Goal: Task Accomplishment & Management: Complete application form

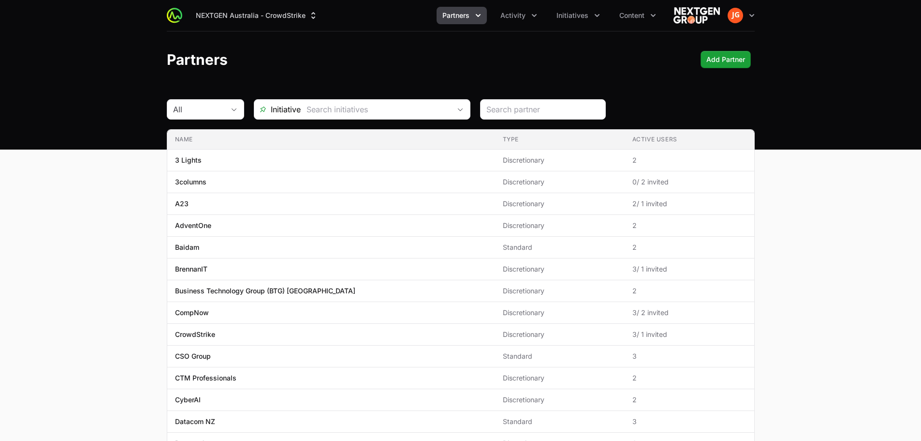
click at [469, 17] on span "Partners" at bounding box center [456, 16] width 27 height 10
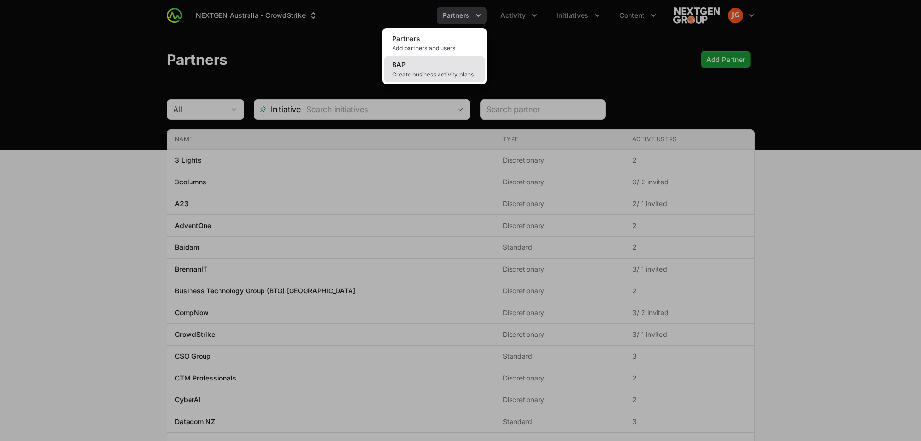
click at [455, 62] on link "BAP Create business activity plans" at bounding box center [435, 69] width 101 height 26
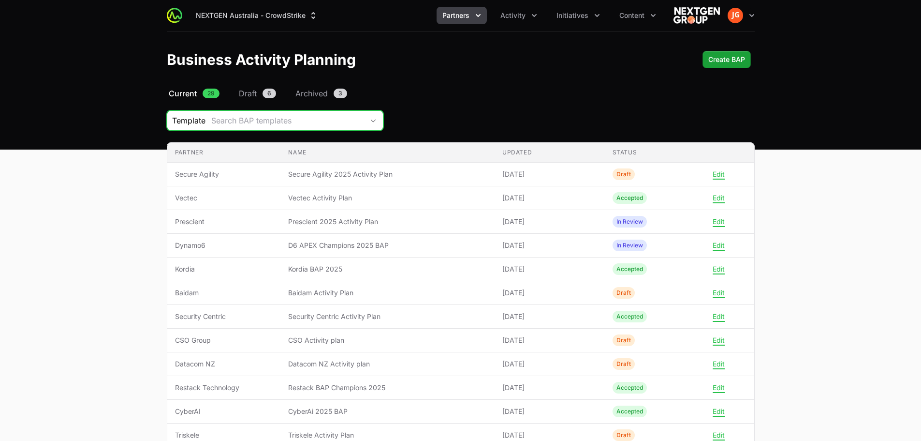
click at [353, 122] on div "Search BAP templates" at bounding box center [287, 121] width 152 height 12
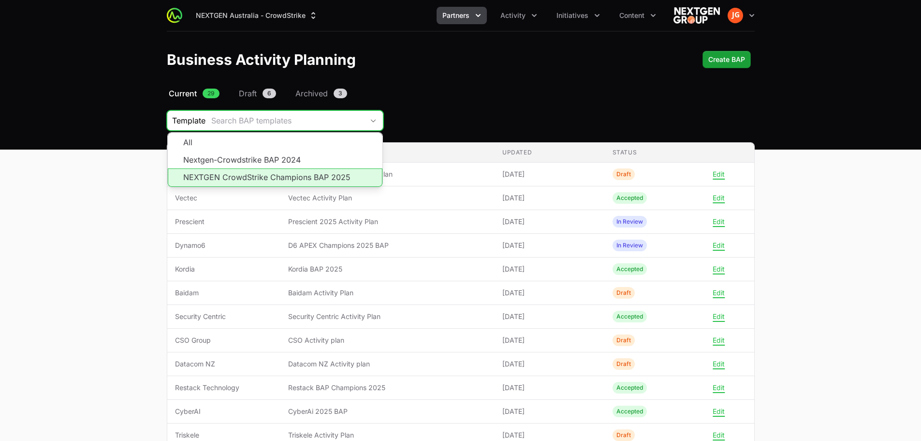
click at [327, 174] on li "NEXTGEN CrowdStrike Champions BAP 2025" at bounding box center [275, 177] width 215 height 18
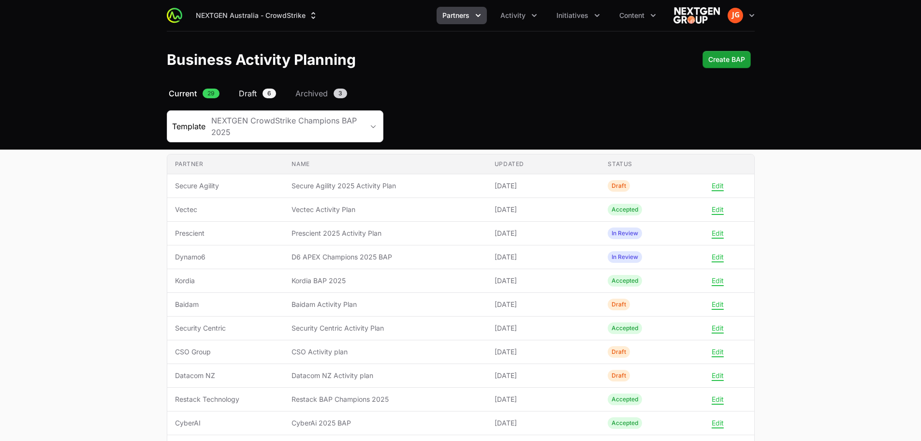
click at [252, 97] on span "Draft" at bounding box center [248, 94] width 18 height 12
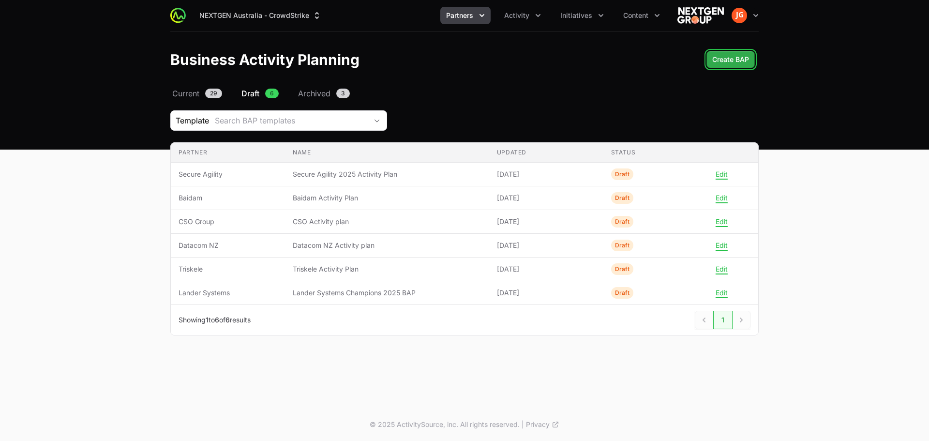
click at [738, 62] on span "Create BAP" at bounding box center [730, 60] width 37 height 12
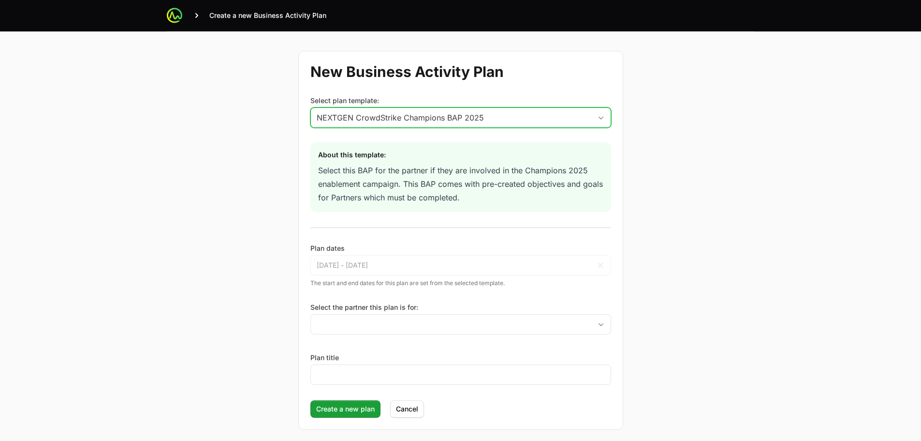
click at [499, 117] on div "NEXTGEN CrowdStrike Champions BAP 2025" at bounding box center [454, 118] width 275 height 12
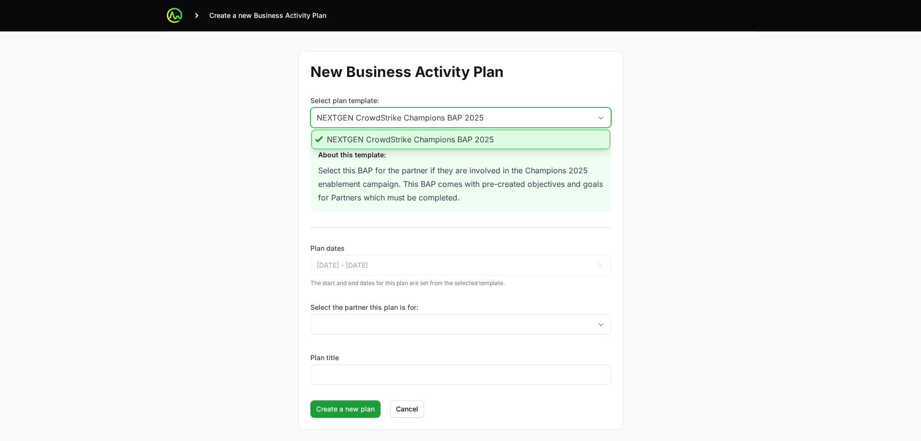
click at [499, 117] on div "NEXTGEN CrowdStrike Champions BAP 2025" at bounding box center [454, 118] width 275 height 12
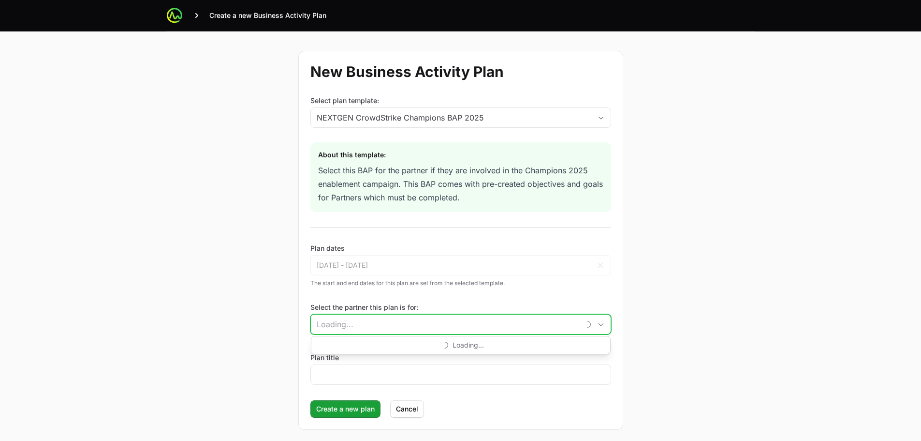
click at [383, 331] on input "Select the partner this plan is for:" at bounding box center [445, 323] width 269 height 19
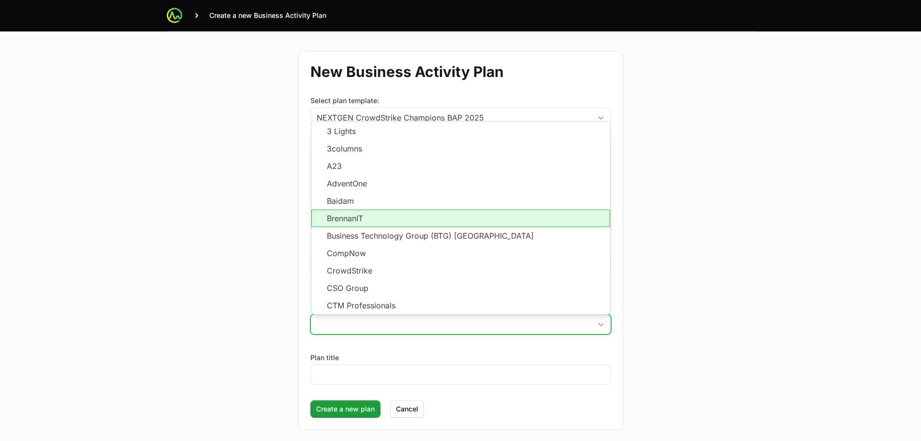
click at [357, 222] on li "BrennanIT" at bounding box center [460, 217] width 299 height 17
type input "BrennanIT"
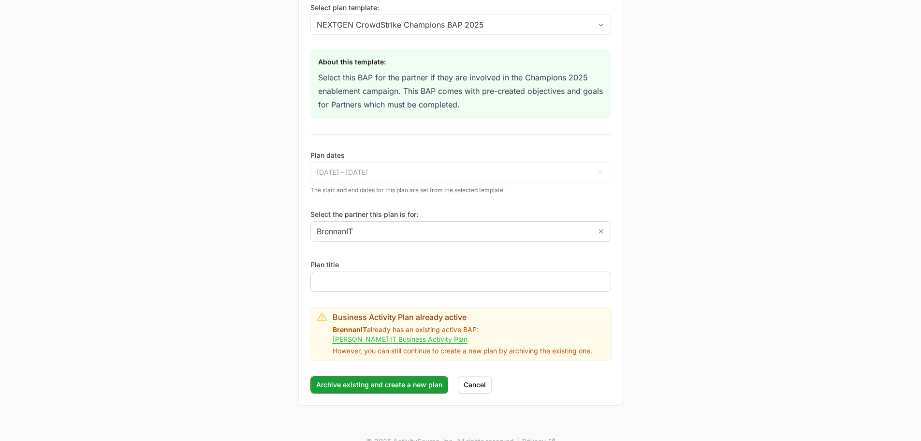
scroll to position [97, 0]
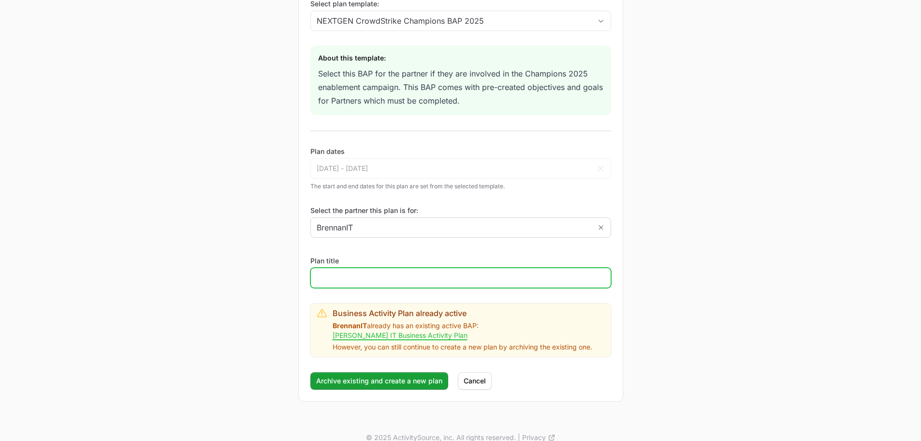
type input "BrennanIT"
click at [377, 279] on input "Plan title" at bounding box center [461, 278] width 288 height 12
type input "BrennanIT 2025 Activity Plan"
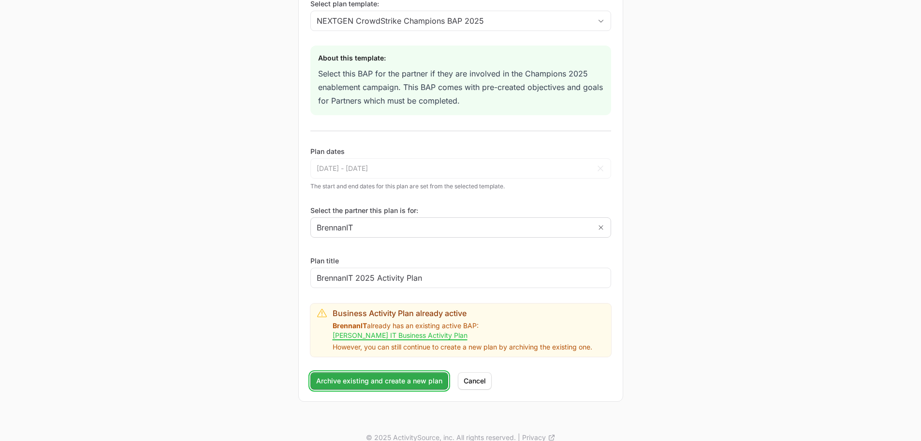
click at [392, 375] on span "Archive existing and create a new plan" at bounding box center [379, 381] width 126 height 12
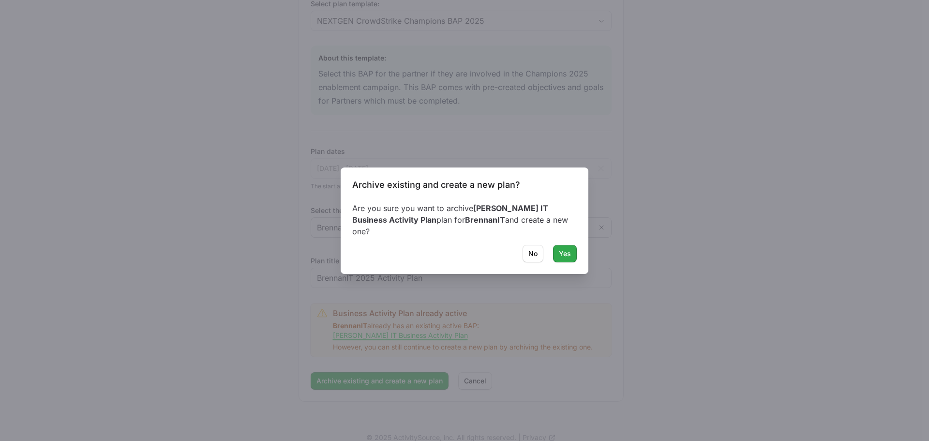
click at [566, 248] on span "Yes" at bounding box center [565, 254] width 12 height 12
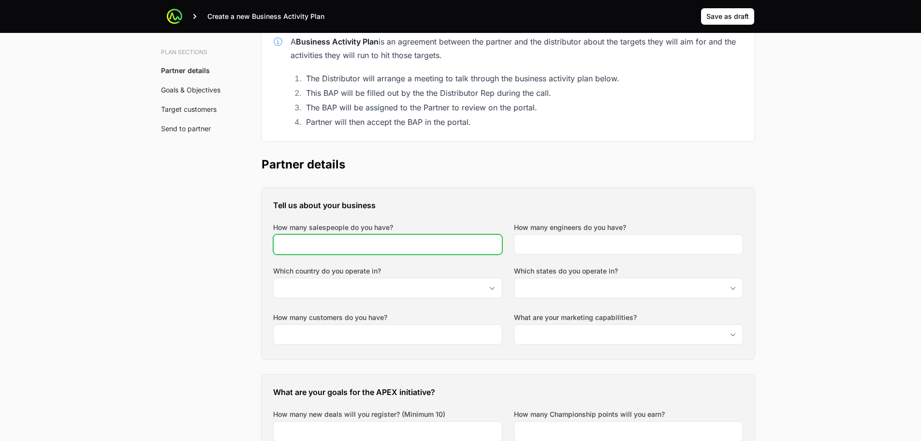
click at [407, 249] on input "How many salespeople do you have?" at bounding box center [388, 244] width 217 height 12
type input "40"
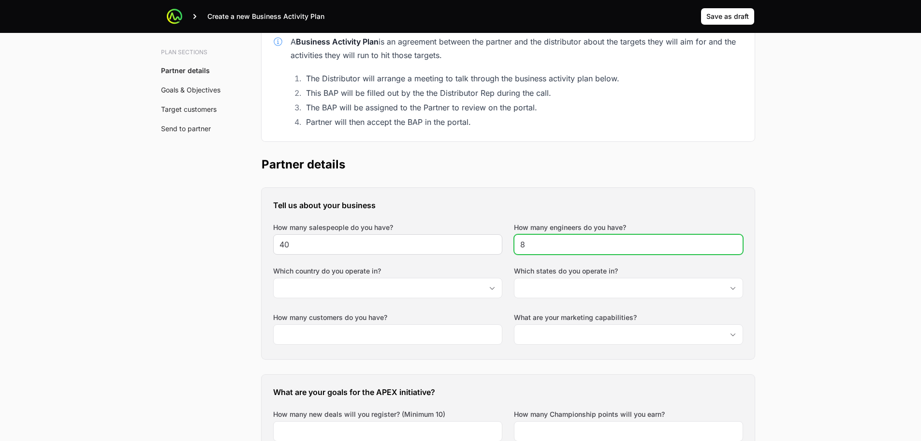
type input "8"
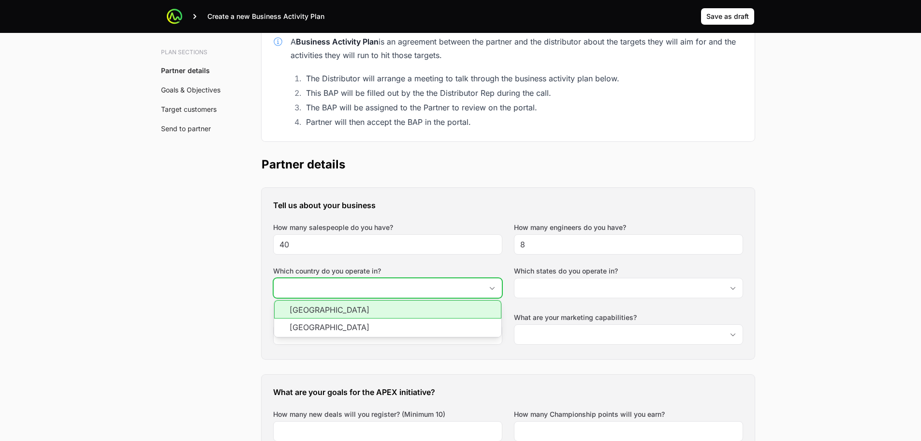
click at [334, 312] on li "Australia" at bounding box center [387, 309] width 227 height 18
type input "Australia"
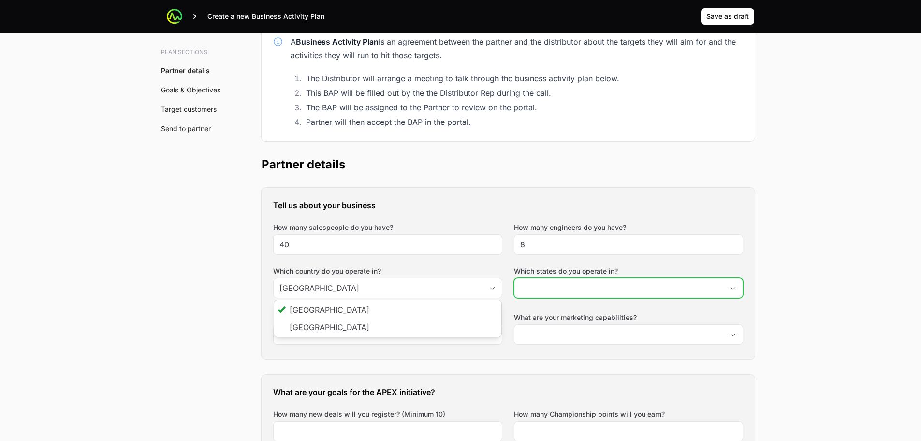
click at [547, 290] on input "Which states do you operate in?" at bounding box center [619, 287] width 209 height 19
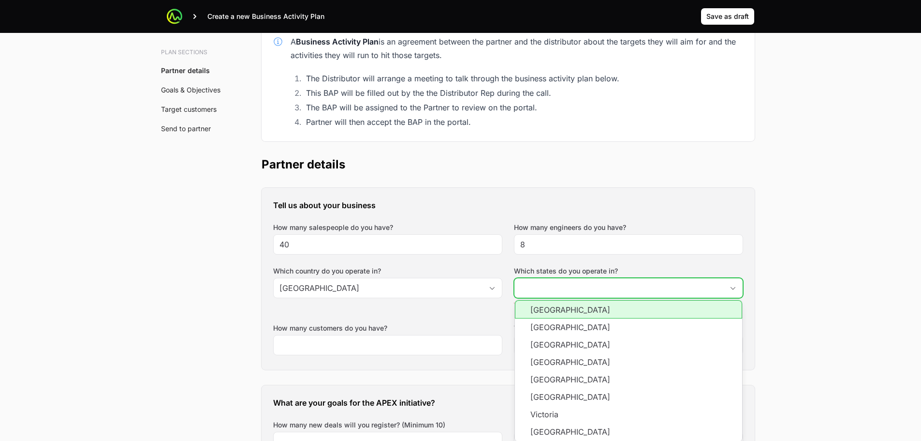
click at [645, 281] on input "Which states do you operate in?" at bounding box center [619, 287] width 209 height 19
click at [616, 310] on li "Australian Capital Territory" at bounding box center [628, 309] width 227 height 18
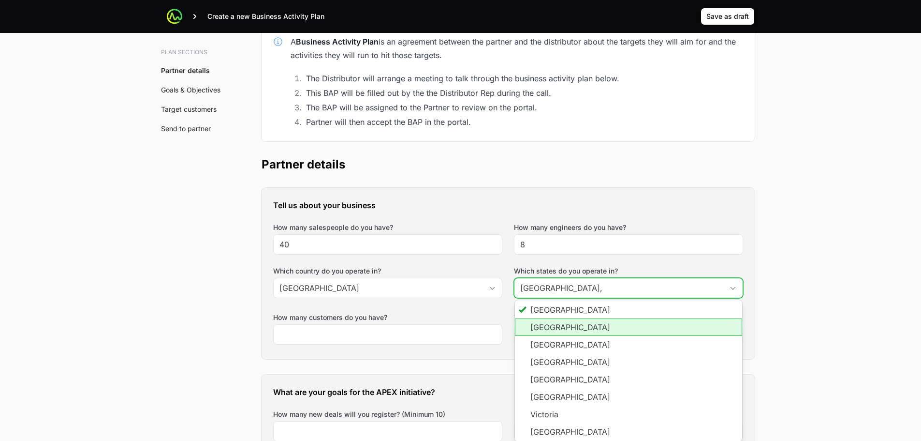
drag, startPoint x: 604, startPoint y: 325, endPoint x: 586, endPoint y: 352, distance: 32.5
click at [604, 326] on li "New South Wales" at bounding box center [628, 326] width 227 height 17
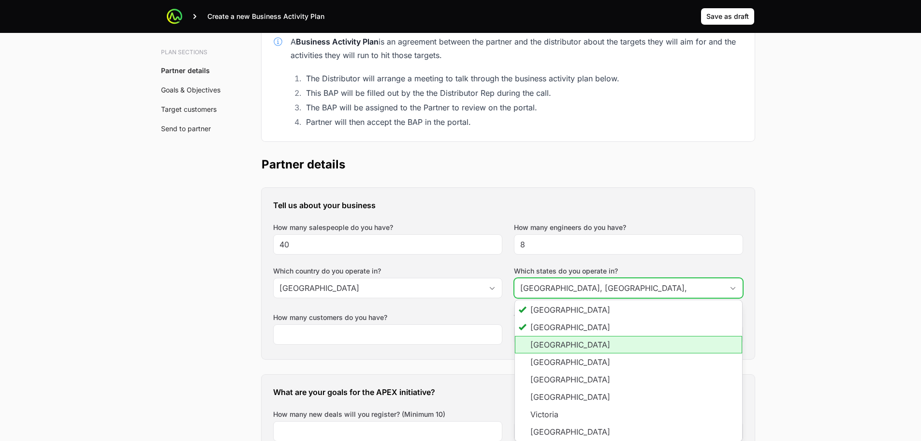
click at [584, 348] on li "Northern Territory" at bounding box center [628, 344] width 227 height 17
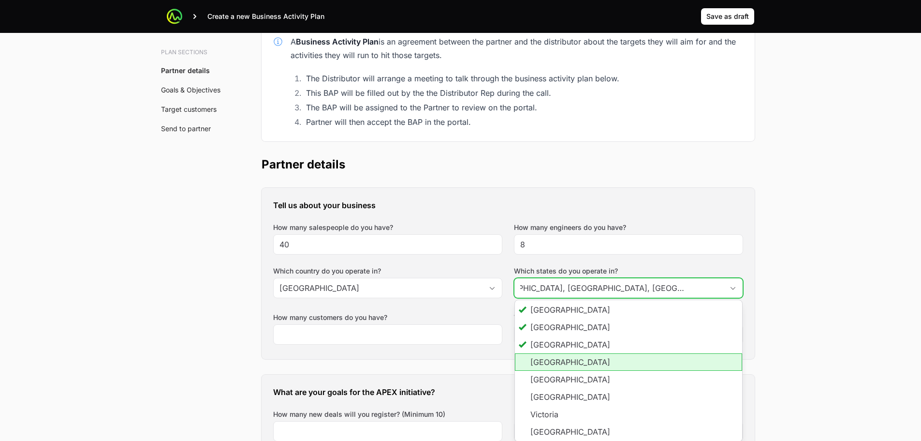
click at [575, 365] on li "Queensland" at bounding box center [628, 361] width 227 height 17
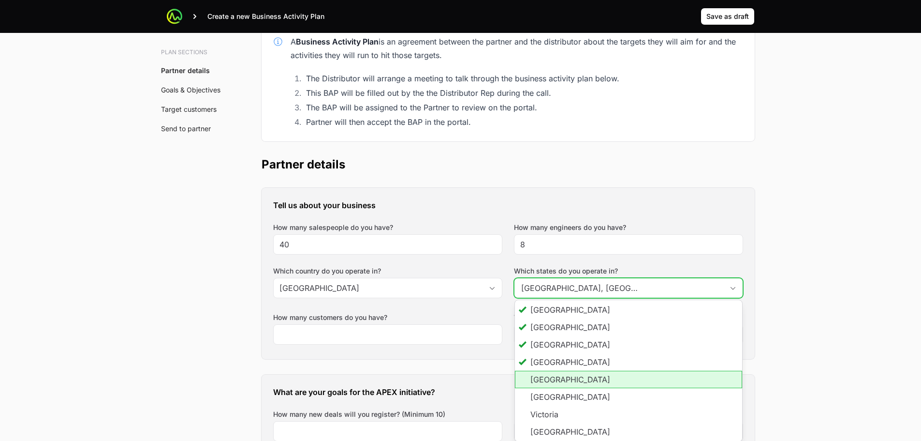
scroll to position [0, 0]
click at [574, 376] on li "South Australia" at bounding box center [628, 378] width 227 height 17
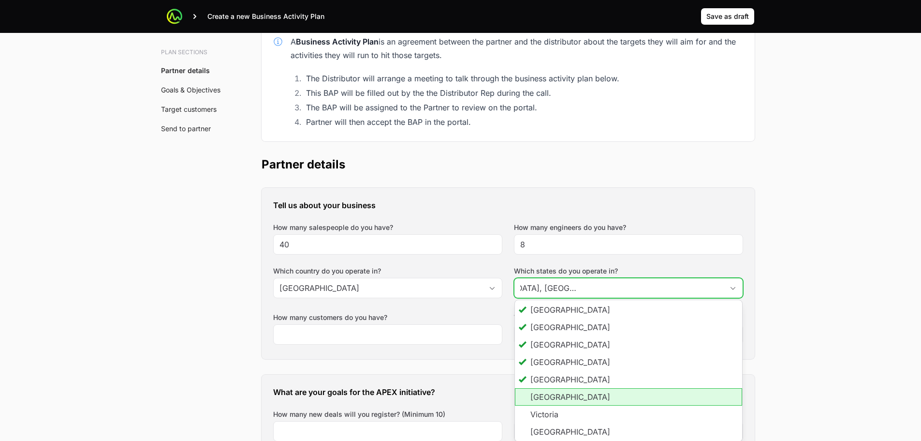
click at [568, 396] on li "Tasmania" at bounding box center [628, 396] width 227 height 17
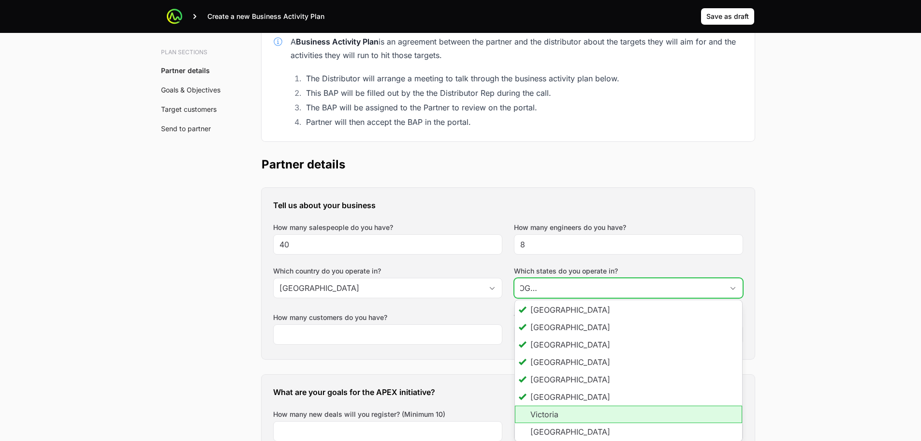
click at [569, 416] on li "Victoria" at bounding box center [628, 413] width 227 height 17
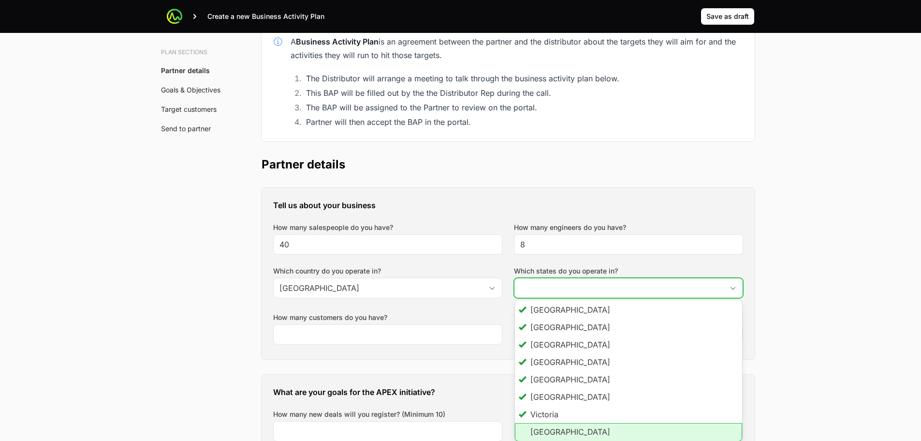
click at [572, 429] on li "Western Australia" at bounding box center [628, 432] width 227 height 18
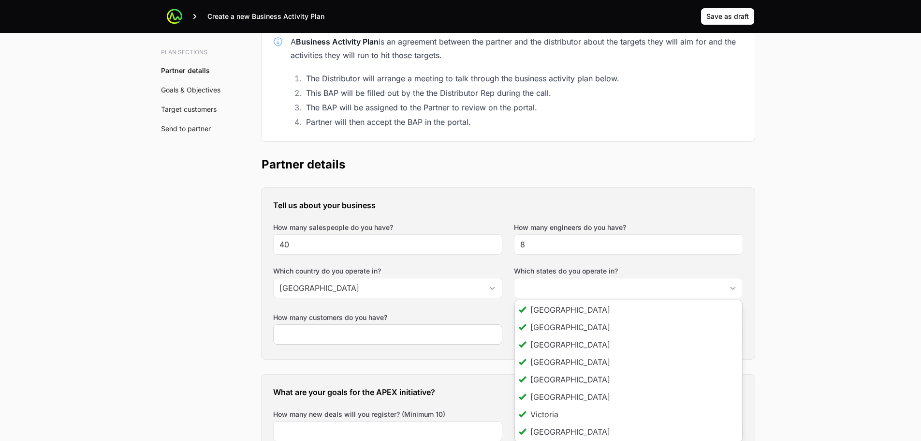
type input "Australian Capital Territory, New South Wales, Northern Territory, Queensland, …"
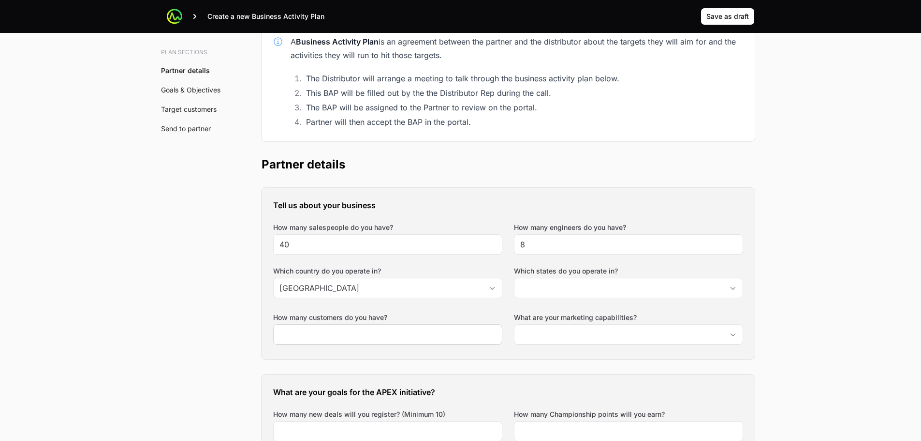
scroll to position [0, 0]
click at [376, 340] on div at bounding box center [387, 334] width 229 height 20
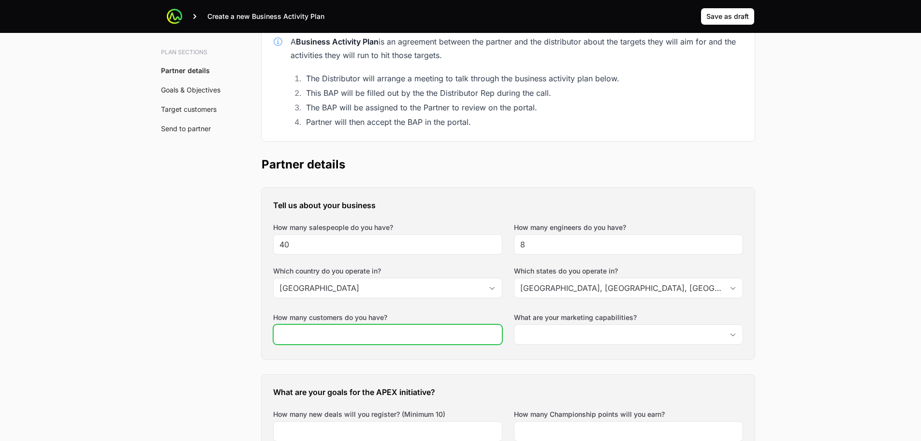
click at [373, 336] on input "How many customers do you have?" at bounding box center [388, 334] width 217 height 12
type input "1160"
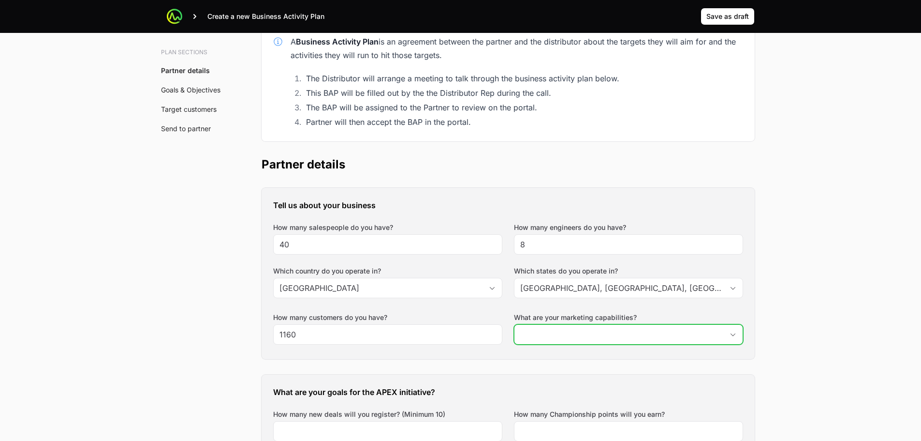
click at [571, 332] on input "What are your marketing capabilities?" at bounding box center [619, 334] width 209 height 19
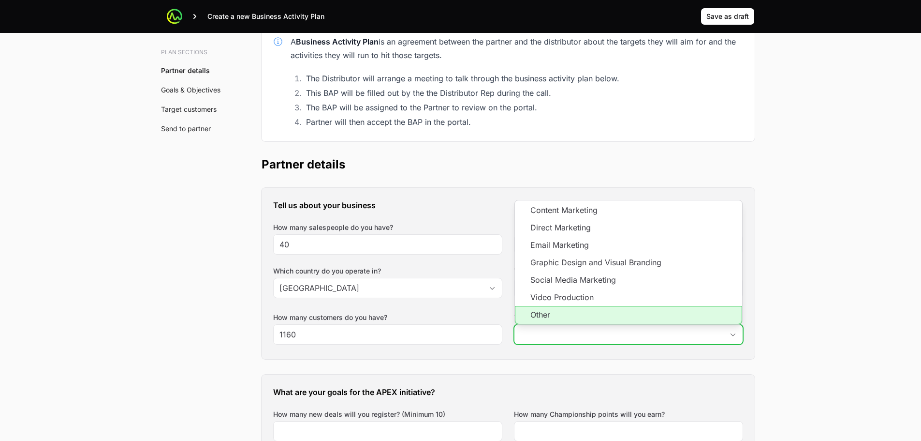
click at [551, 312] on li "Other" at bounding box center [628, 315] width 227 height 18
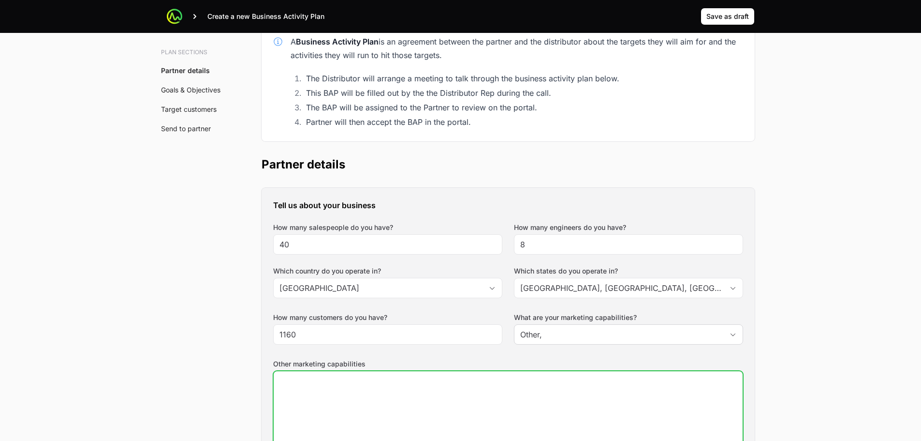
type input "Other,"
click at [500, 385] on textarea "Other marketing capabilities" at bounding box center [508, 421] width 469 height 101
paste textarea "Team of 4-5. Our marketing team are primarily focused on solution based activit…"
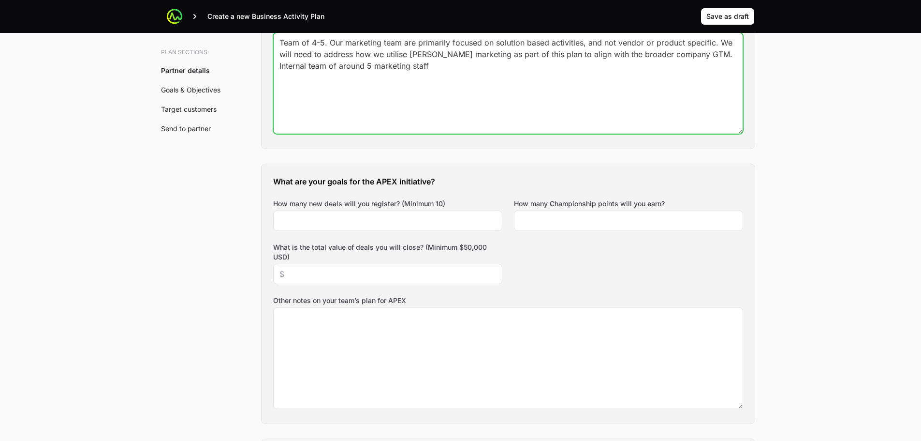
scroll to position [435, 0]
type textarea "Team of 4-5. Our marketing team are primarily focused on solution based activit…"
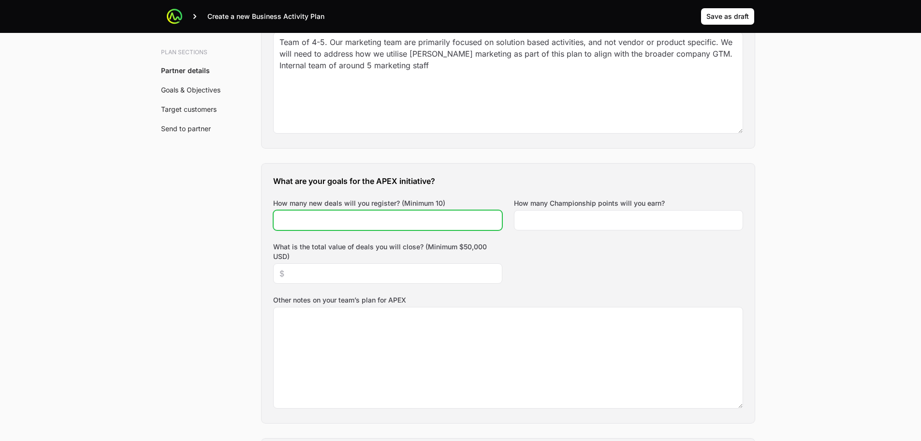
click at [305, 222] on input "How many new deals will you register? (Minimum 10)" at bounding box center [388, 220] width 217 height 12
type input "10"
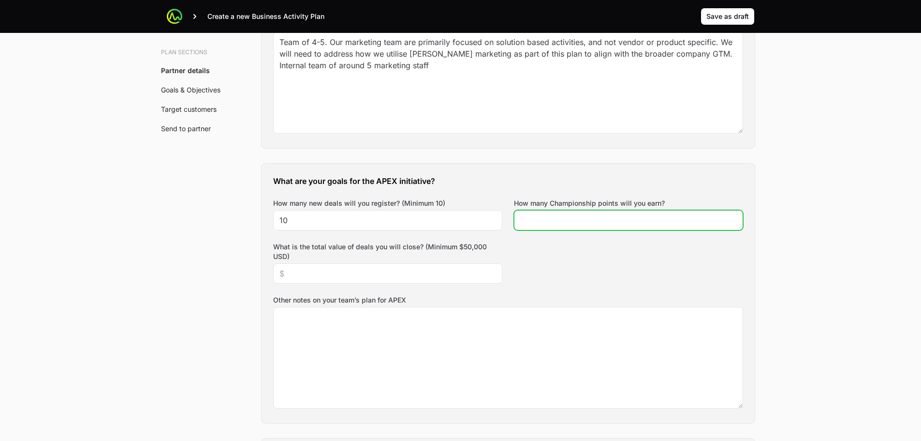
click at [569, 223] on input "How many Championship points will you earn?" at bounding box center [628, 220] width 217 height 12
drag, startPoint x: 529, startPoint y: 225, endPoint x: 540, endPoint y: 218, distance: 13.3
click at [529, 224] on input "1" at bounding box center [628, 220] width 217 height 12
drag, startPoint x: 536, startPoint y: 218, endPoint x: 486, endPoint y: 220, distance: 50.8
click at [486, 220] on div "What are your goals for the APEX initiative? How many new deals will you regist…" at bounding box center [508, 292] width 493 height 259
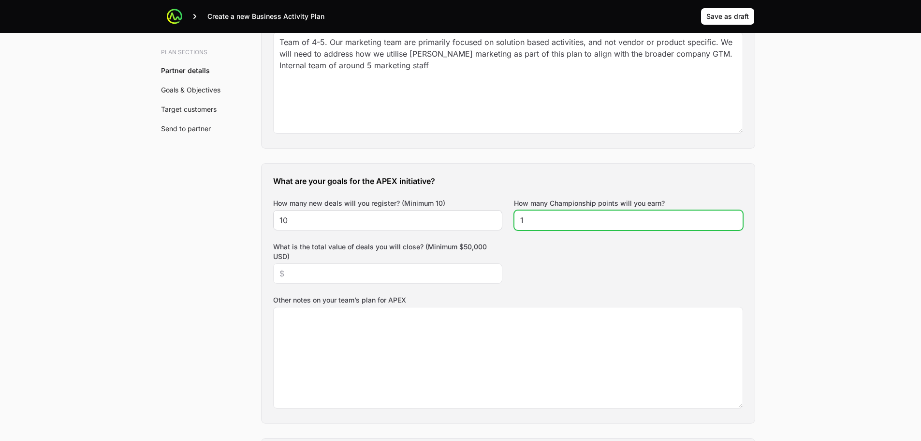
paste input "0000"
type input "10000"
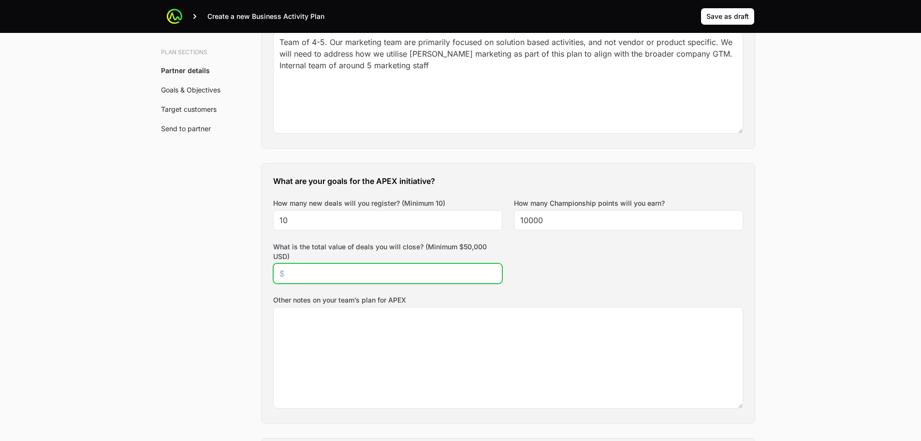
click at [305, 275] on input "What is the total value of deals you will close? (Minimum $50,000 USD)" at bounding box center [388, 273] width 217 height 12
type input "$200,000"
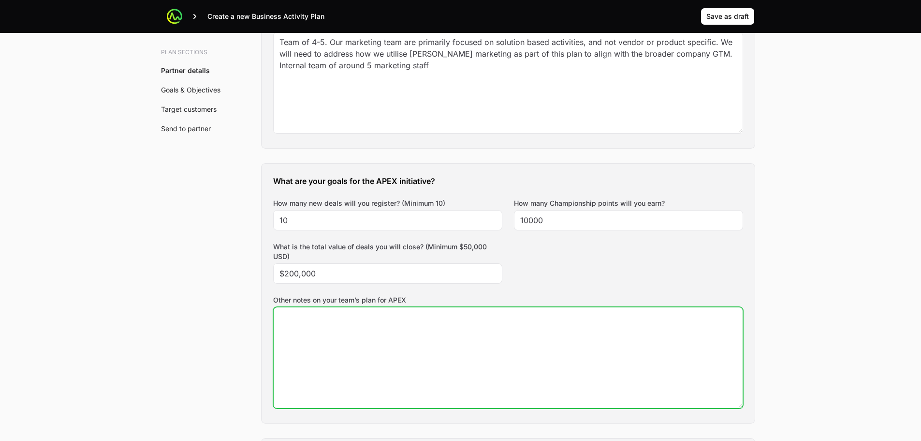
click at [340, 344] on textarea "Other notes on your team’s plan for APEX" at bounding box center [508, 357] width 469 height 101
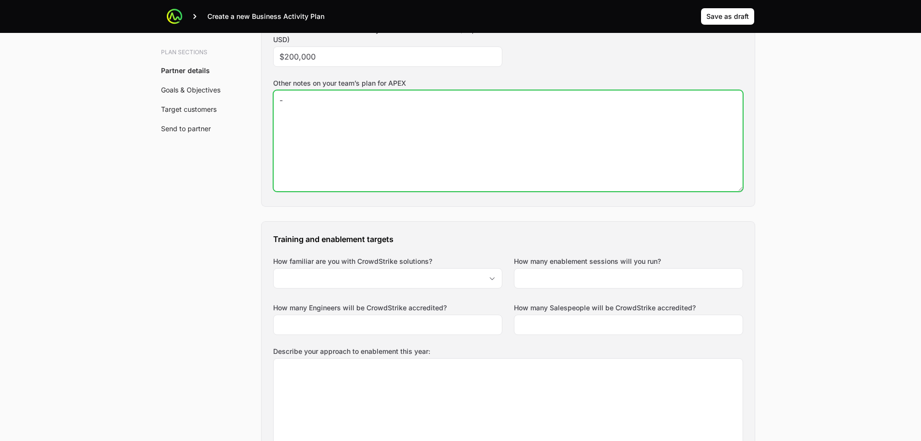
scroll to position [677, 0]
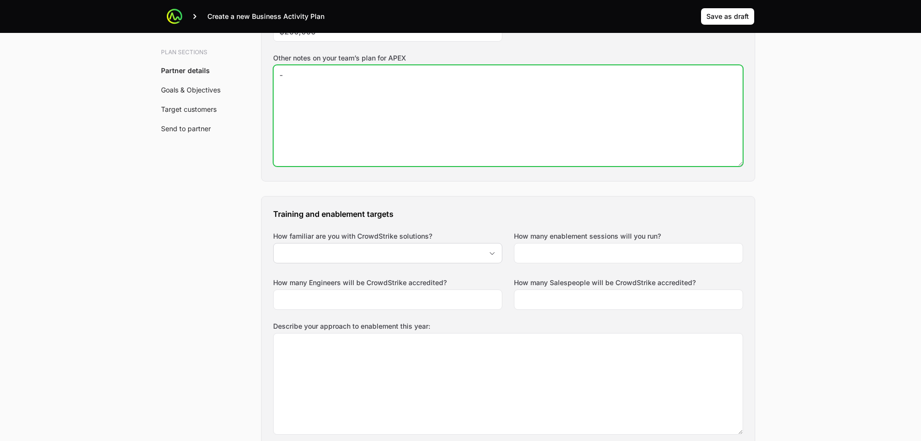
type textarea "-"
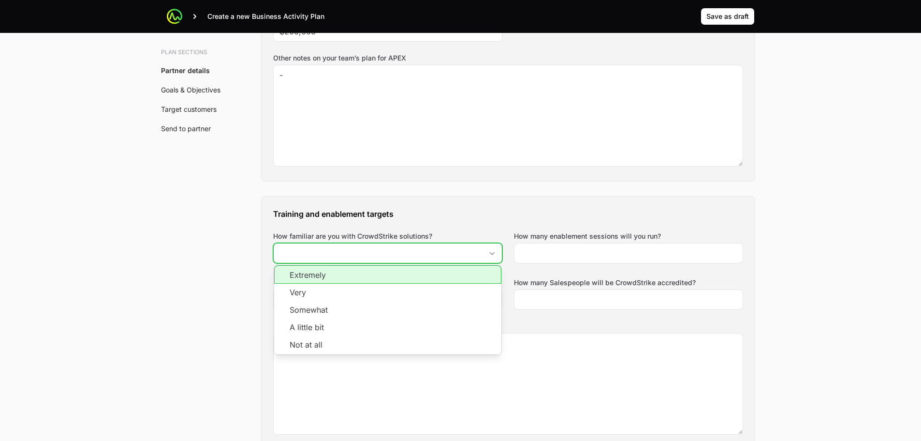
click at [327, 253] on input "How familiar are you with CrowdStrike solutions?" at bounding box center [378, 252] width 209 height 19
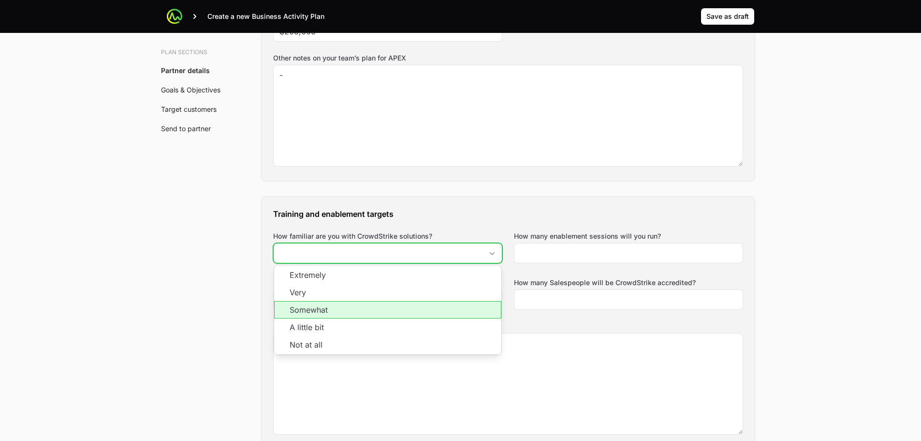
click at [342, 307] on li "Somewhat" at bounding box center [387, 309] width 227 height 17
type input "Somewhat"
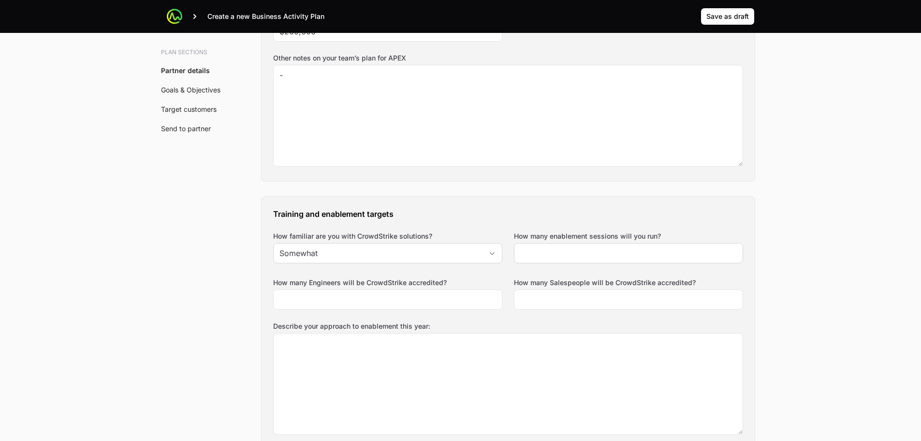
click at [584, 244] on div at bounding box center [628, 253] width 229 height 20
click at [575, 255] on input "How many enablement sessions will you run?" at bounding box center [628, 253] width 217 height 12
type input "2"
click at [414, 290] on div at bounding box center [387, 299] width 229 height 20
click at [415, 296] on input "How many Engineers will be CrowdStrike accredited?" at bounding box center [388, 300] width 217 height 12
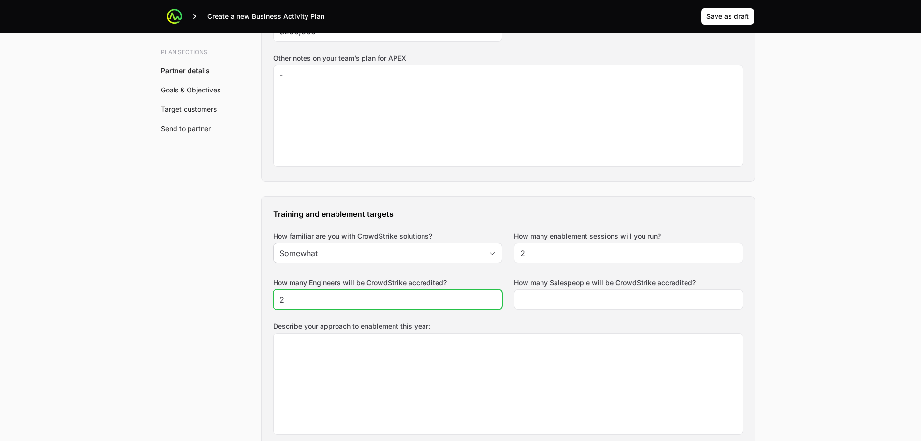
type input "2"
click at [570, 289] on div "How many Salespeople will be CrowdStrike accredited?" at bounding box center [628, 294] width 229 height 32
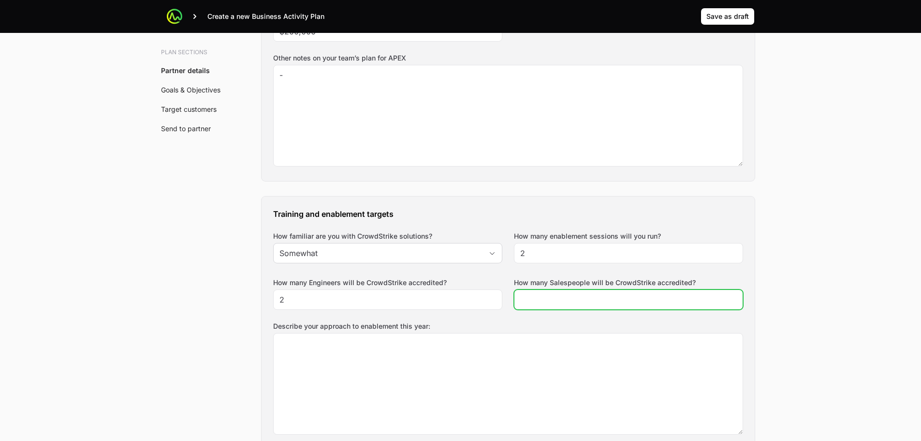
click at [567, 295] on input "How many Salespeople will be CrowdStrike accredited?" at bounding box center [628, 300] width 217 height 12
type input "3"
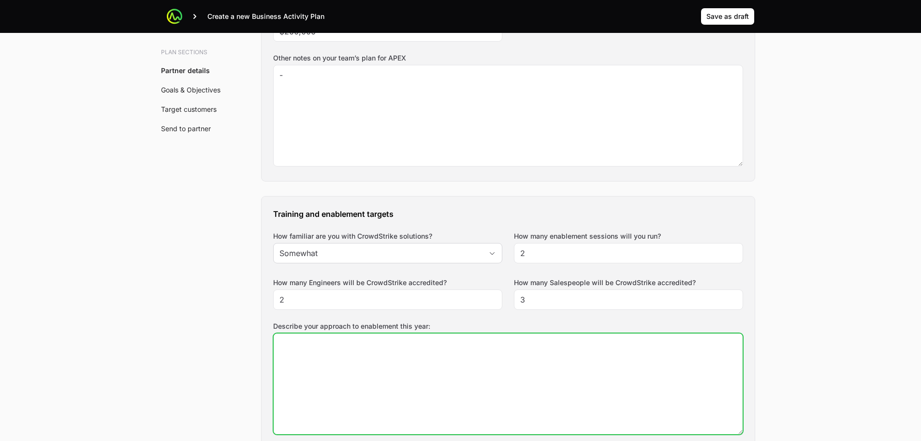
drag, startPoint x: 427, startPoint y: 377, endPoint x: 414, endPoint y: 370, distance: 14.5
click at [425, 377] on textarea "Describe your approach to enablement this year:" at bounding box center [508, 383] width 469 height 101
paste textarea "This needs to be determined in consultation with the team, so it can be catered…"
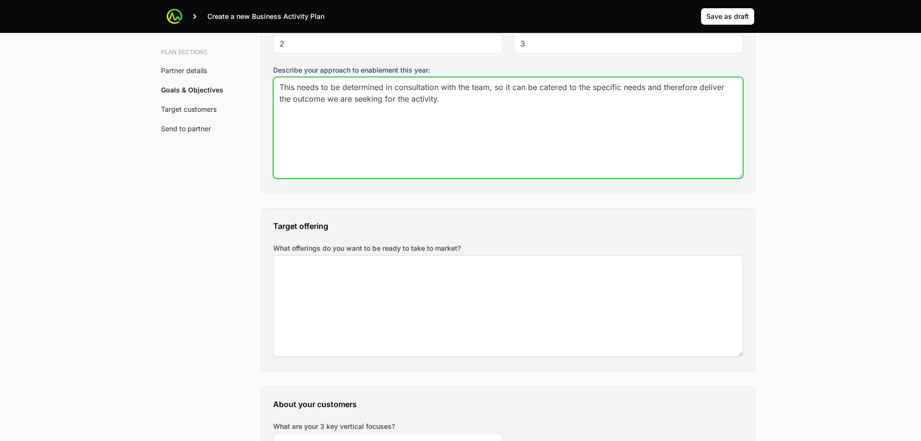
scroll to position [967, 0]
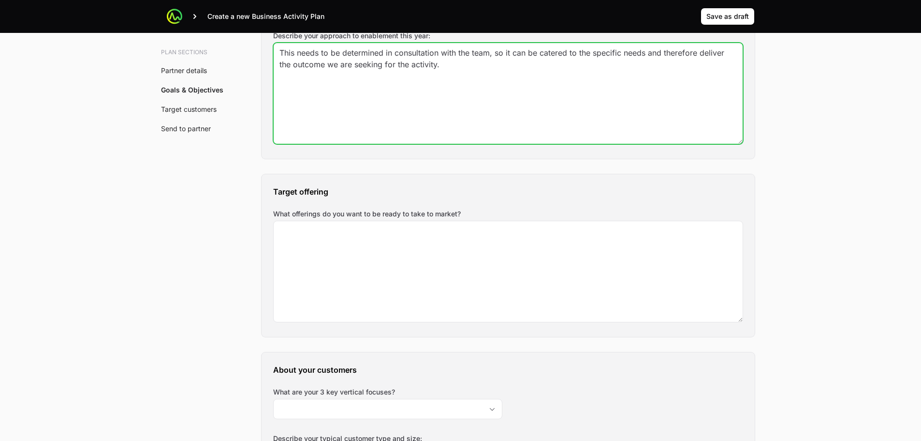
type textarea "This needs to be determined in consultation with the team, so it can be catered…"
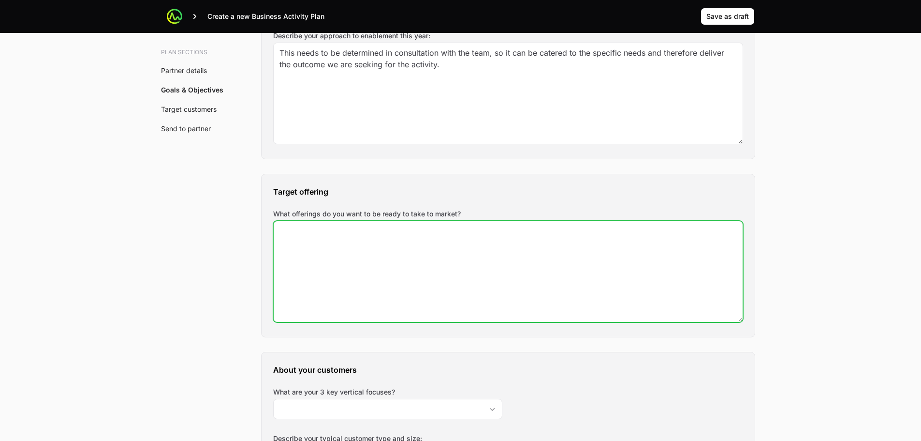
click at [365, 295] on textarea "What offerings do you want to be ready to take to market?" at bounding box center [508, 271] width 469 height 101
paste textarea "Crowdtrike EDR and Identity for customers Current Crowdstrike Bundles that Next…"
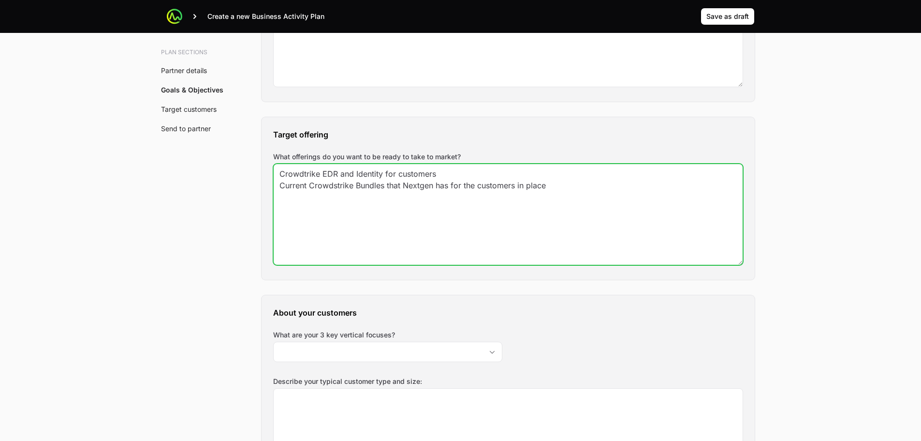
scroll to position [1112, 0]
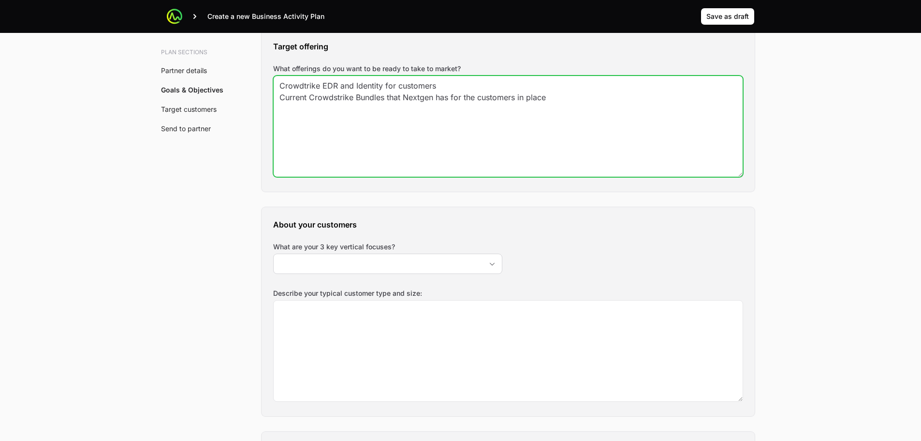
type textarea "Crowdtrike EDR and Identity for customers Current Crowdstrike Bundles that Next…"
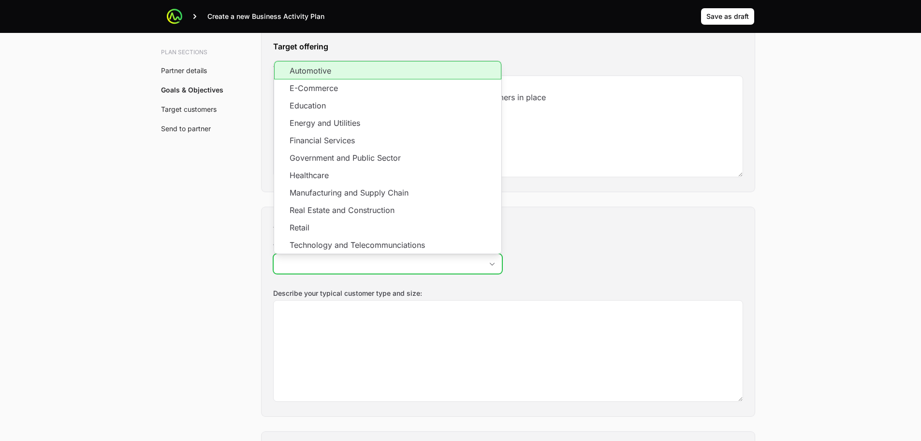
click at [323, 266] on input "What are your 3 key vertical focuses?" at bounding box center [378, 263] width 209 height 19
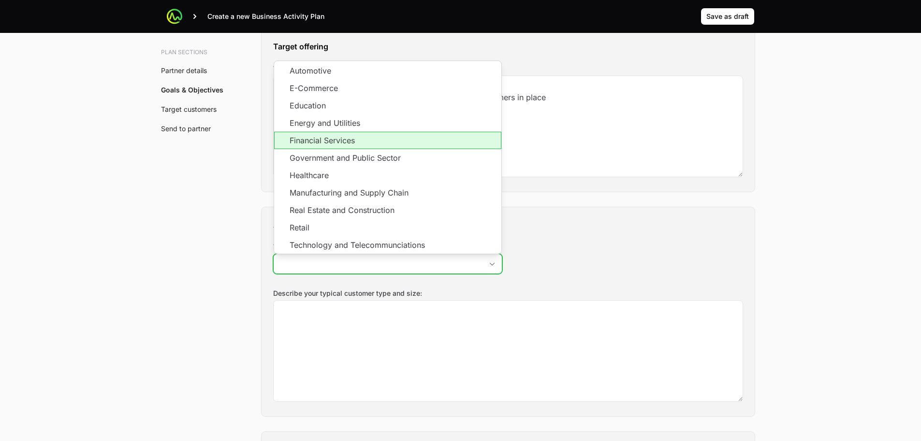
click at [354, 139] on li "Financial Services" at bounding box center [387, 140] width 227 height 17
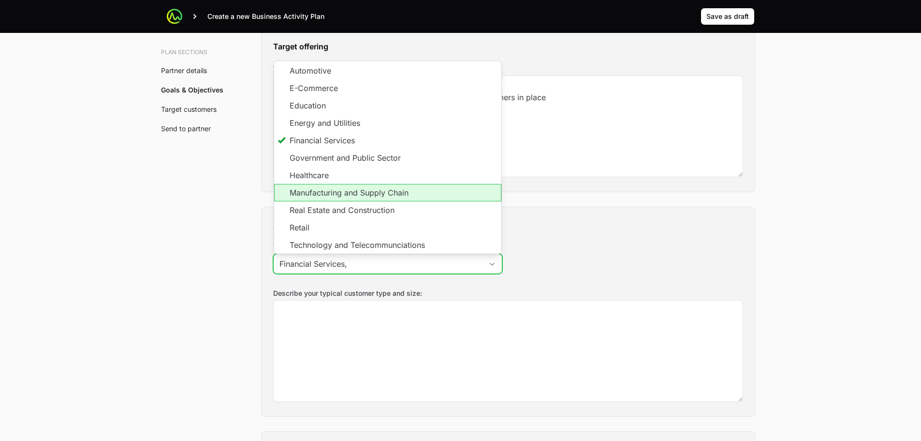
click at [370, 189] on li "Manufacturing and Supply Chain" at bounding box center [387, 192] width 227 height 17
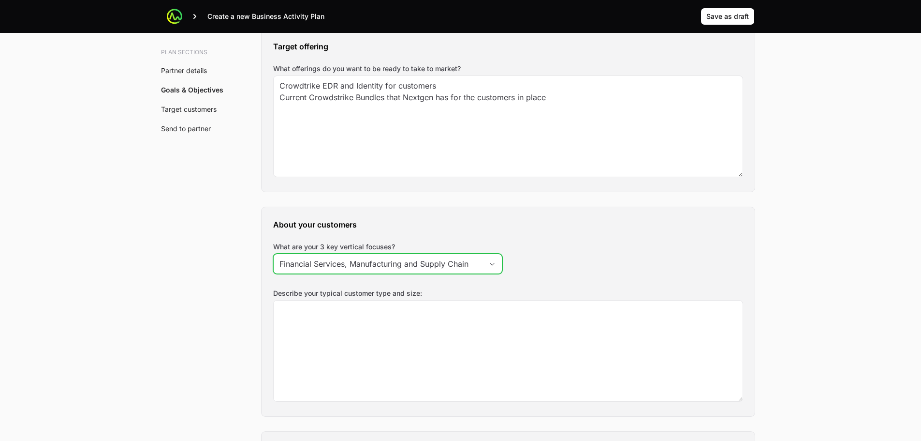
click at [468, 263] on input "Financial Services, Manufacturing and Supply Chain" at bounding box center [378, 263] width 209 height 19
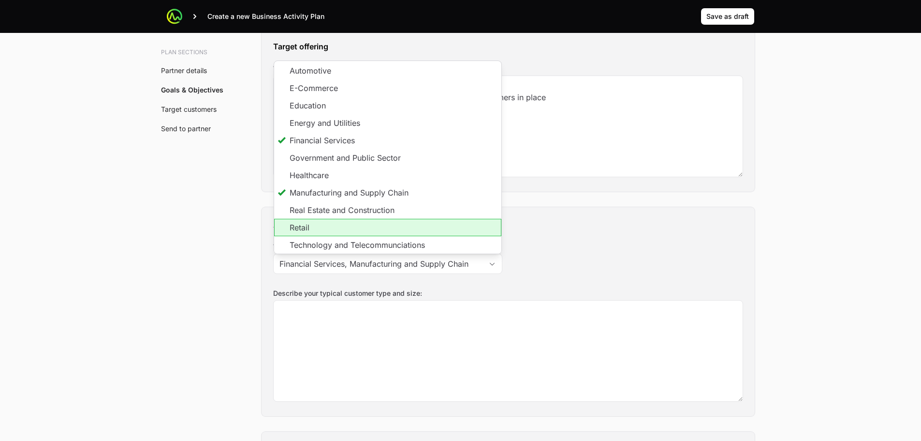
click at [372, 229] on li "Retail" at bounding box center [387, 227] width 227 height 17
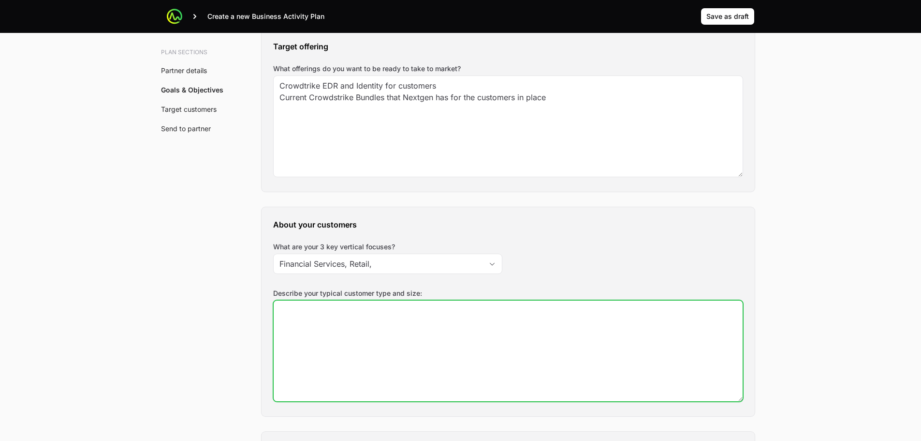
type input "Financial Services, Retail,"
click at [478, 379] on textarea "Describe your typical customer type and size:" at bounding box center [508, 350] width 469 height 101
paste textarea "Brennan has a large customer base among a wide range of verticals. We have exte…"
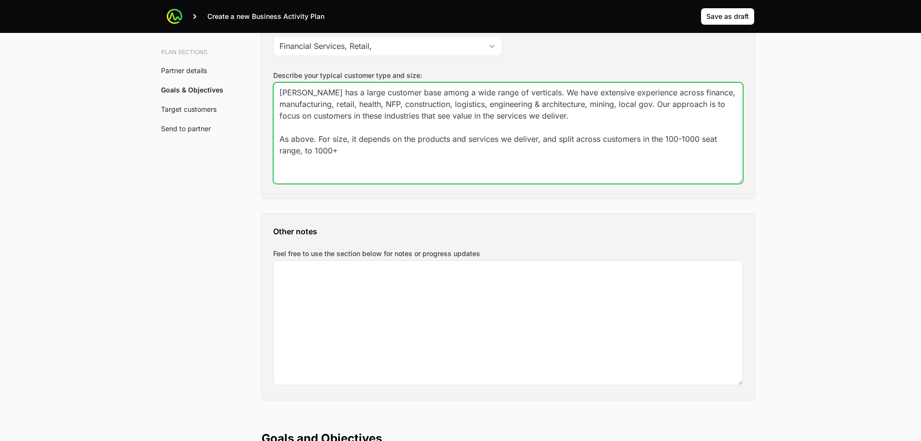
scroll to position [1354, 0]
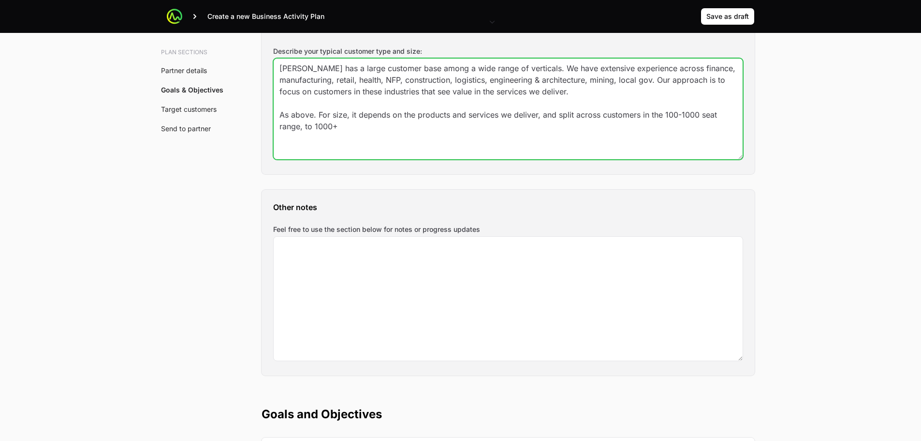
type textarea "Brennan has a large customer base among a wide range of verticals. We have exte…"
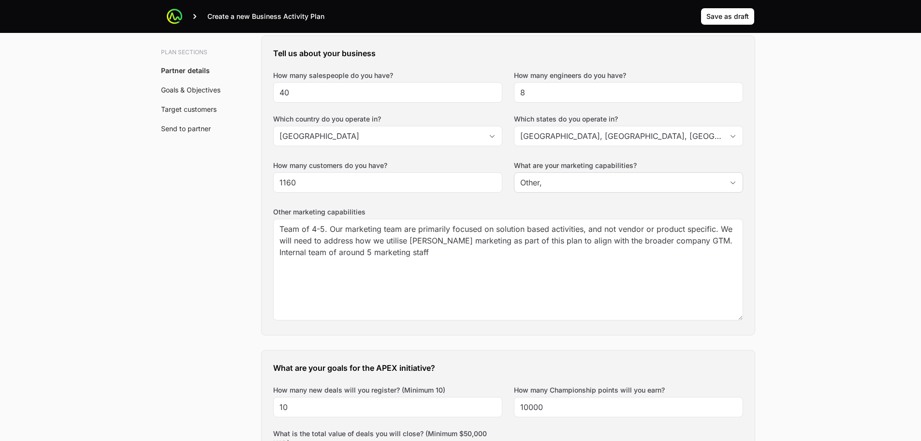
scroll to position [0, 0]
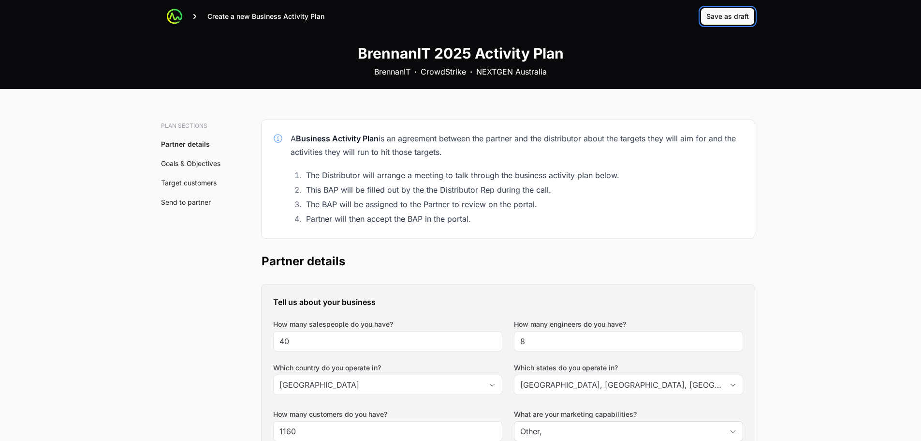
click at [743, 20] on span "Save as draft" at bounding box center [728, 17] width 43 height 12
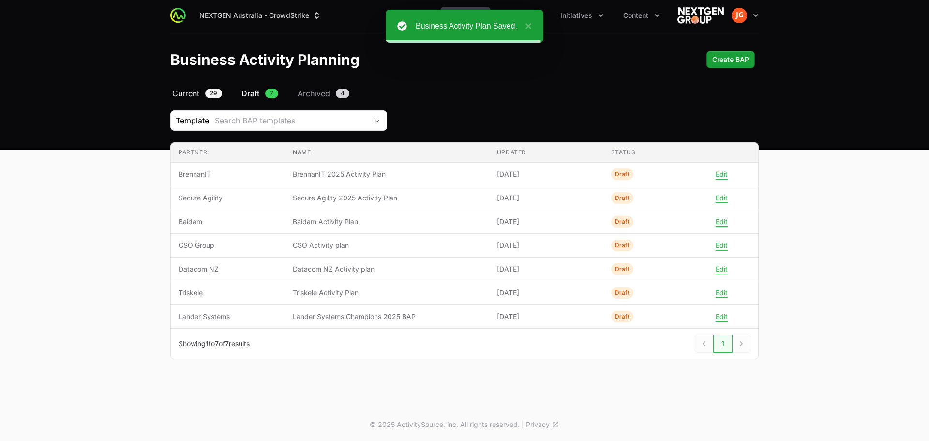
click at [173, 93] on span "Current" at bounding box center [185, 94] width 27 height 12
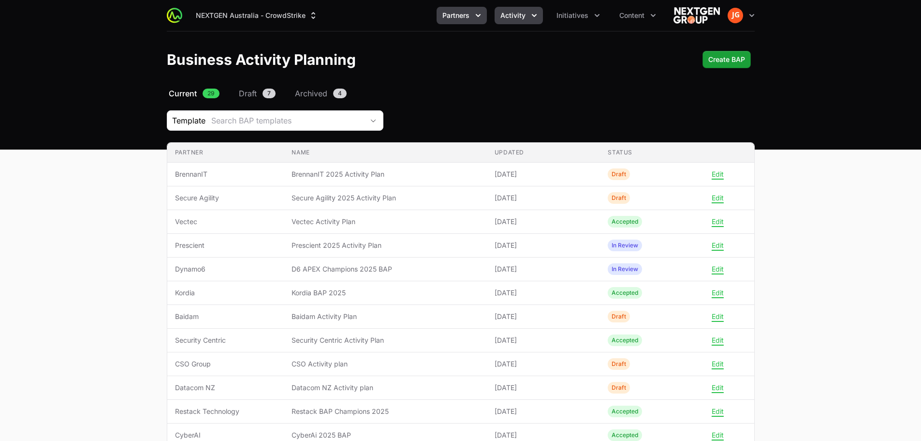
click at [526, 19] on span "Activity" at bounding box center [513, 16] width 25 height 10
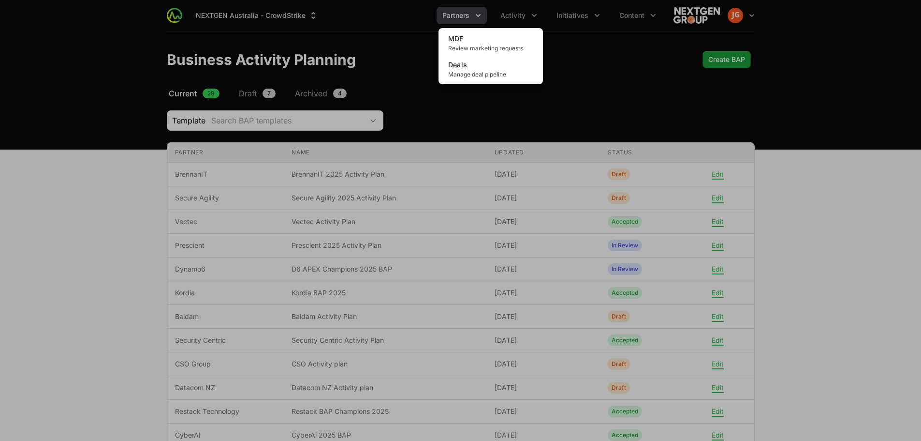
click at [486, 11] on div "Activity menu" at bounding box center [460, 220] width 921 height 441
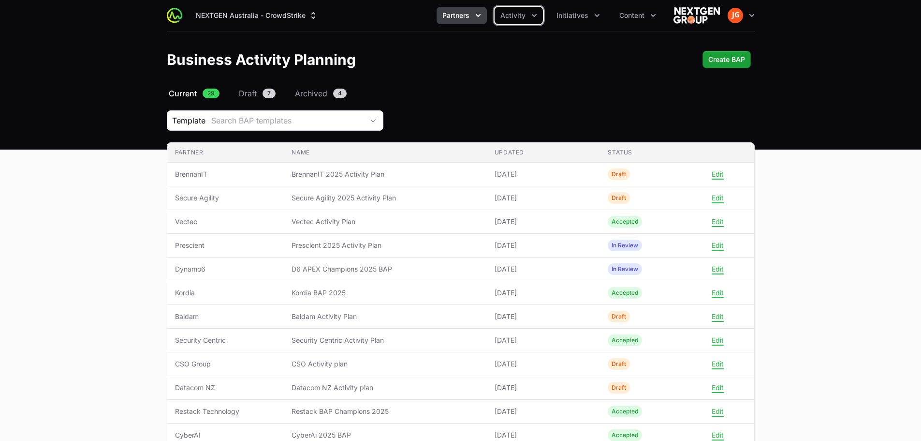
click at [480, 13] on icon "Partners menu" at bounding box center [479, 16] width 10 height 10
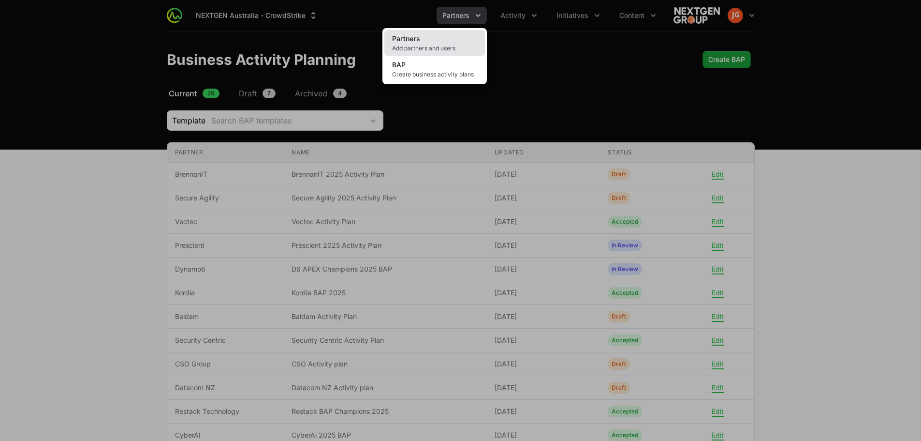
click at [456, 39] on link "Partners Add partners and users" at bounding box center [435, 43] width 101 height 26
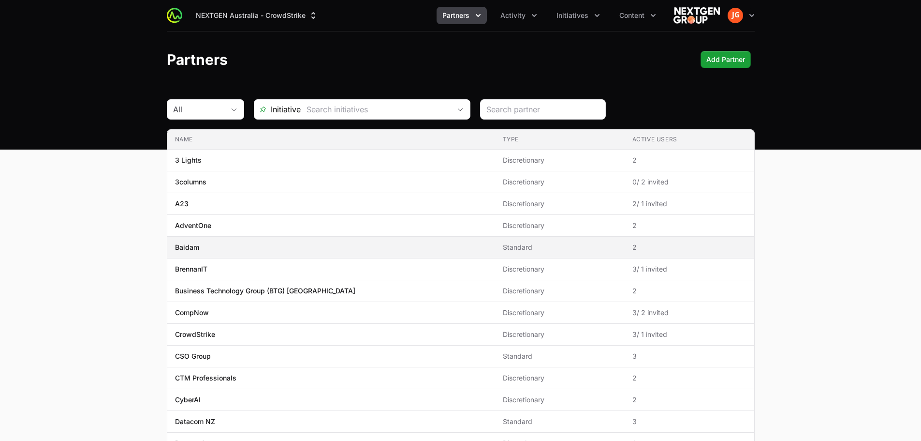
click at [205, 251] on span "Baidam" at bounding box center [331, 247] width 312 height 10
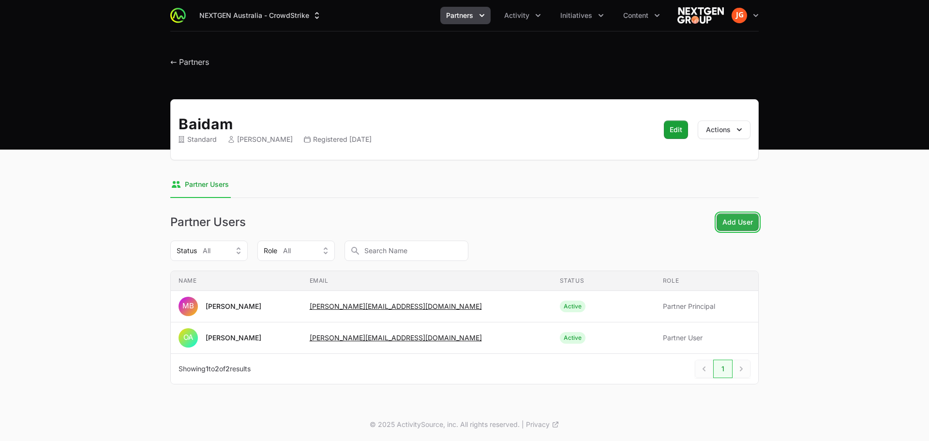
click at [746, 223] on span "Add User" at bounding box center [737, 222] width 30 height 12
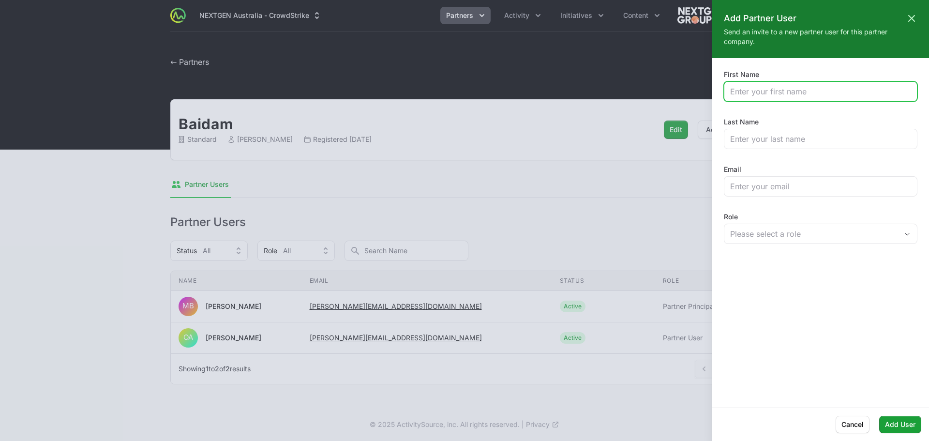
click at [758, 95] on input "First Name" at bounding box center [820, 92] width 181 height 12
type input "Anita"
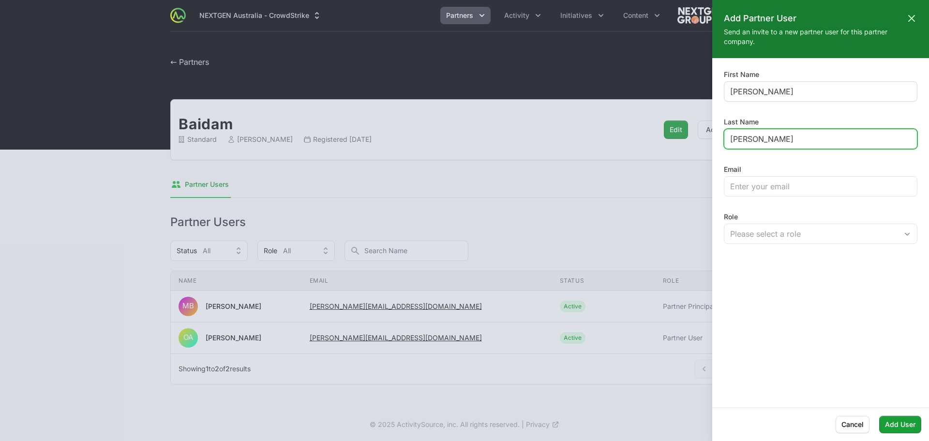
type input "Sheridan-Roddick"
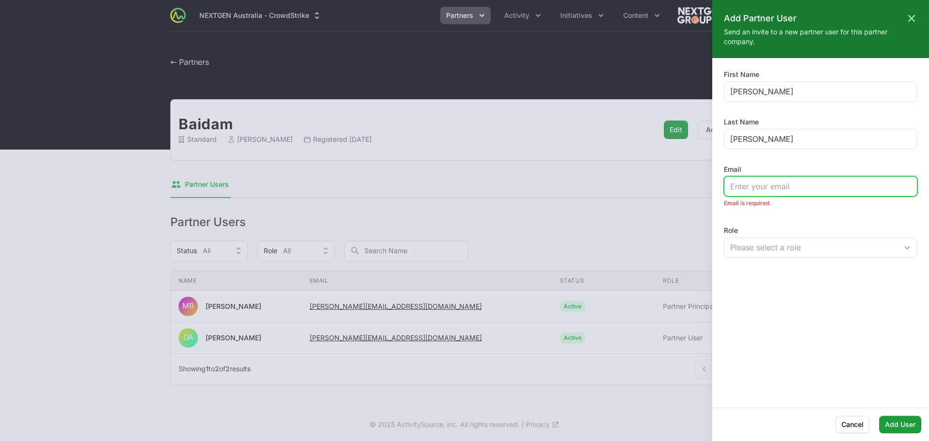
click at [762, 188] on input "Email" at bounding box center [820, 186] width 181 height 12
paste input "anita@baidam.com.au"
type input "anita@baidam.com.au"
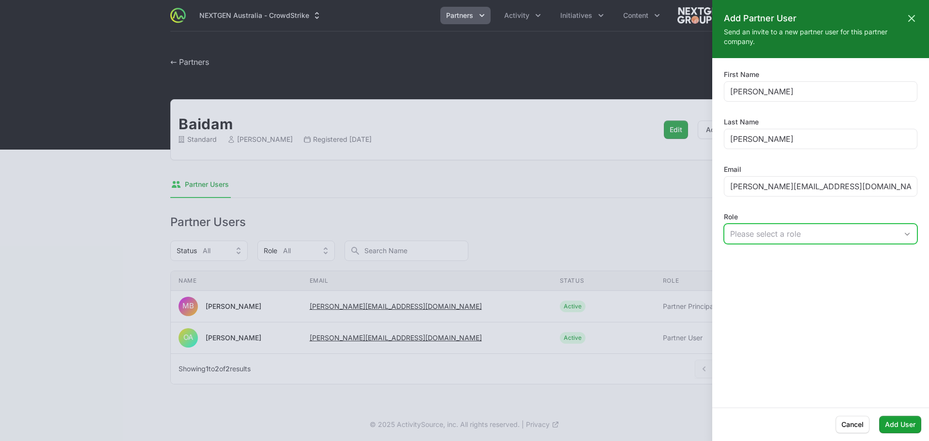
click at [776, 233] on div "Please select a role" at bounding box center [813, 234] width 167 height 12
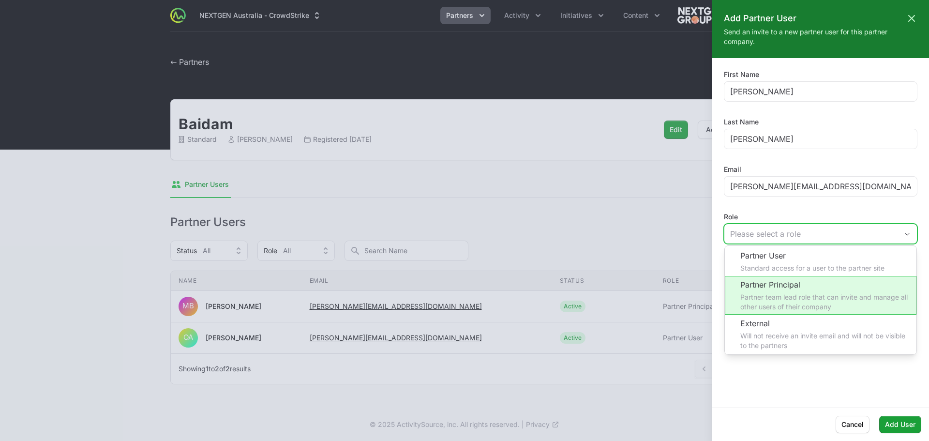
click at [800, 285] on li "Partner Principal Partner team lead role that can invite and manage all other u…" at bounding box center [821, 295] width 192 height 39
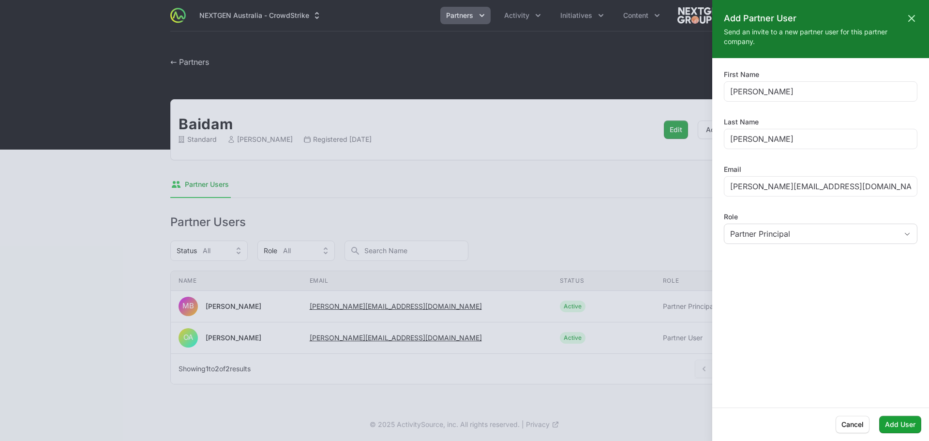
click at [787, 311] on div "First Name Anita Last Name Sheridan-Roddick Email anita@baidam.com.au Role Part…" at bounding box center [820, 233] width 217 height 326
click at [916, 15] on icon at bounding box center [911, 19] width 12 height 12
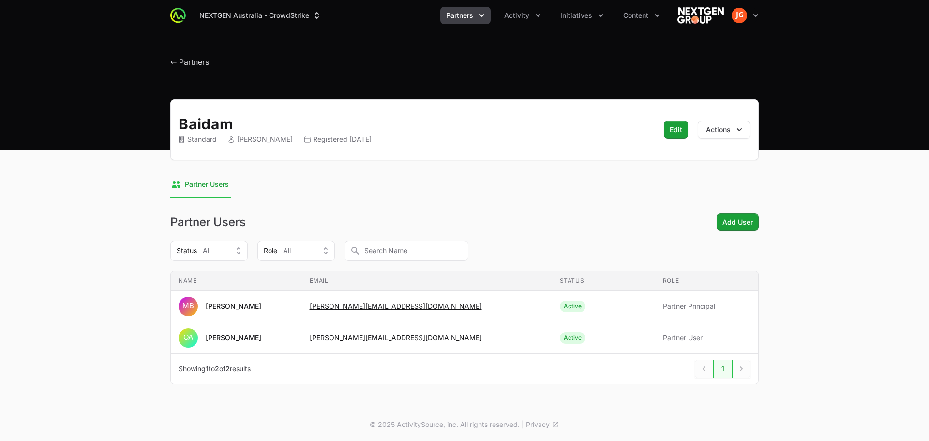
click at [479, 15] on icon "Partners menu" at bounding box center [482, 16] width 10 height 10
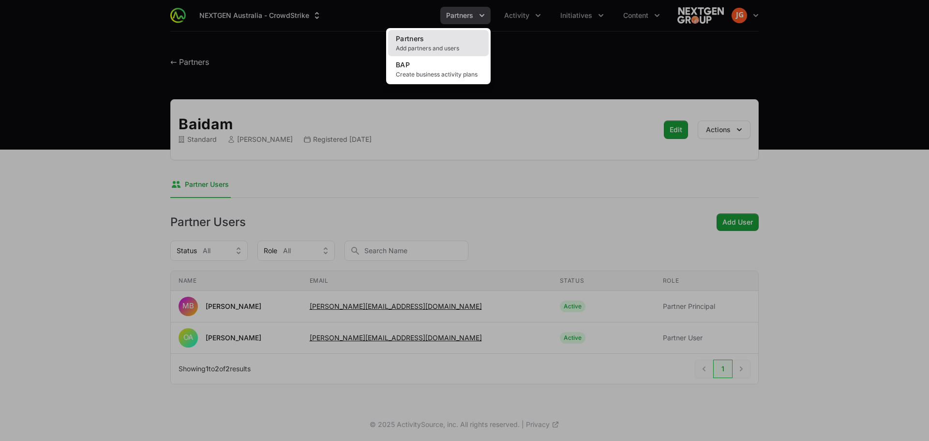
click at [403, 45] on span "Add partners and users" at bounding box center [438, 48] width 85 height 8
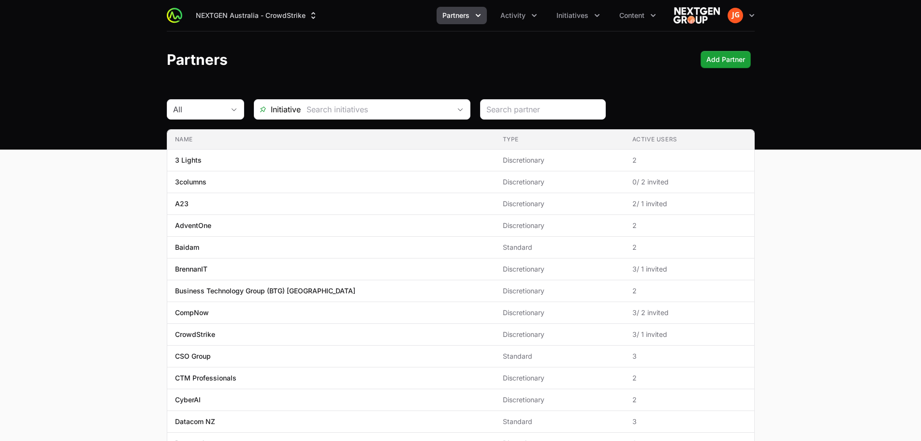
click at [474, 11] on icon "Partners menu" at bounding box center [479, 16] width 10 height 10
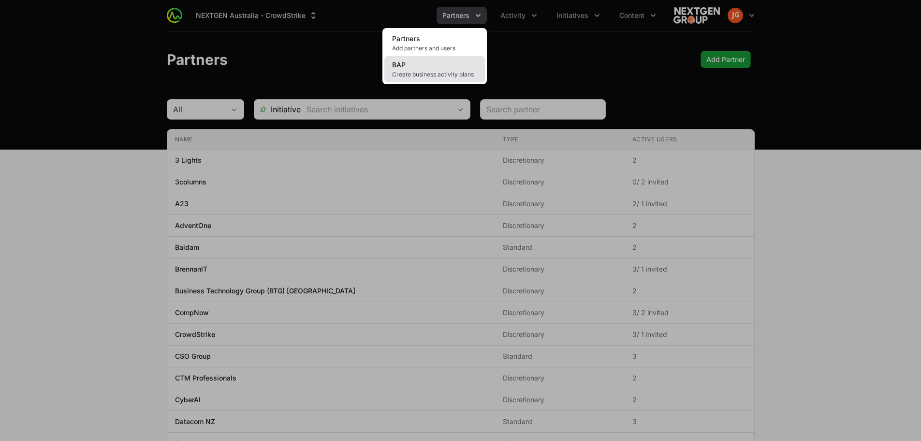
click at [457, 72] on span "Create business activity plans" at bounding box center [434, 75] width 85 height 8
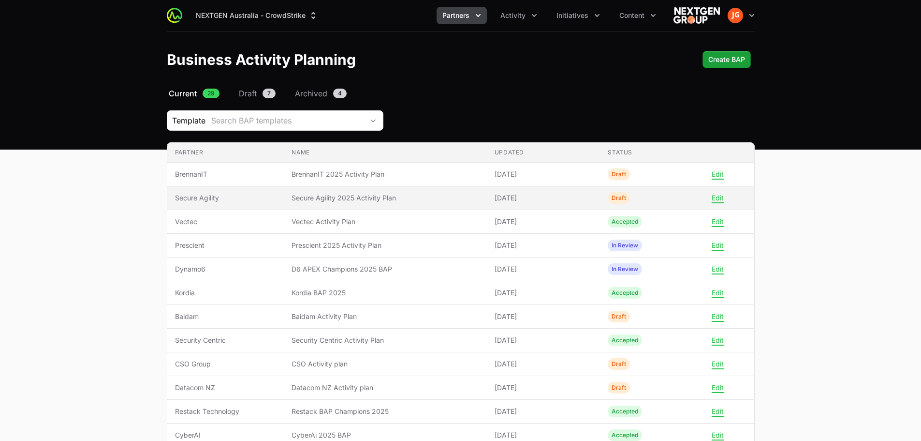
click at [411, 196] on span "Secure Agility 2025 Activity Plan" at bounding box center [385, 198] width 187 height 10
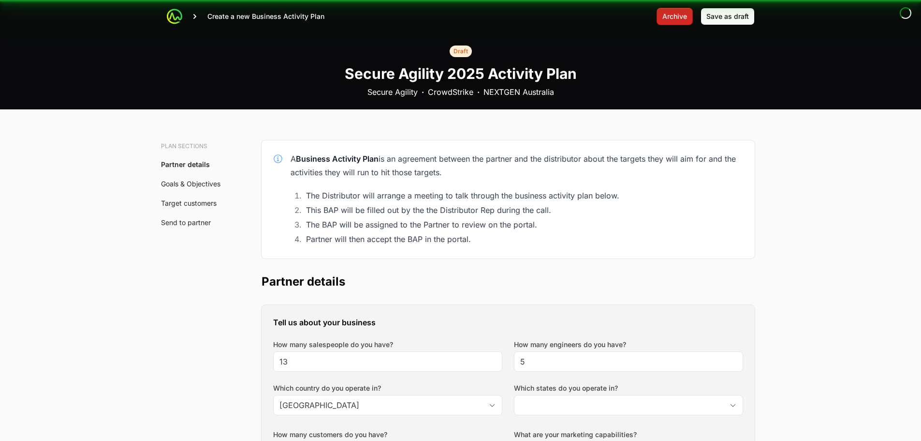
type input "Australian Capital Territory, New South Wales, Queensland, Victoria"
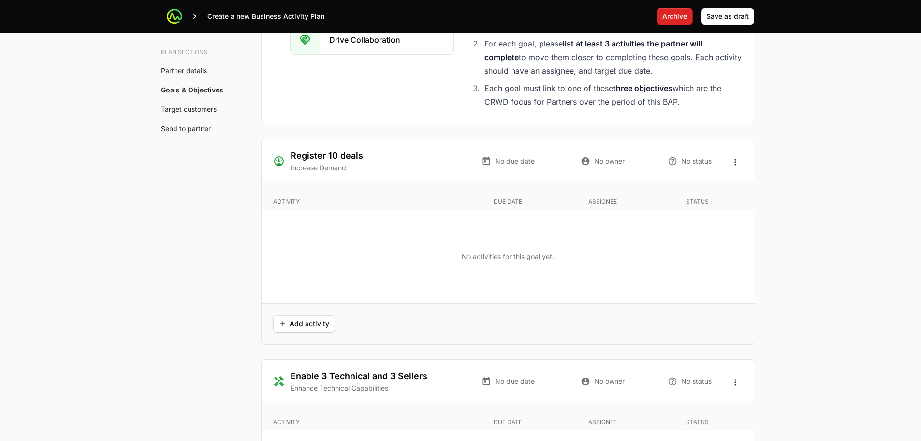
scroll to position [1935, 0]
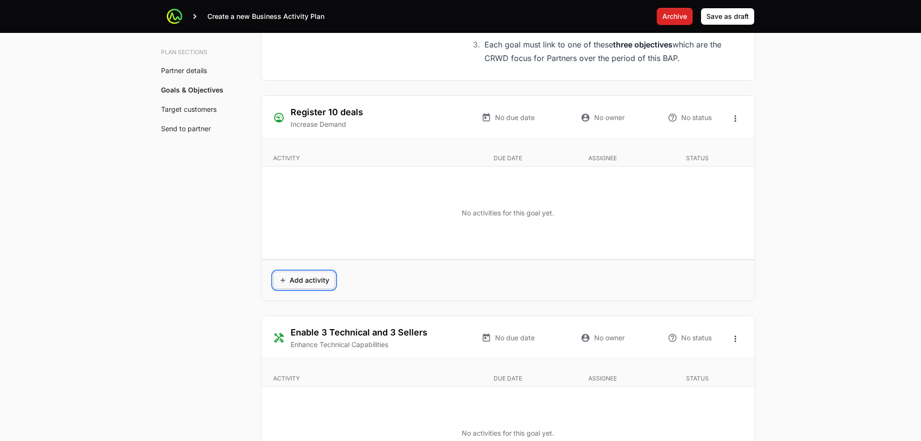
click at [297, 282] on span "Add activity" at bounding box center [304, 280] width 50 height 12
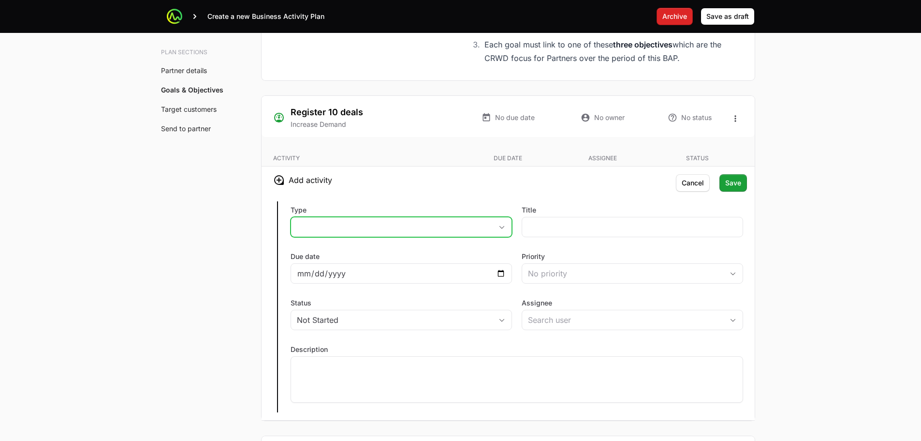
click at [381, 229] on button "placeholder" at bounding box center [401, 226] width 221 height 19
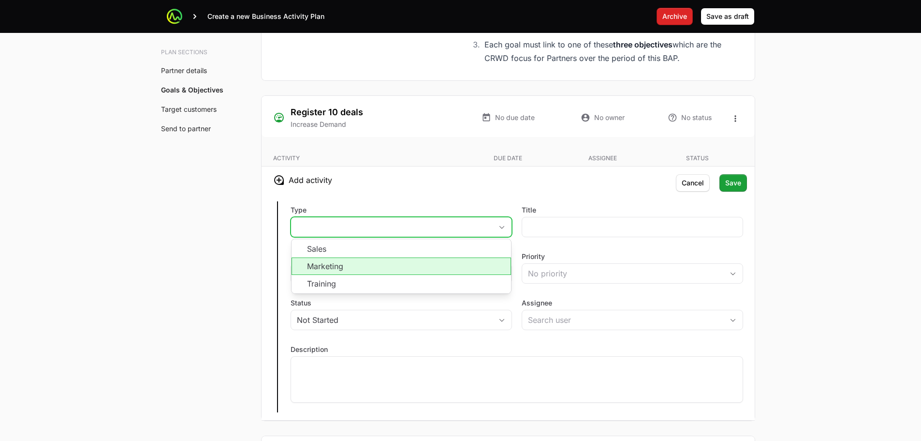
click at [360, 263] on li "Marketing" at bounding box center [402, 265] width 220 height 17
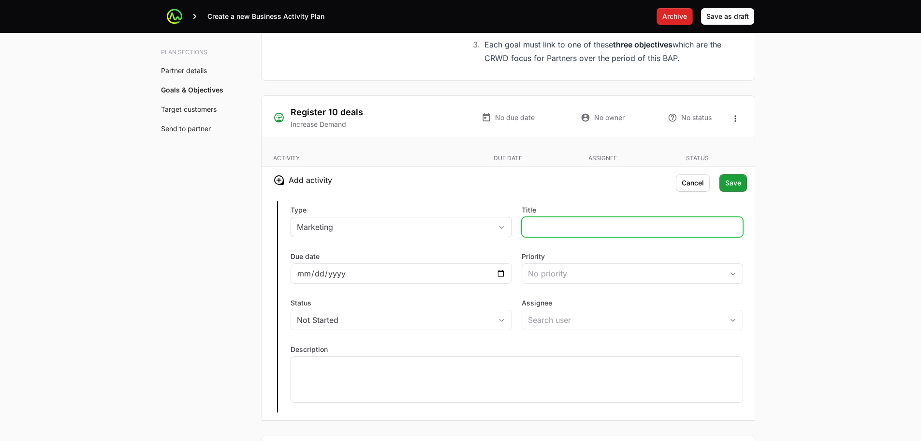
click at [567, 225] on input "Title" at bounding box center [632, 227] width 209 height 12
type input "Quarterly Telemarketing"
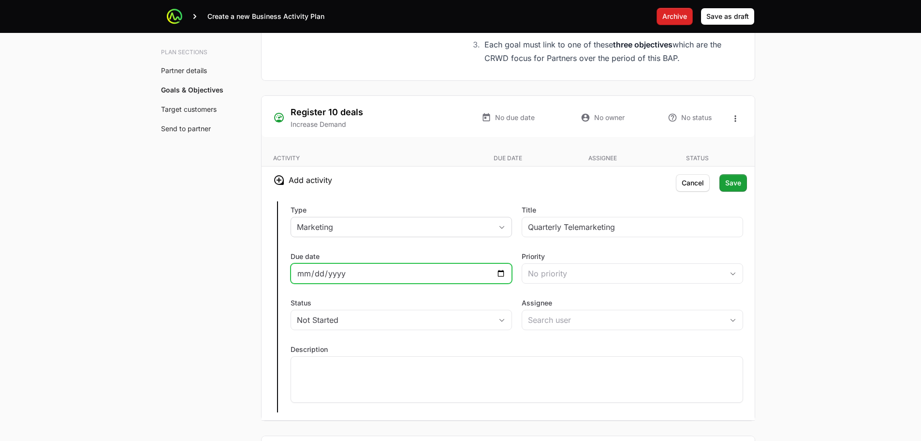
click at [453, 269] on input "Due date" at bounding box center [401, 273] width 209 height 12
click at [502, 272] on input "Due date" at bounding box center [401, 273] width 209 height 12
type input "2025-10-31"
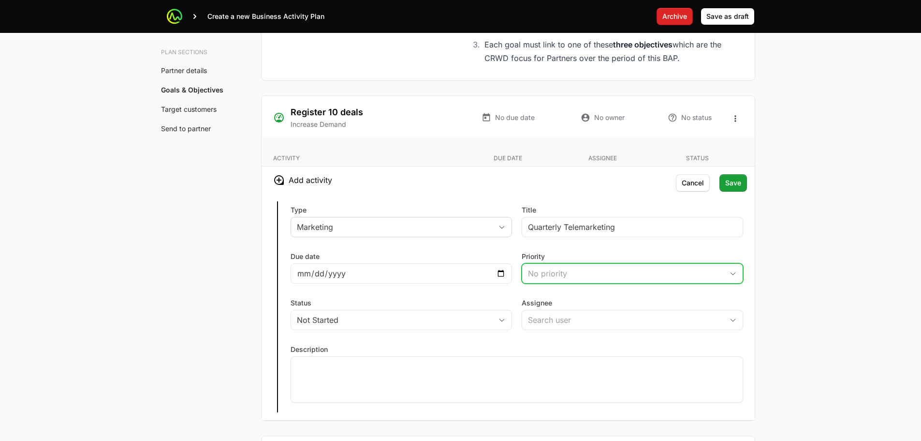
click at [544, 271] on div "No priority" at bounding box center [625, 273] width 195 height 12
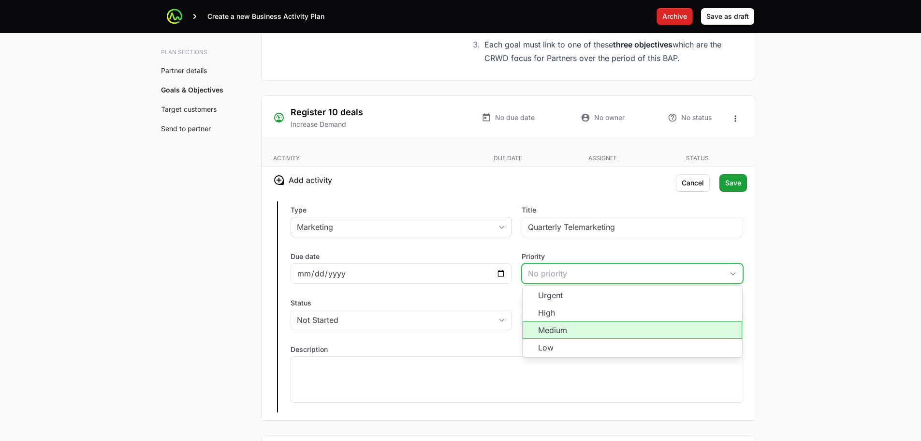
click at [566, 327] on li "Medium" at bounding box center [633, 329] width 220 height 17
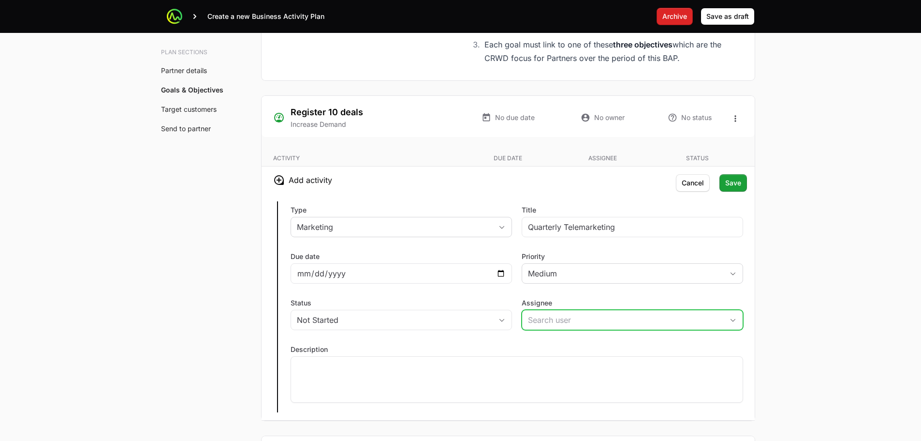
click at [578, 320] on input "Assignee" at bounding box center [622, 319] width 201 height 19
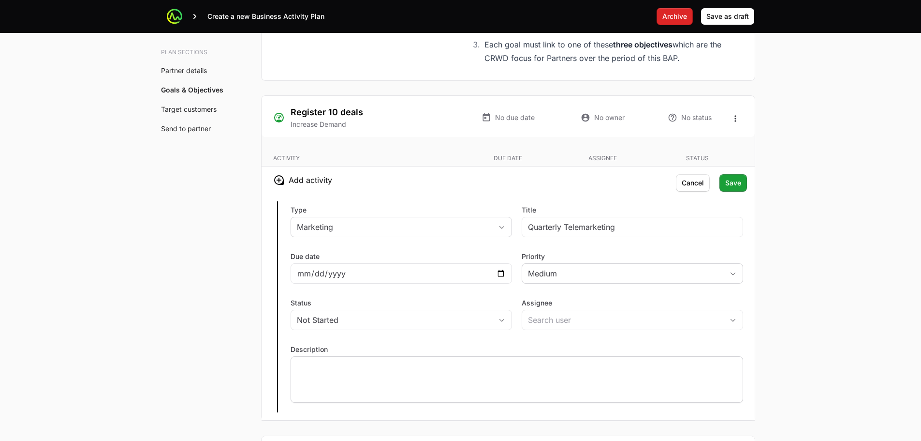
click at [390, 385] on div at bounding box center [517, 379] width 453 height 46
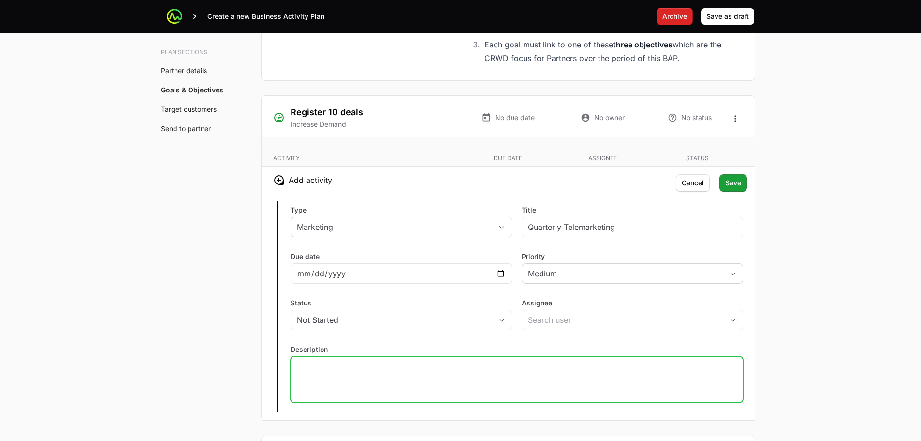
paste div
click at [300, 363] on p "•joint activity with integration partners" at bounding box center [517, 365] width 440 height 10
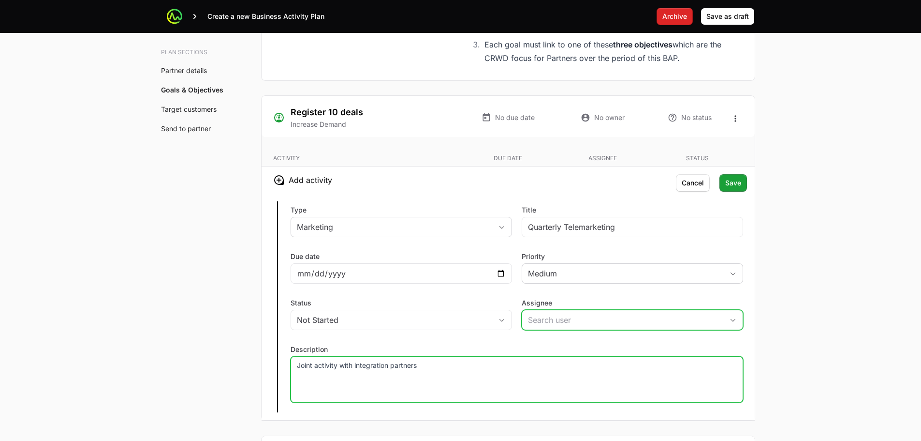
click at [578, 320] on input "Assignee" at bounding box center [622, 319] width 201 height 19
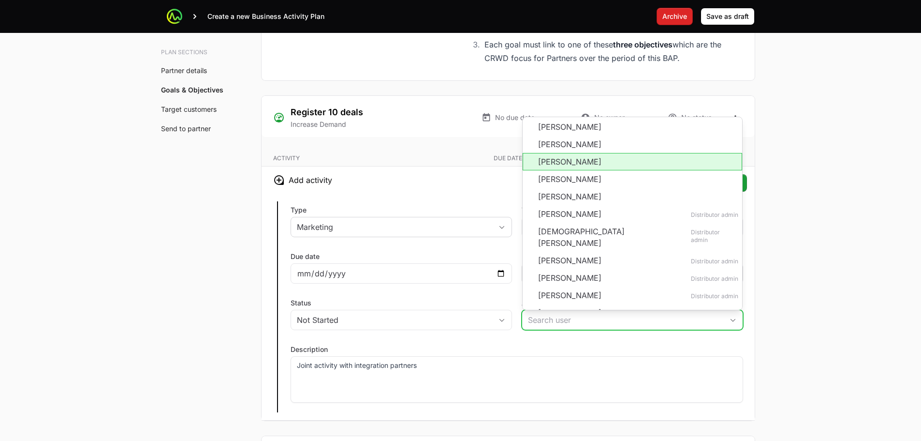
click at [582, 164] on li "[PERSON_NAME]" at bounding box center [633, 161] width 220 height 17
type input "[PERSON_NAME]"
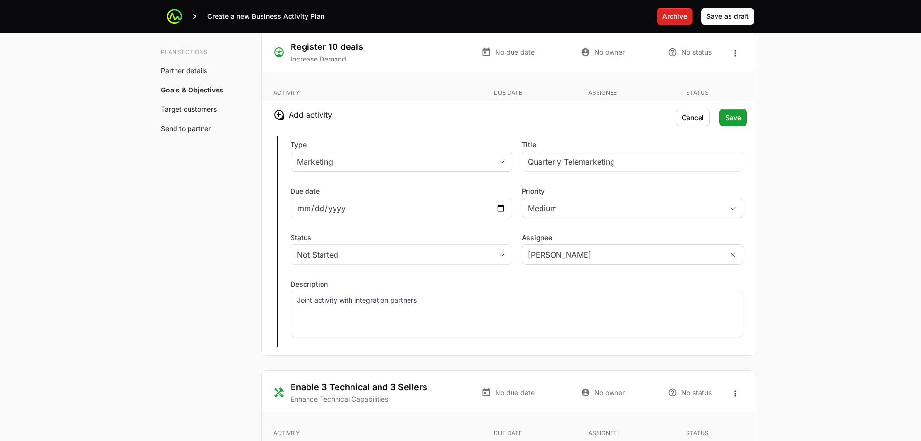
scroll to position [1983, 0]
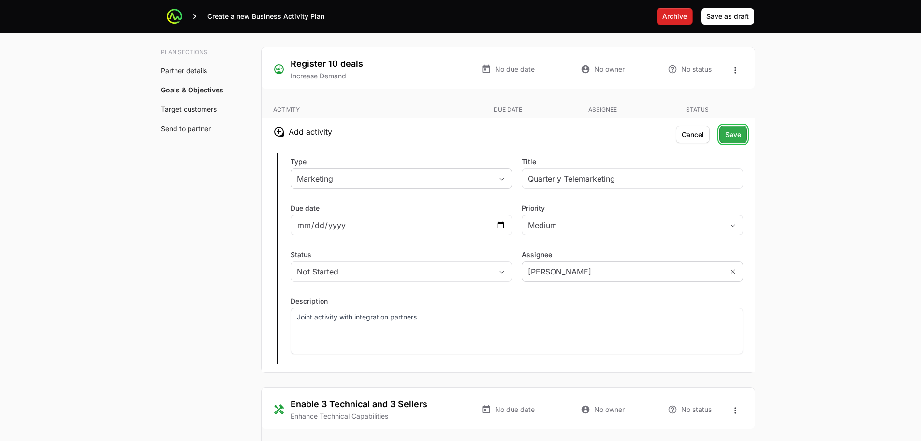
click at [740, 135] on span "Save" at bounding box center [733, 135] width 16 height 12
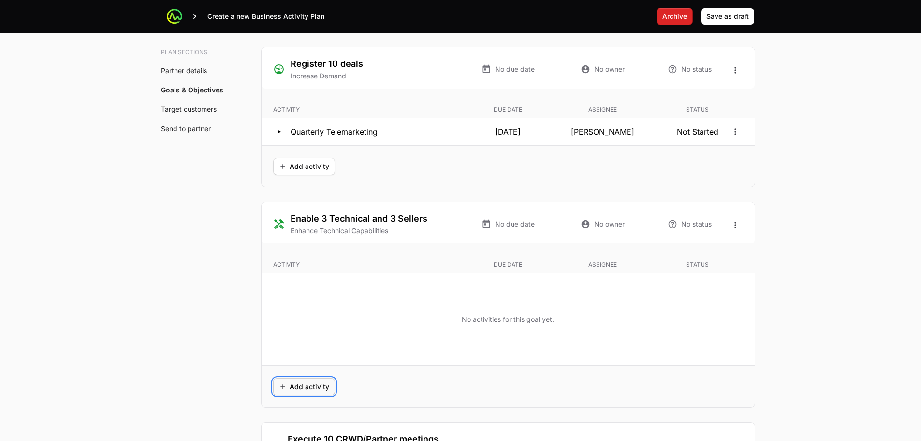
click at [320, 389] on span "Add activity" at bounding box center [304, 387] width 50 height 12
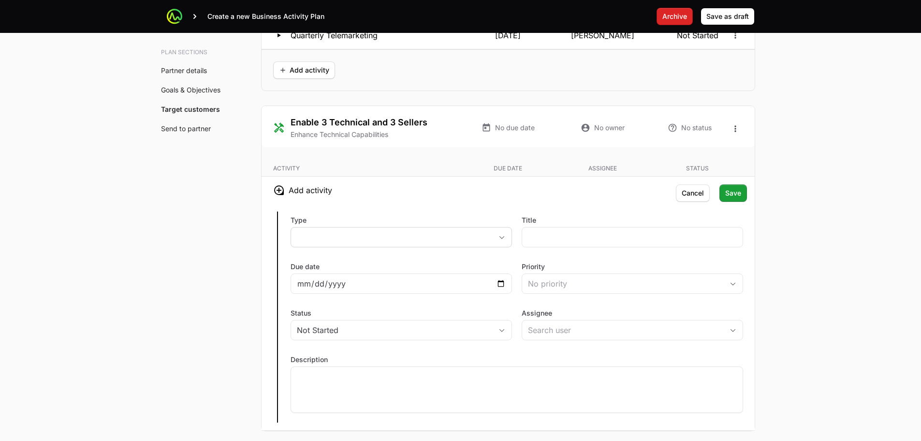
scroll to position [2080, 0]
click at [361, 241] on button "placeholder" at bounding box center [401, 236] width 221 height 19
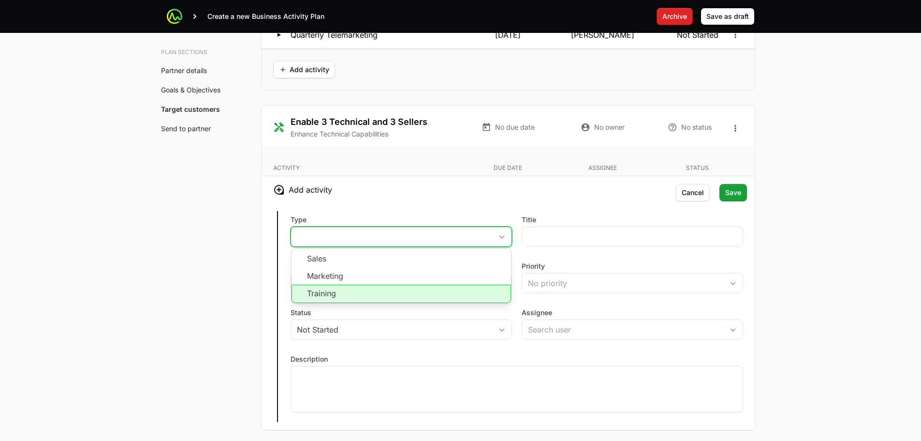
click at [357, 287] on li "Training" at bounding box center [402, 293] width 220 height 18
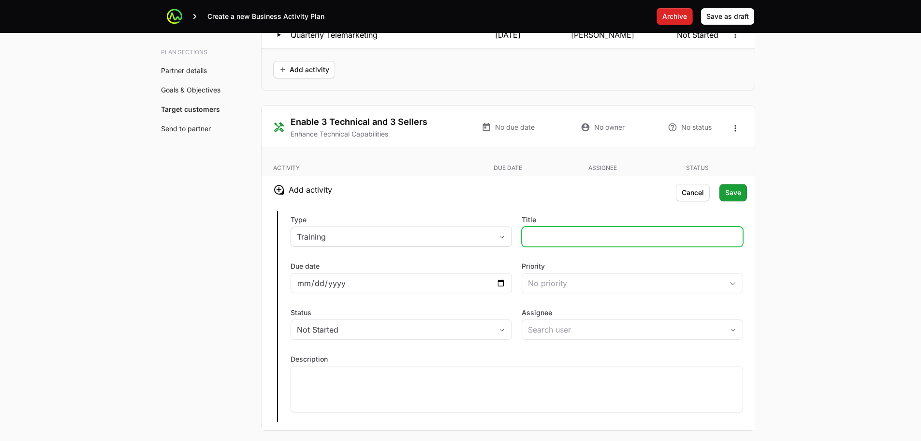
click at [573, 236] on input "Title" at bounding box center [632, 237] width 209 height 12
type input "Training Sessions - CS Modules"
click at [486, 381] on div at bounding box center [517, 389] width 453 height 46
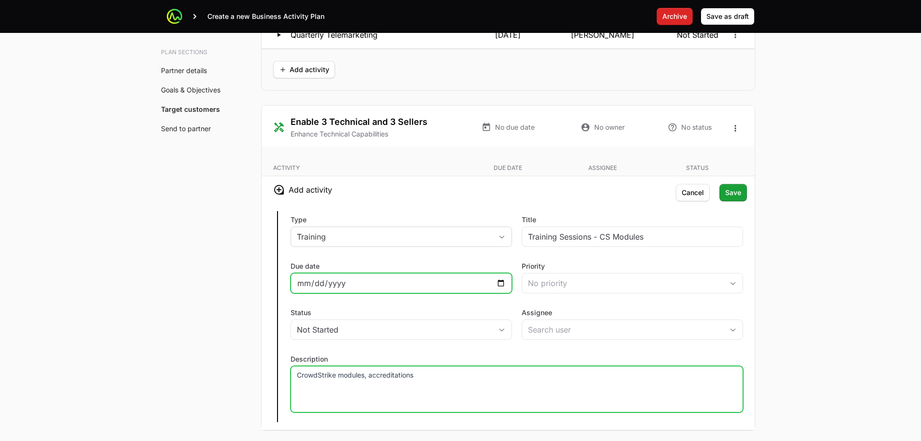
click at [440, 282] on input "Due date" at bounding box center [401, 283] width 209 height 12
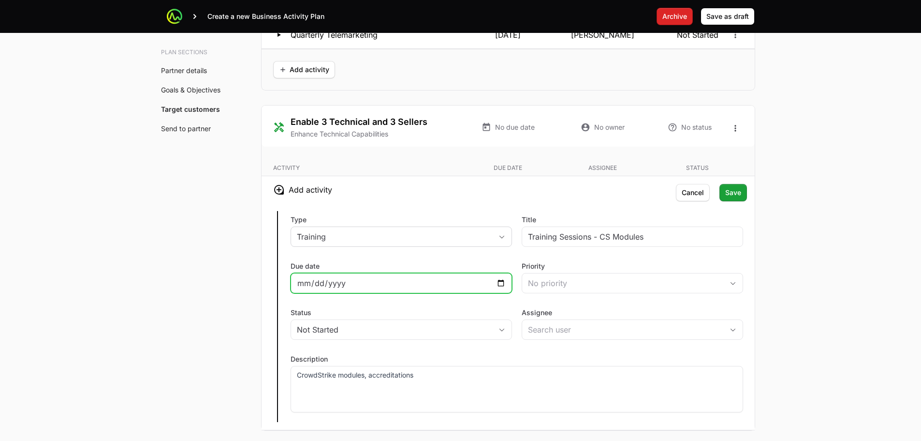
click at [498, 283] on input "Due date" at bounding box center [401, 283] width 209 height 12
type input "2025-11-30"
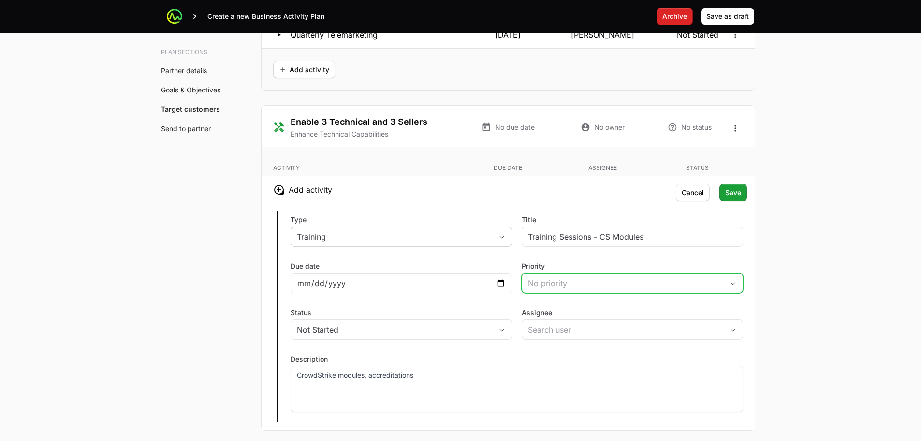
click at [593, 281] on div "No priority" at bounding box center [625, 283] width 195 height 12
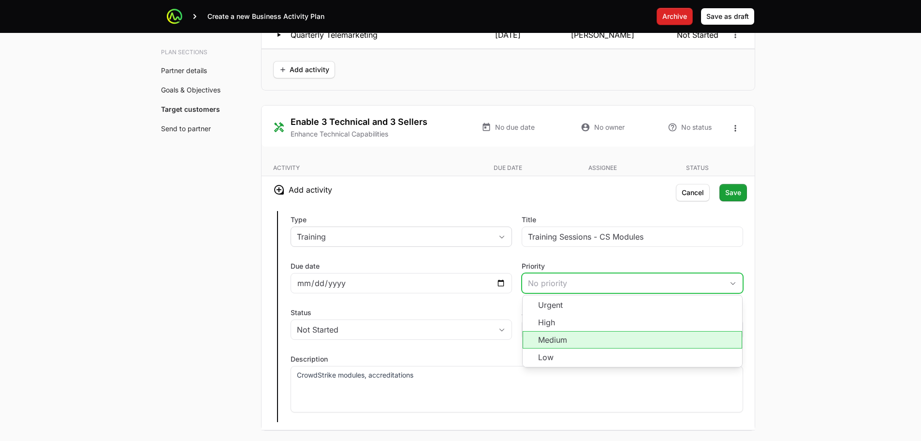
click at [581, 338] on li "Medium" at bounding box center [633, 339] width 220 height 17
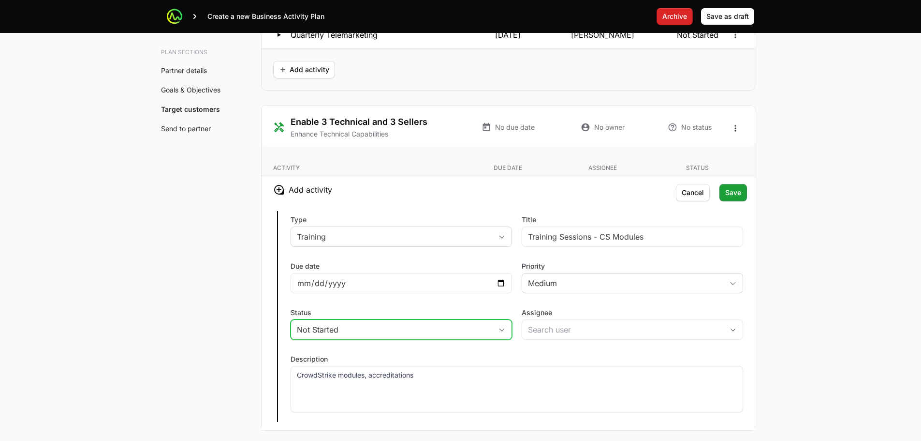
click at [482, 328] on div "Not Started" at bounding box center [394, 330] width 195 height 12
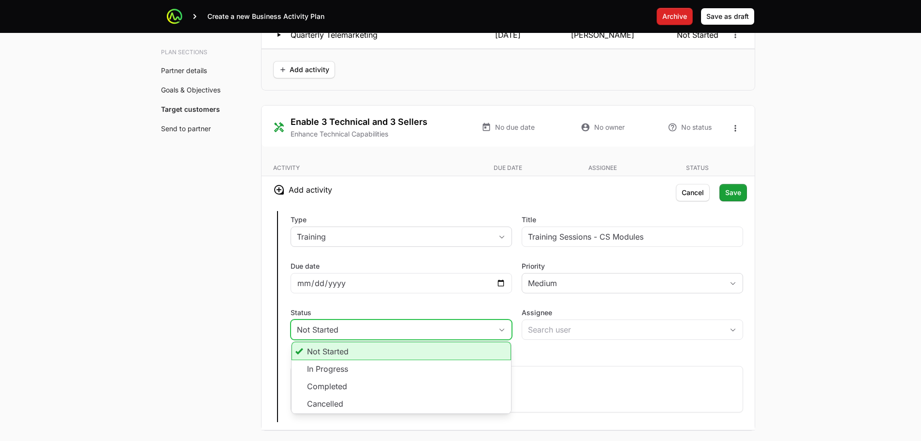
click at [481, 329] on div "Not Started" at bounding box center [394, 330] width 195 height 12
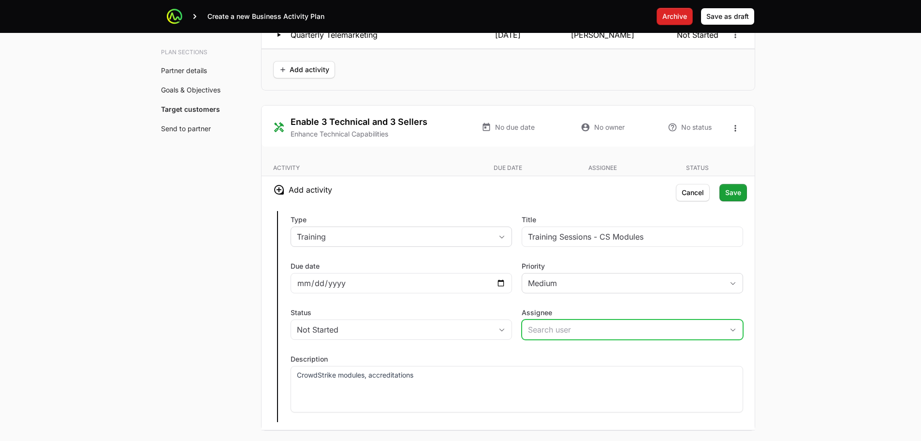
click at [630, 326] on input "Assignee" at bounding box center [622, 329] width 201 height 19
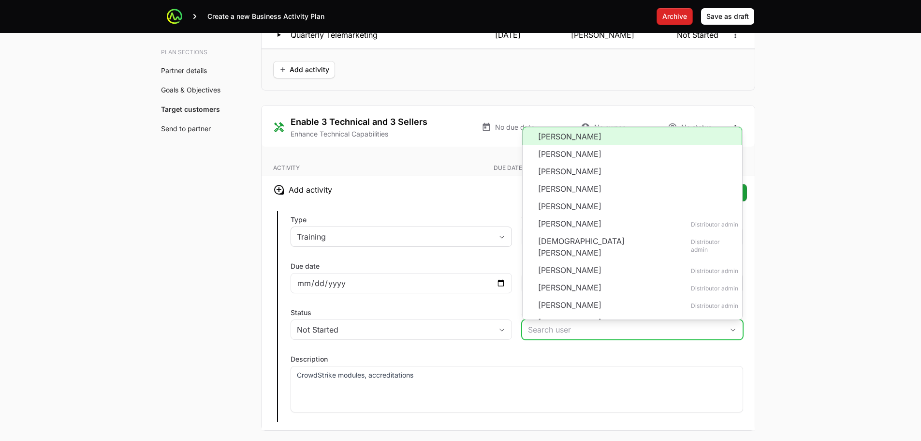
click at [596, 133] on li "[PERSON_NAME]" at bounding box center [633, 136] width 220 height 18
type input "[PERSON_NAME]"
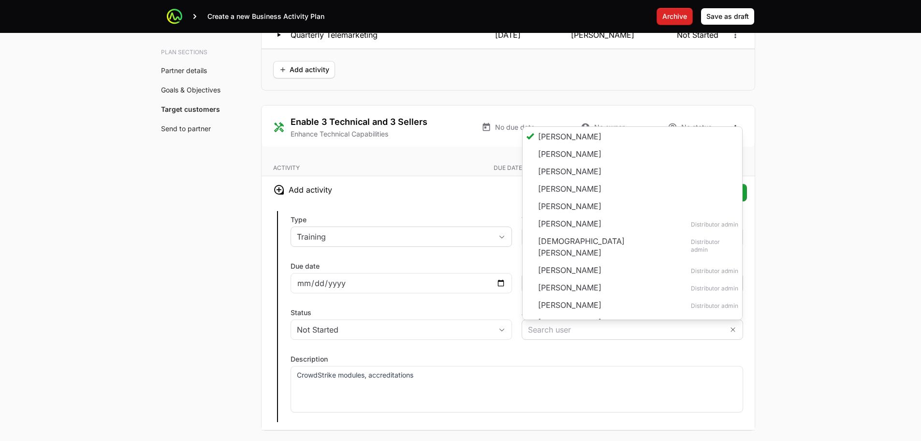
type input "[PERSON_NAME]"
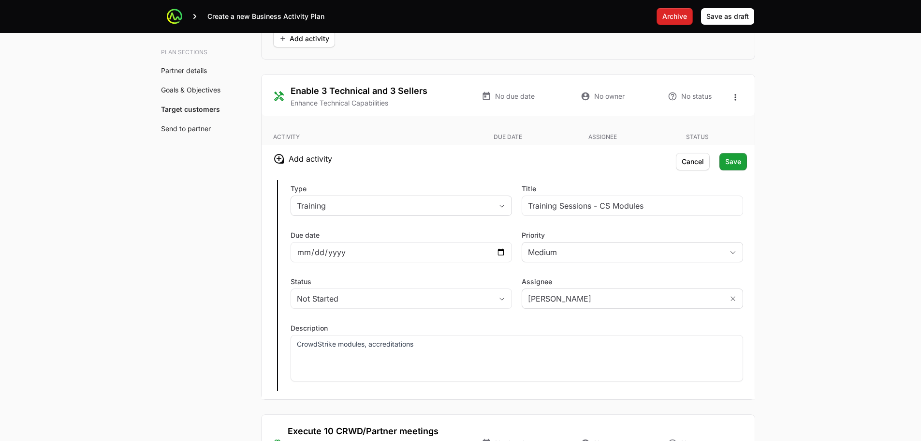
scroll to position [2128, 0]
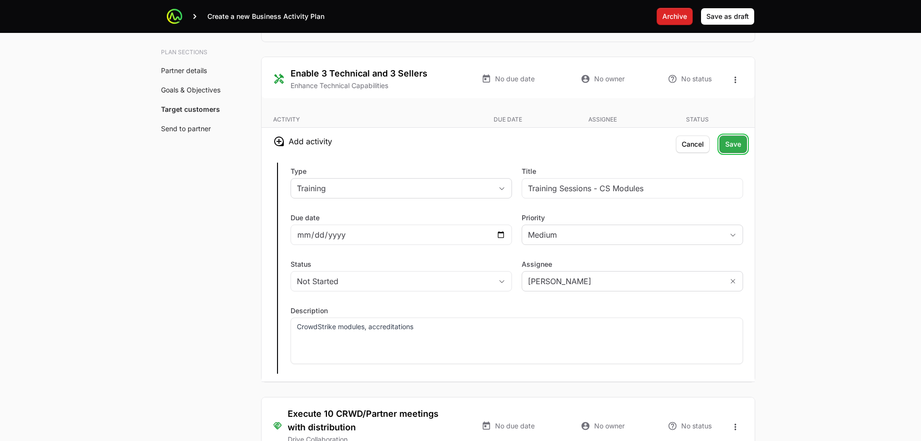
click at [725, 144] on button "Save" at bounding box center [734, 143] width 28 height 17
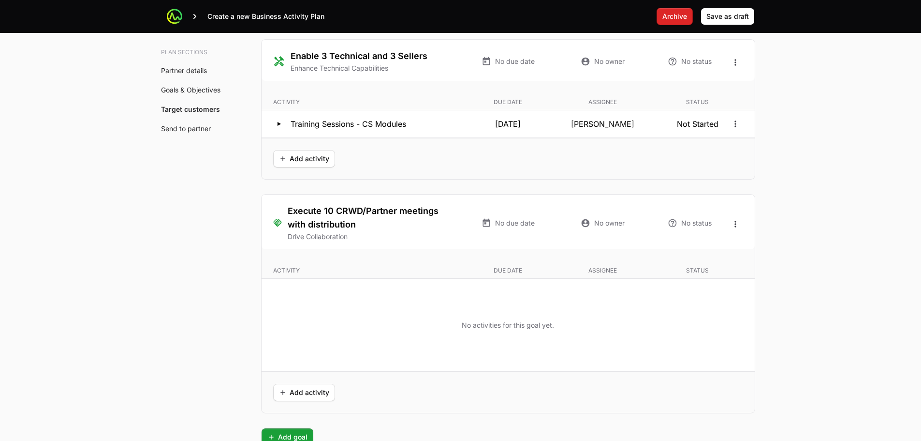
scroll to position [2176, 0]
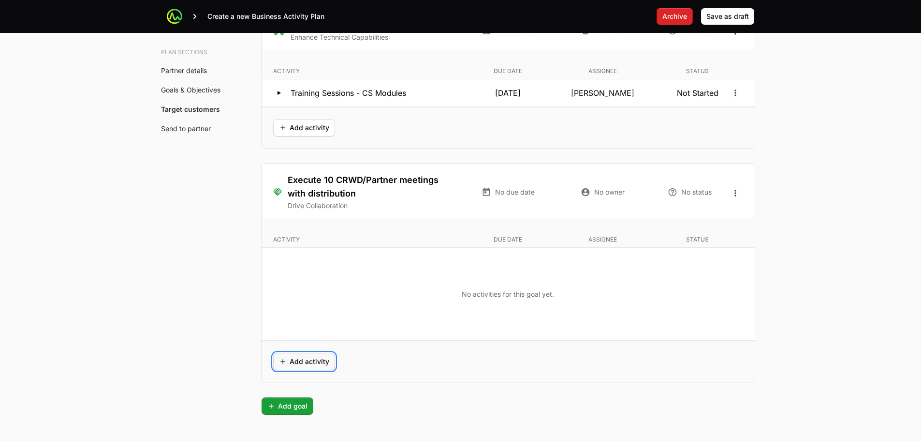
click at [312, 355] on span "Add activity" at bounding box center [304, 361] width 50 height 12
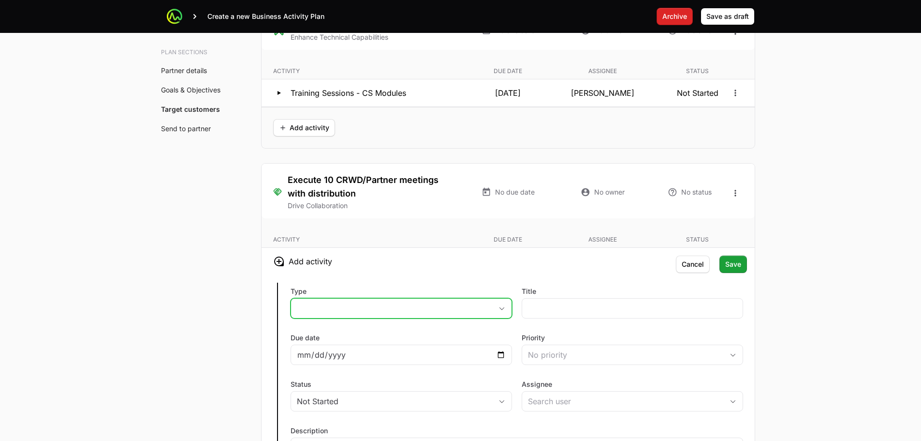
click at [426, 304] on button "placeholder" at bounding box center [401, 307] width 221 height 19
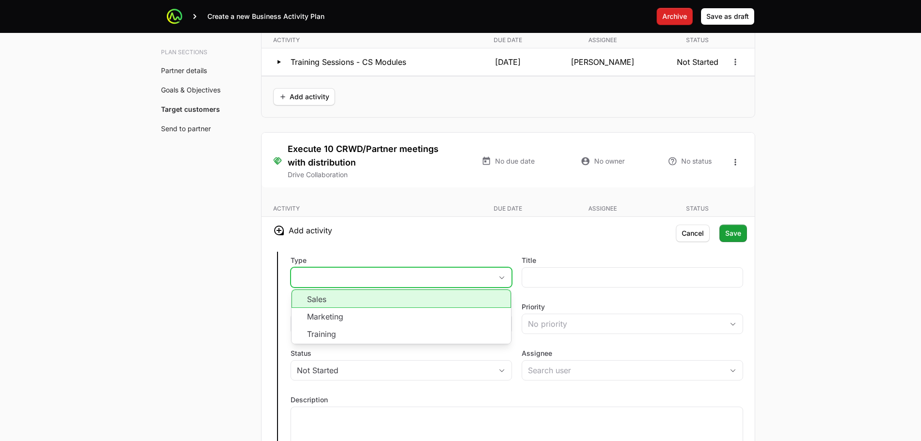
scroll to position [2273, 0]
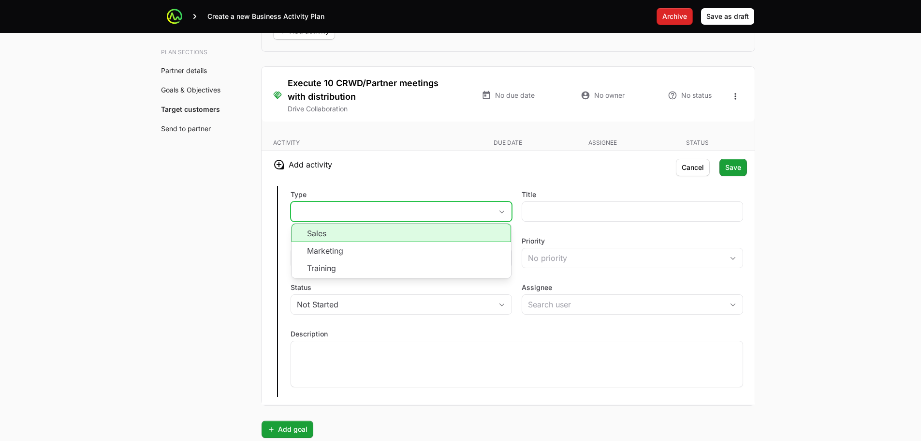
click at [381, 238] on li "Sales" at bounding box center [402, 232] width 220 height 18
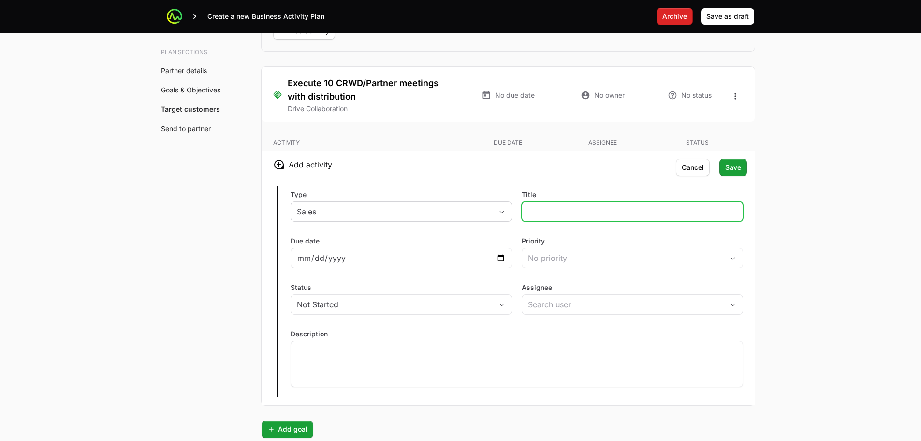
click at [545, 212] on input "Title" at bounding box center [632, 212] width 209 height 12
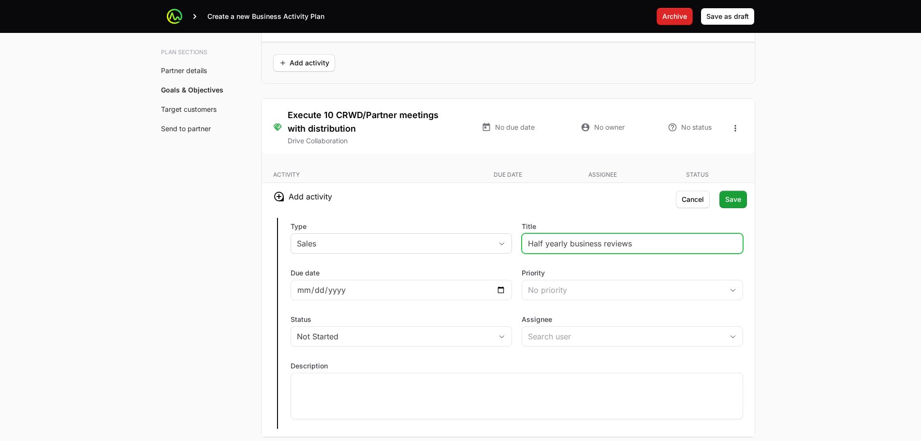
scroll to position [2225, 0]
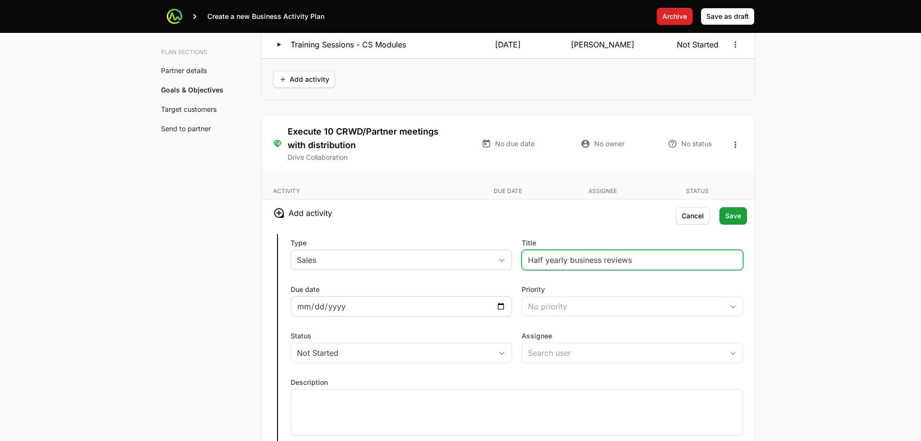
type input "Half yearly business reviews"
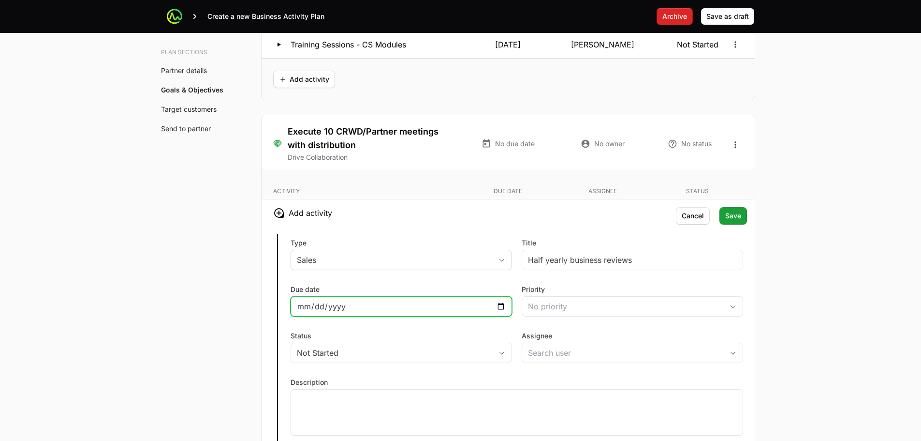
click at [501, 306] on input "Due date" at bounding box center [401, 306] width 209 height 12
type input "2025-12-31"
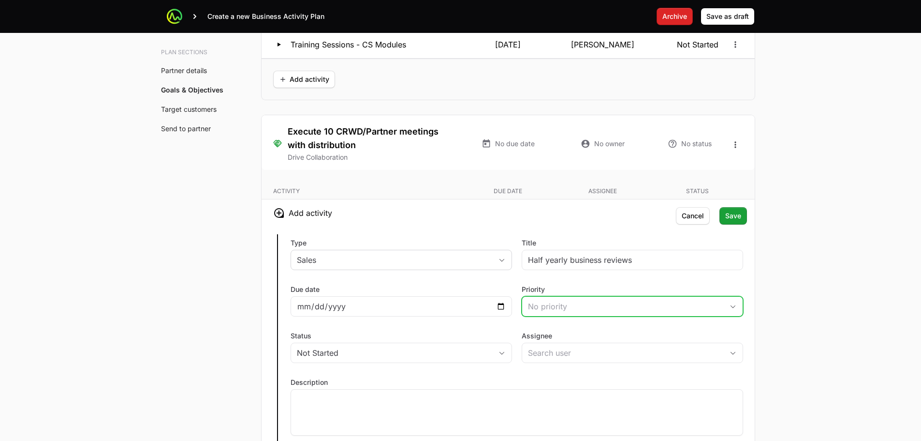
click at [610, 310] on div "No priority" at bounding box center [625, 306] width 195 height 12
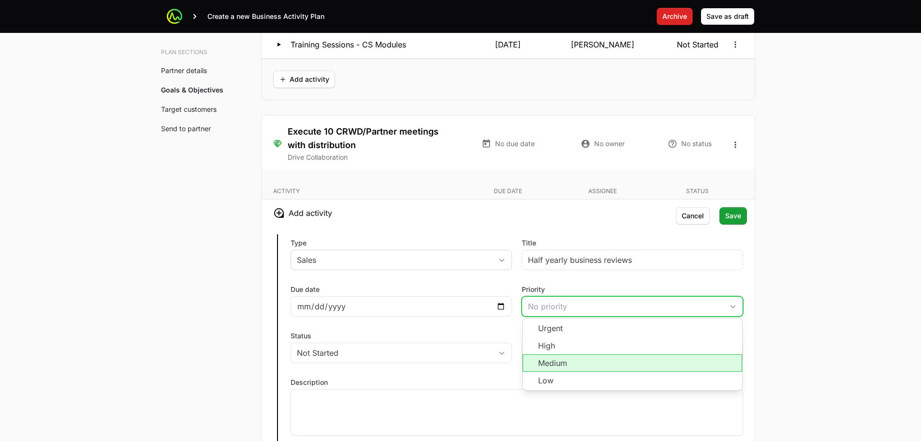
click at [599, 360] on li "Medium" at bounding box center [633, 362] width 220 height 17
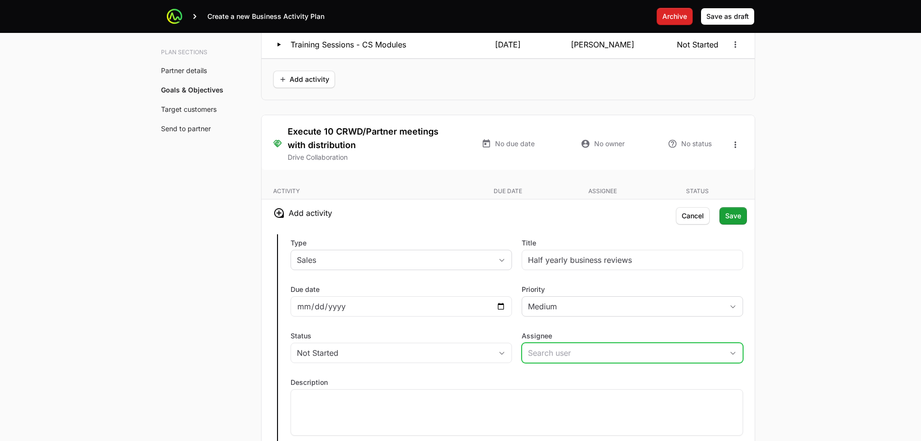
click at [586, 352] on input "Assignee" at bounding box center [622, 352] width 201 height 19
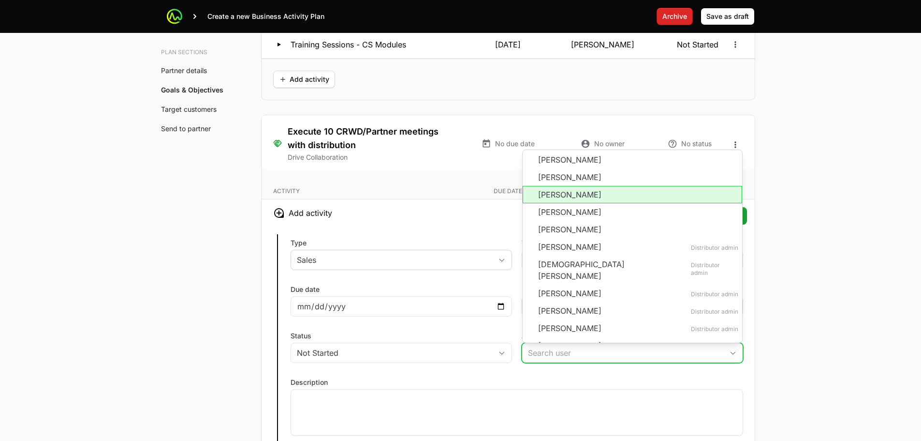
click at [579, 199] on li "[PERSON_NAME]" at bounding box center [633, 194] width 220 height 17
type input "[PERSON_NAME]"
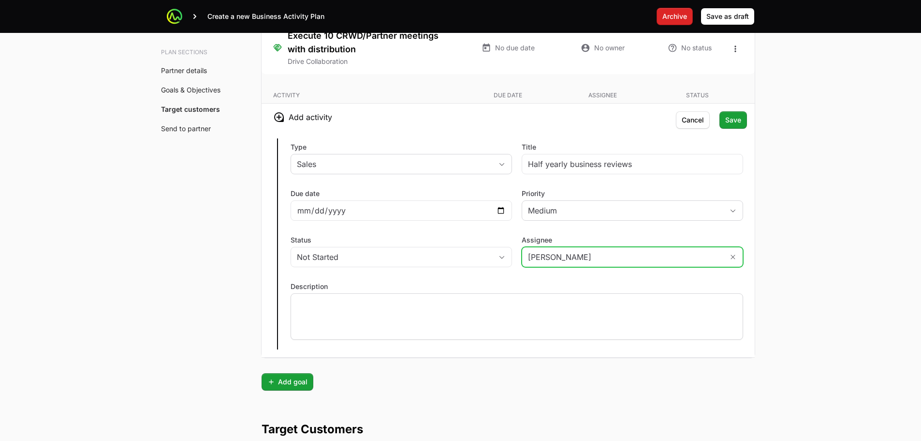
scroll to position [2322, 0]
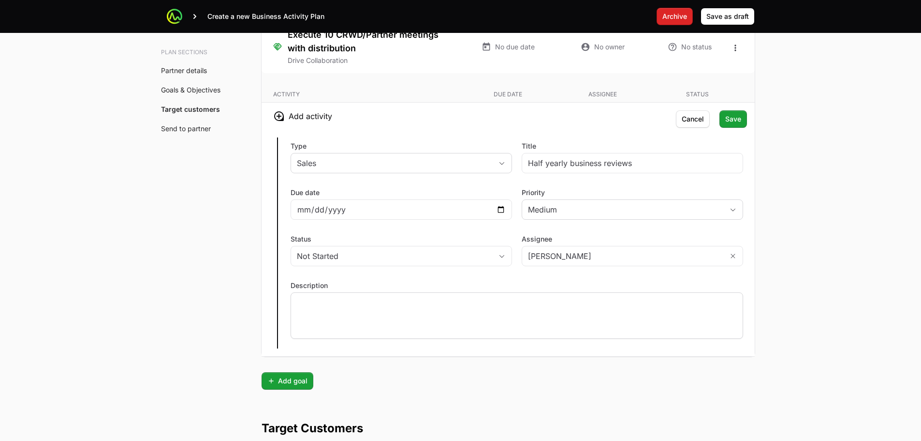
click at [406, 308] on div at bounding box center [517, 315] width 453 height 46
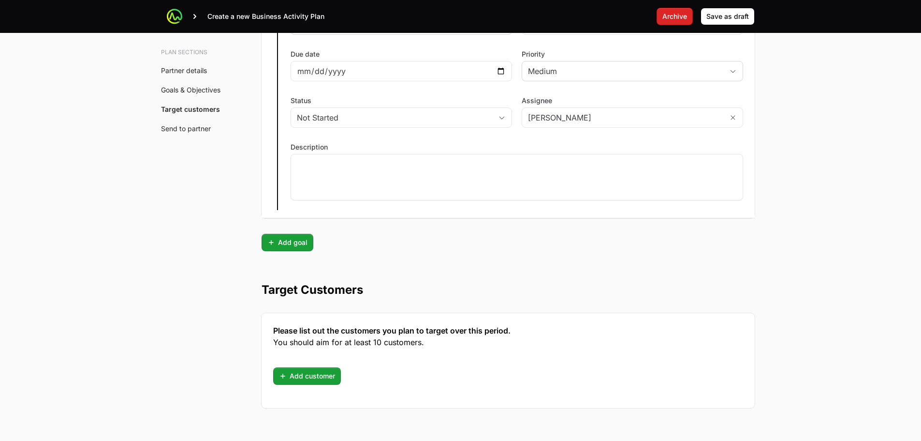
scroll to position [2370, 0]
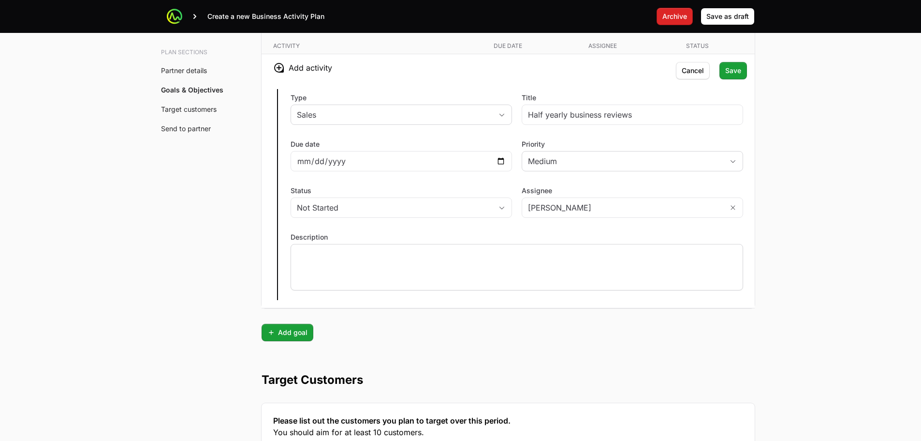
click at [393, 249] on p at bounding box center [517, 253] width 440 height 10
click at [393, 207] on div "Not Started" at bounding box center [394, 208] width 195 height 12
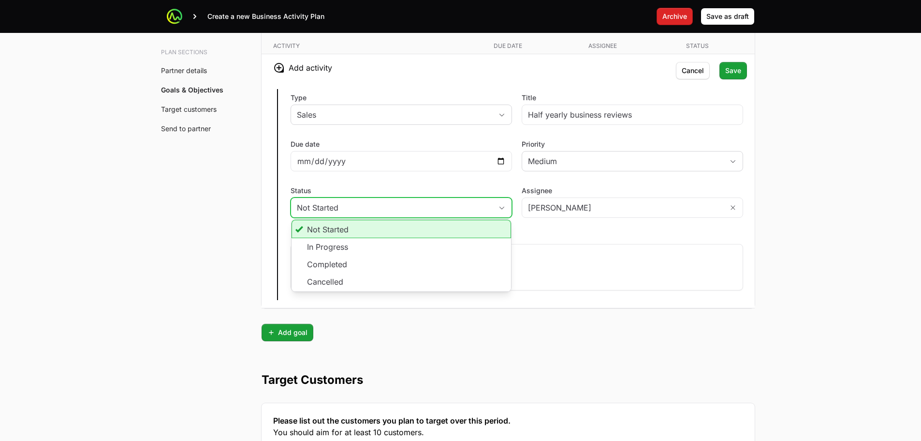
click at [393, 208] on div "Not Started" at bounding box center [394, 208] width 195 height 12
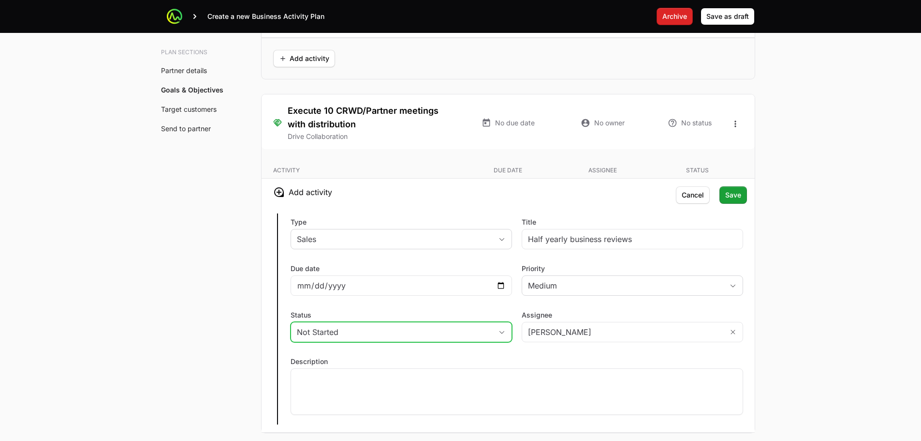
scroll to position [2241, 0]
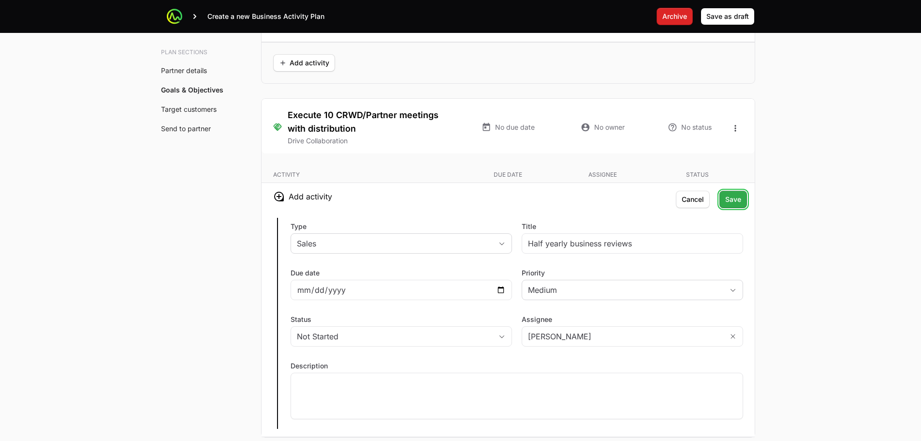
click at [740, 199] on span "Save" at bounding box center [733, 199] width 16 height 12
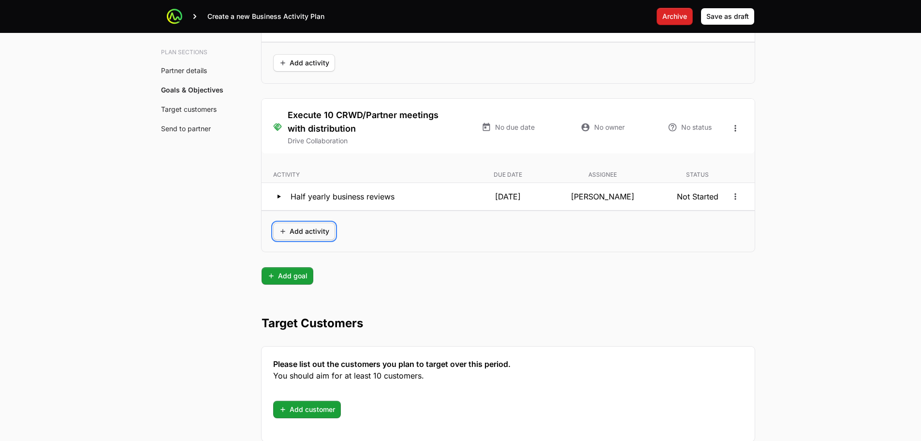
click at [309, 236] on span "Add activity" at bounding box center [304, 231] width 50 height 12
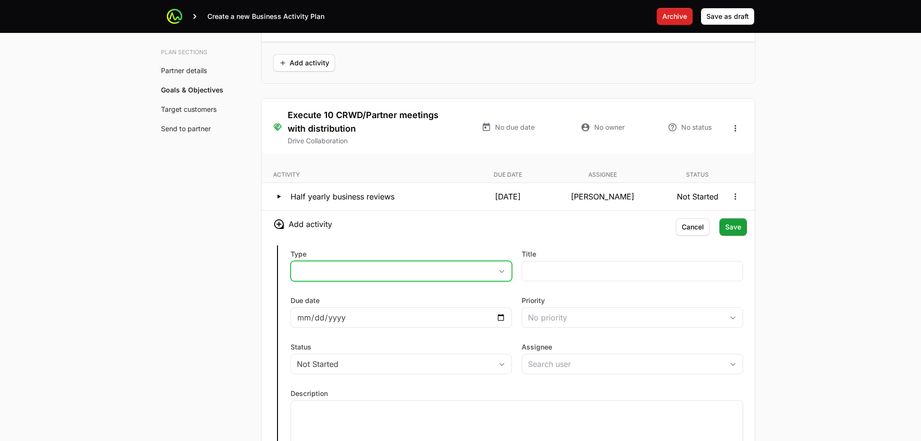
click at [354, 274] on button "placeholder" at bounding box center [401, 270] width 221 height 19
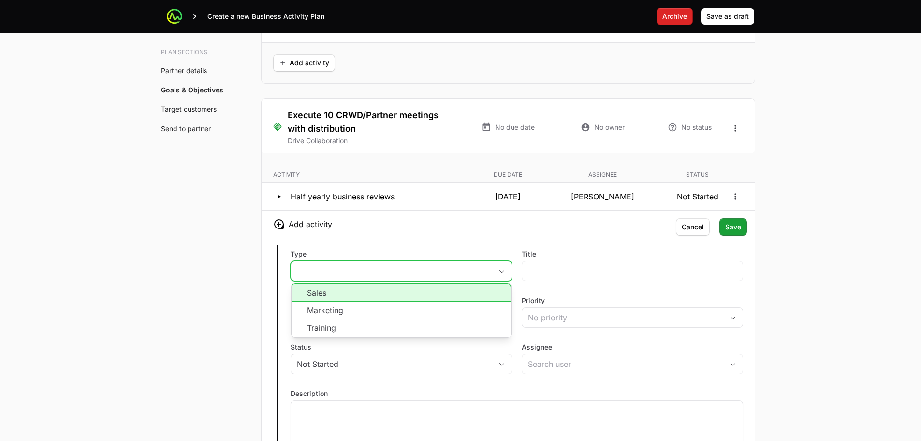
click at [391, 295] on li "Sales" at bounding box center [402, 292] width 220 height 18
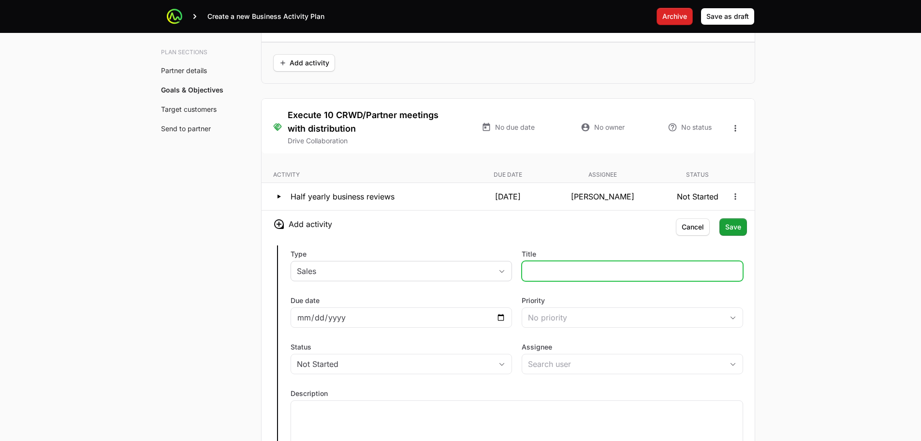
click at [558, 275] on input "Title" at bounding box center [632, 271] width 209 height 12
type input "Joint account mapping"
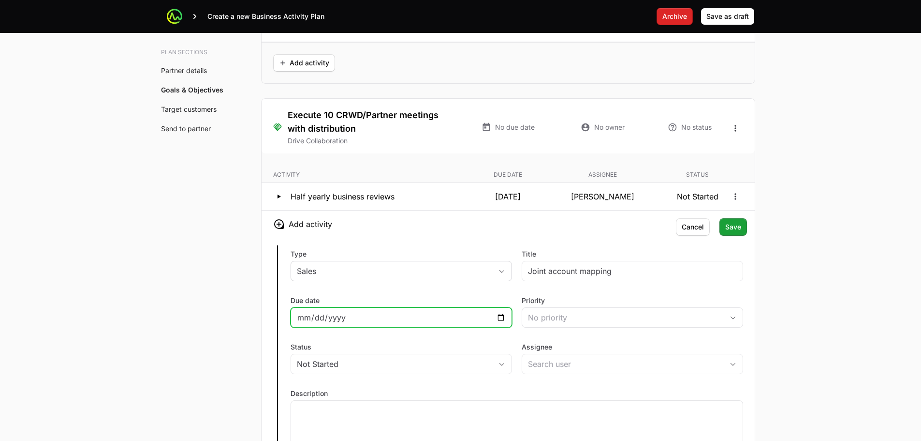
click at [367, 318] on input "Due date" at bounding box center [401, 317] width 209 height 12
click at [499, 317] on input "Due date" at bounding box center [401, 317] width 209 height 12
type input "2025-11-30"
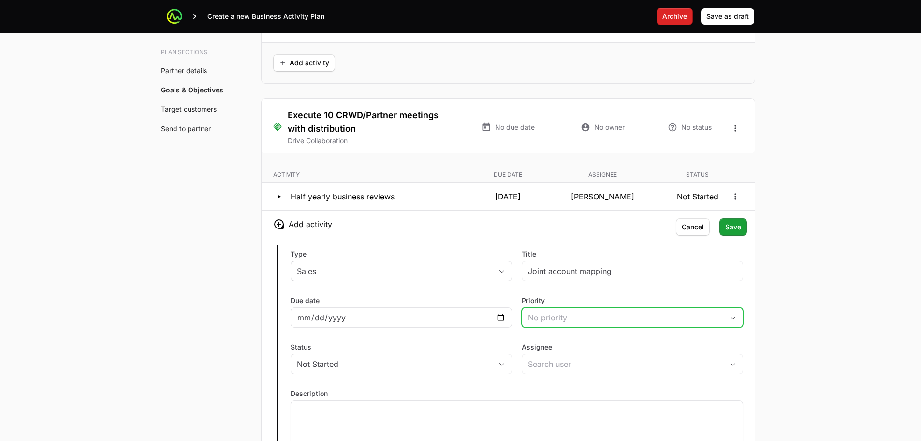
click at [622, 312] on div "No priority" at bounding box center [625, 317] width 195 height 12
click at [566, 370] on li "Medium" at bounding box center [633, 373] width 220 height 17
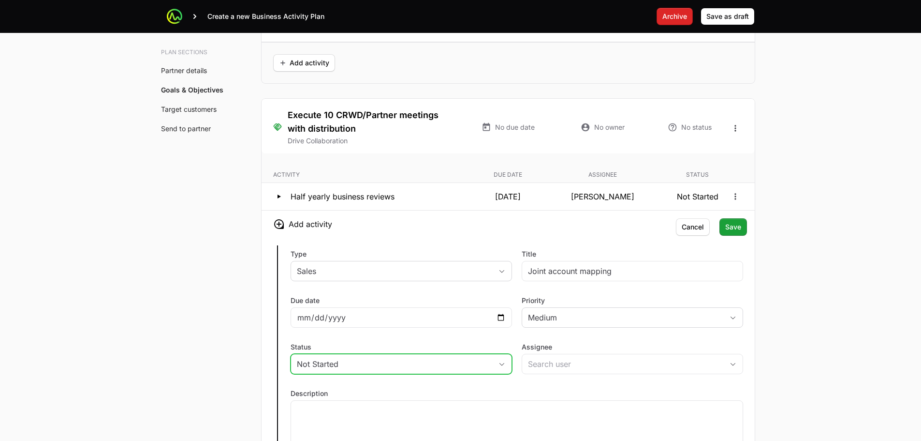
click at [421, 365] on div "Not Started" at bounding box center [394, 364] width 195 height 12
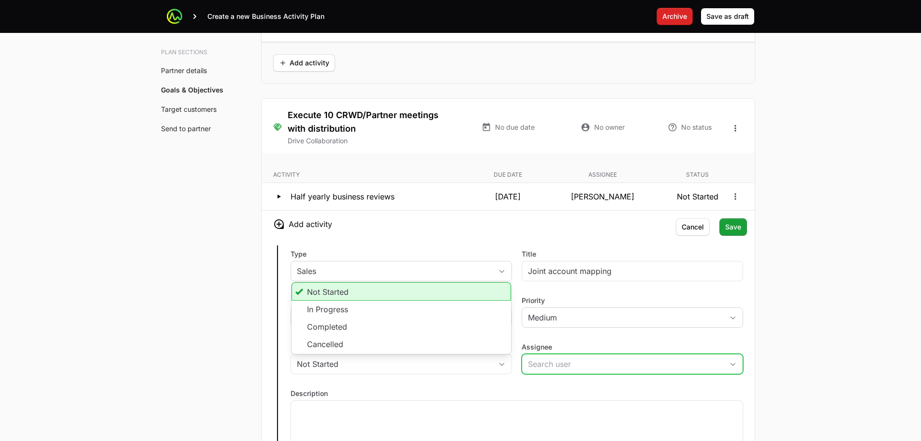
click at [570, 367] on input "Assignee" at bounding box center [622, 363] width 201 height 19
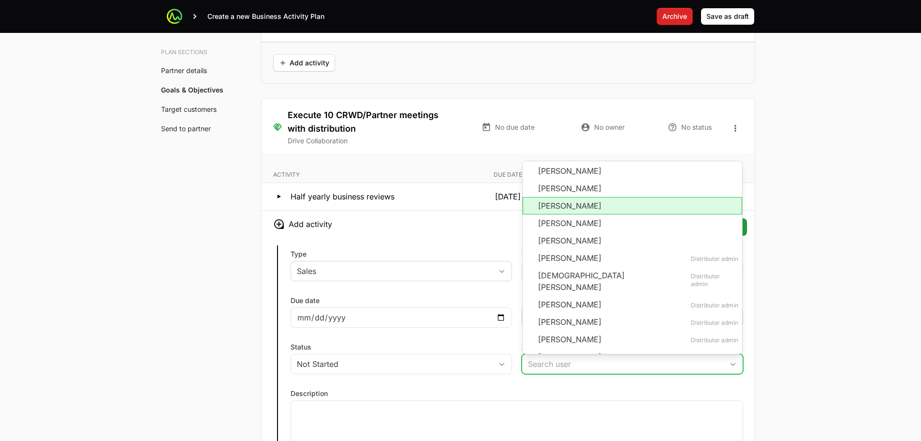
click at [584, 207] on li "[PERSON_NAME]" at bounding box center [633, 205] width 220 height 17
type input "[PERSON_NAME]"
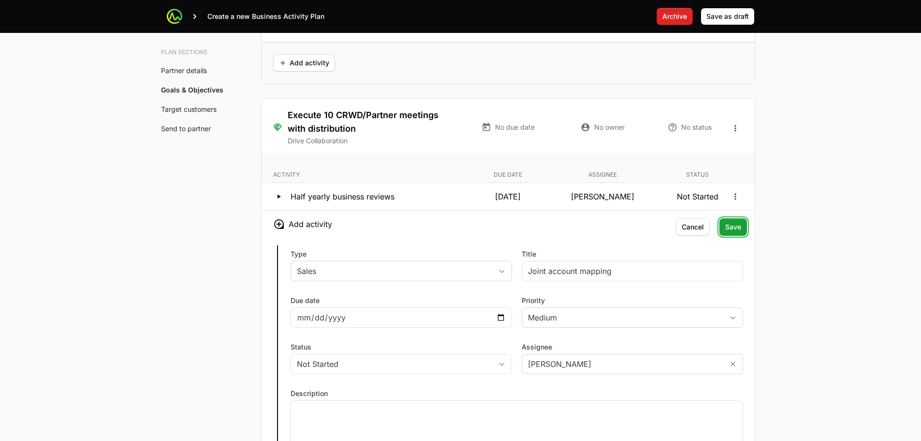
drag, startPoint x: 737, startPoint y: 223, endPoint x: 730, endPoint y: 223, distance: 6.8
click at [737, 223] on span "Save" at bounding box center [733, 227] width 16 height 12
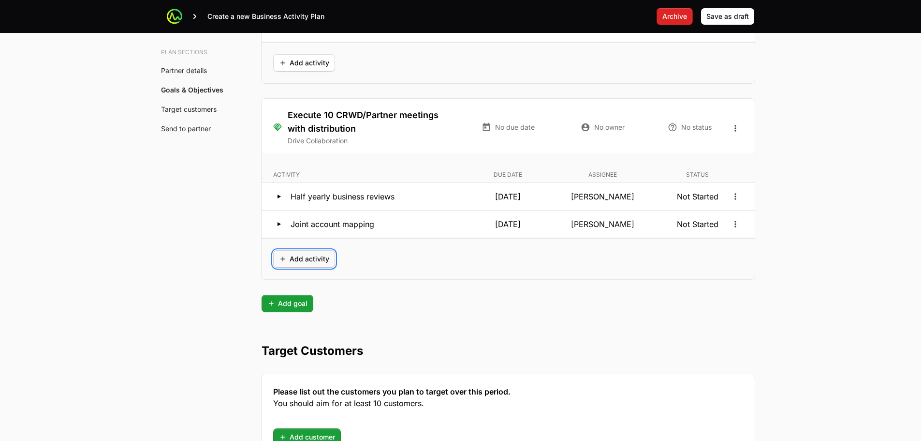
click at [296, 264] on span "Add activity" at bounding box center [304, 259] width 50 height 12
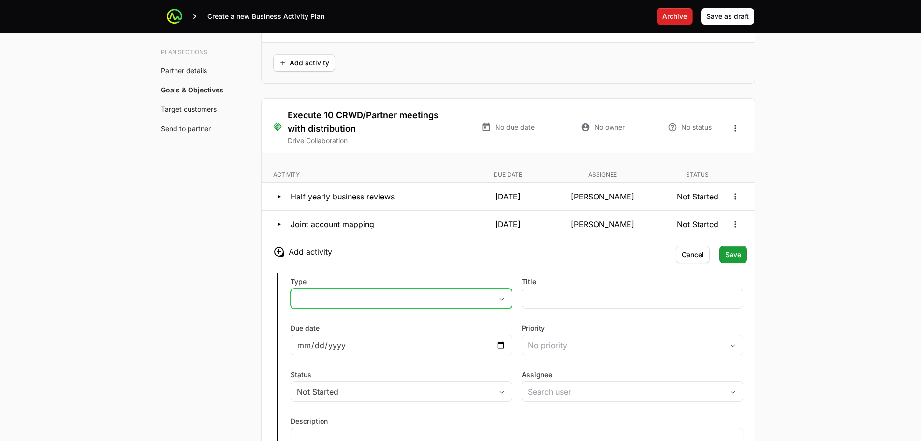
click at [374, 296] on button "placeholder" at bounding box center [401, 298] width 221 height 19
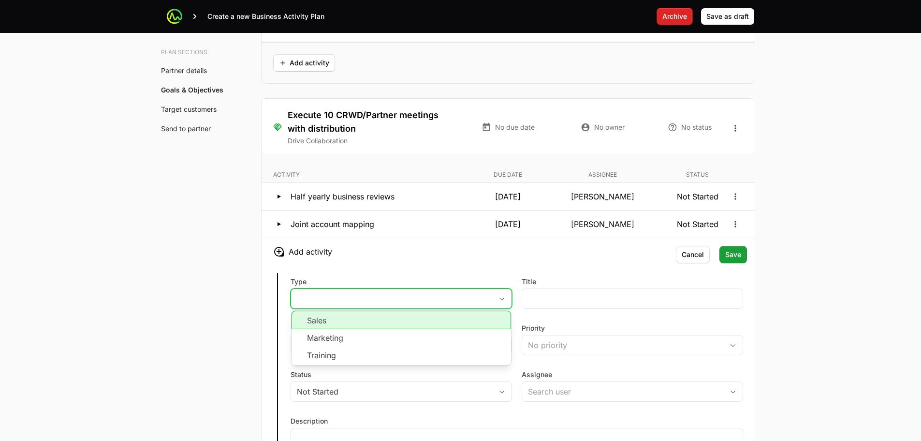
click at [348, 317] on li "Sales" at bounding box center [402, 320] width 220 height 18
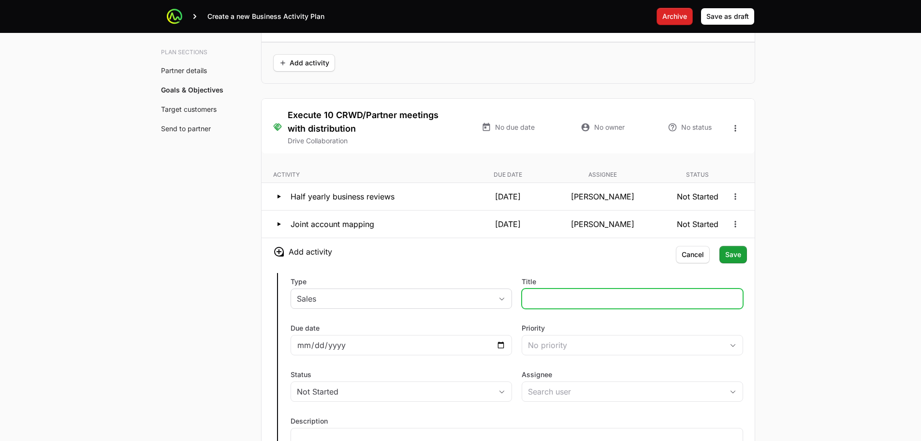
click at [620, 298] on input "Title" at bounding box center [632, 299] width 209 height 12
type input "Customer workshops"
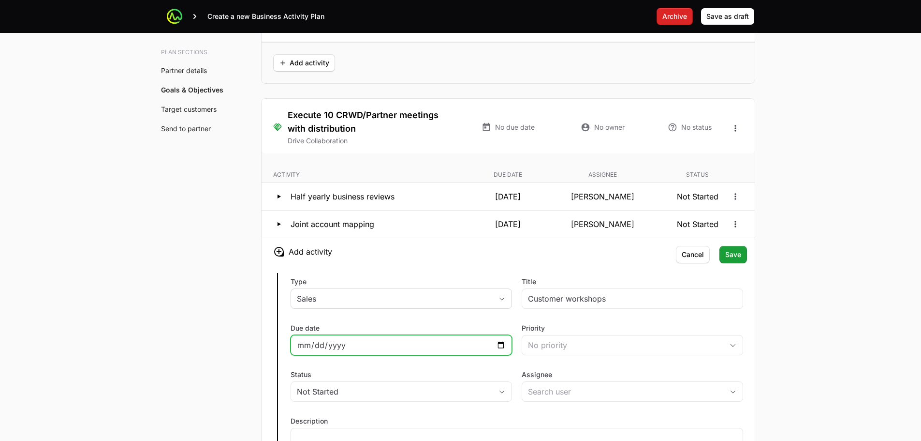
click at [398, 342] on input "Due date" at bounding box center [401, 345] width 209 height 12
click at [503, 346] on input "Due date" at bounding box center [401, 345] width 209 height 12
type input "2025-11-30"
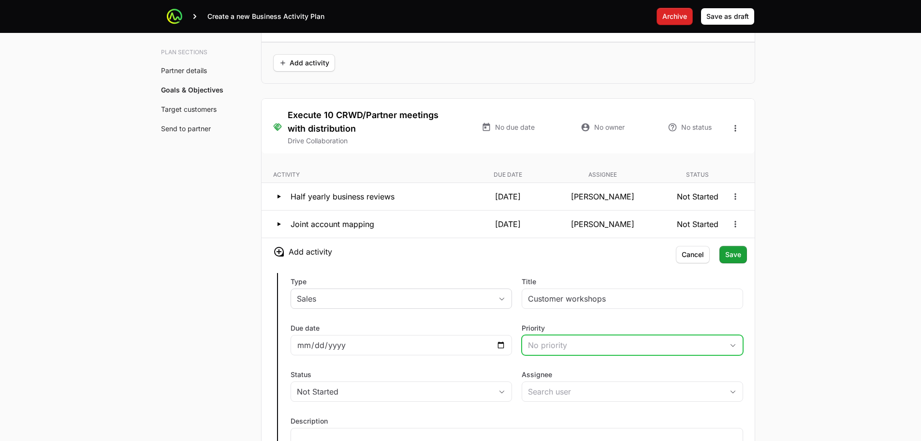
click at [580, 344] on div "No priority" at bounding box center [625, 345] width 195 height 12
click at [573, 400] on li "Medium" at bounding box center [633, 401] width 220 height 17
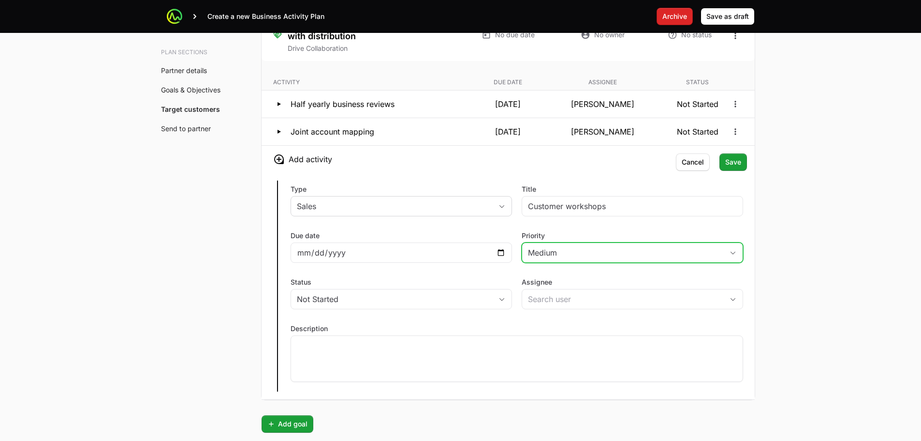
scroll to position [2338, 0]
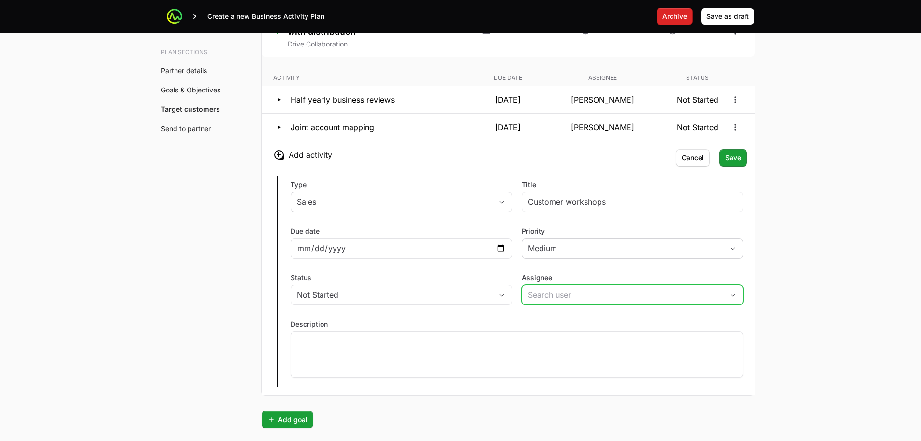
click at [606, 298] on input "Assignee" at bounding box center [622, 294] width 201 height 19
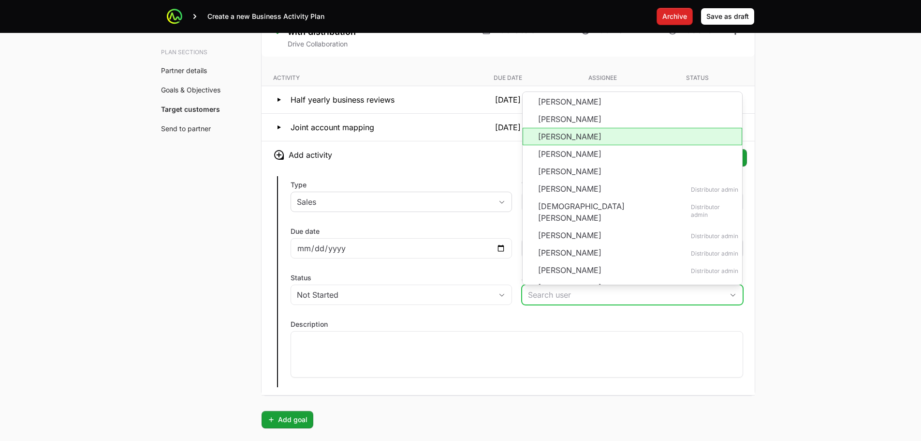
click at [577, 137] on li "[PERSON_NAME]" at bounding box center [633, 136] width 220 height 17
type input "[PERSON_NAME]"
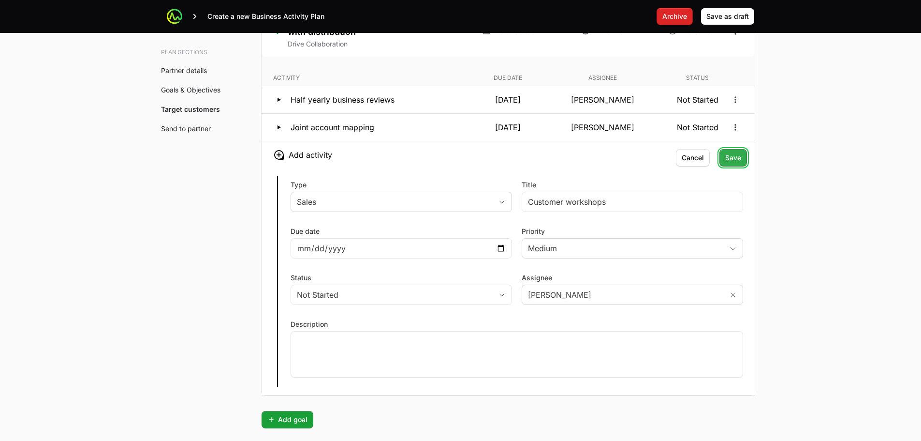
click at [740, 158] on span "Save" at bounding box center [733, 158] width 16 height 12
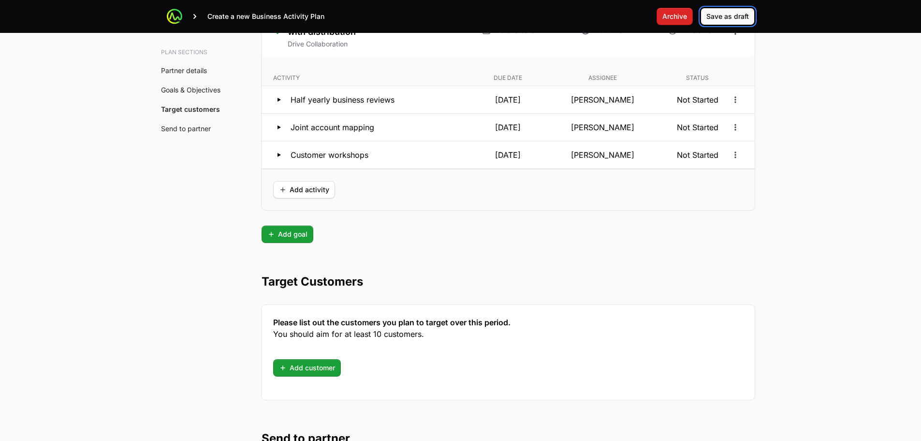
click at [741, 15] on span "Save as draft" at bounding box center [728, 17] width 43 height 12
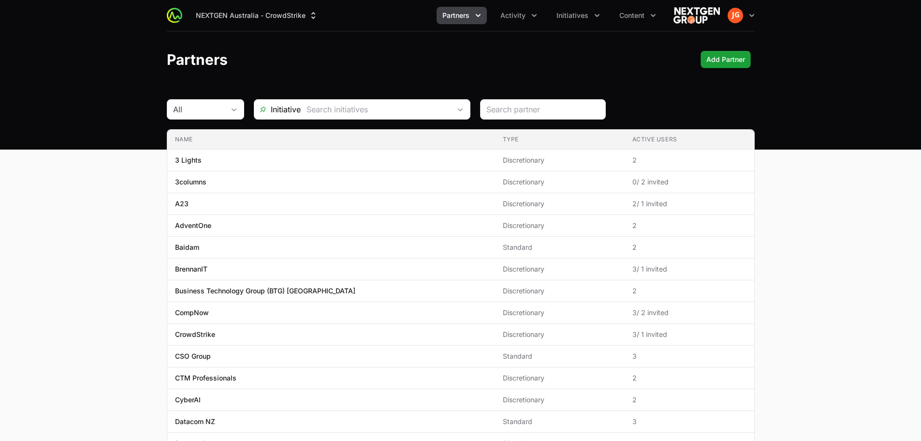
click at [477, 19] on icon "Partners menu" at bounding box center [479, 16] width 10 height 10
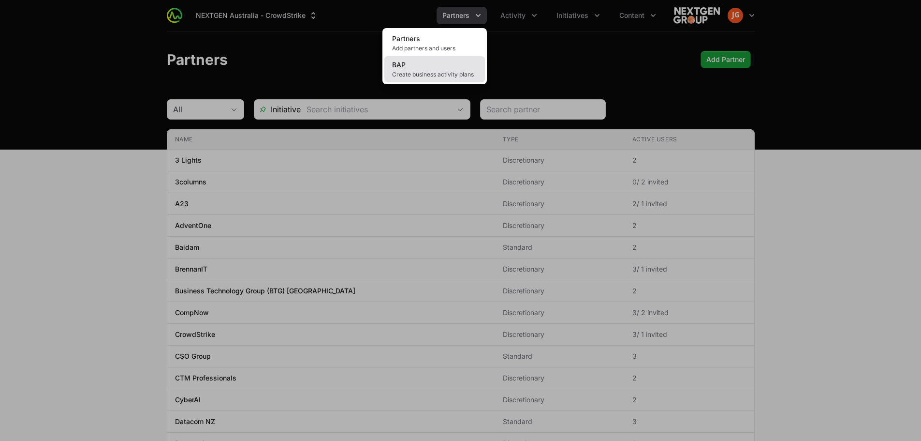
click at [462, 68] on link "BAP Create business activity plans" at bounding box center [435, 69] width 101 height 26
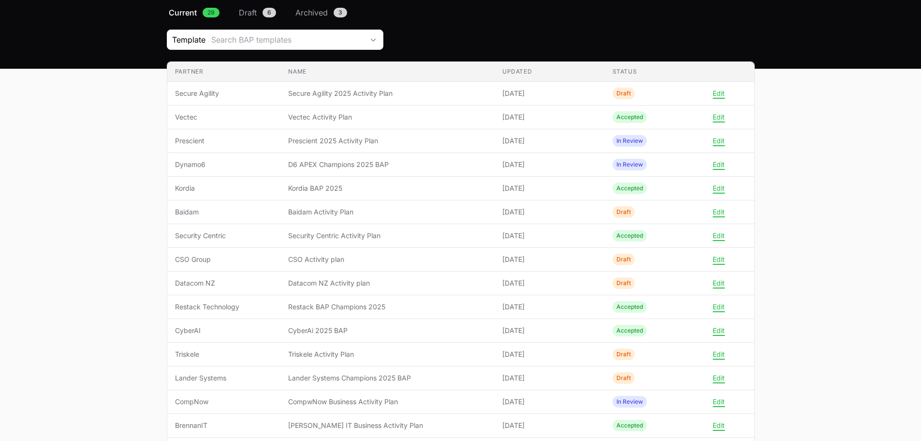
scroll to position [97, 0]
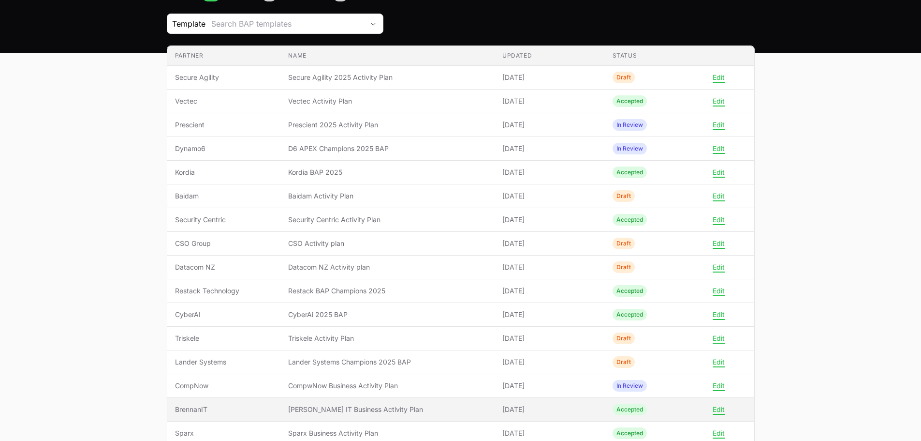
click at [284, 411] on tr "Partner BrennanIT Name Brennan IT Business Activity Plan Updated 26 May 2025 St…" at bounding box center [460, 410] width 587 height 24
click at [318, 406] on span "[PERSON_NAME] IT Business Activity Plan" at bounding box center [387, 409] width 199 height 10
click at [180, 414] on span "BrennanIT" at bounding box center [224, 409] width 98 height 10
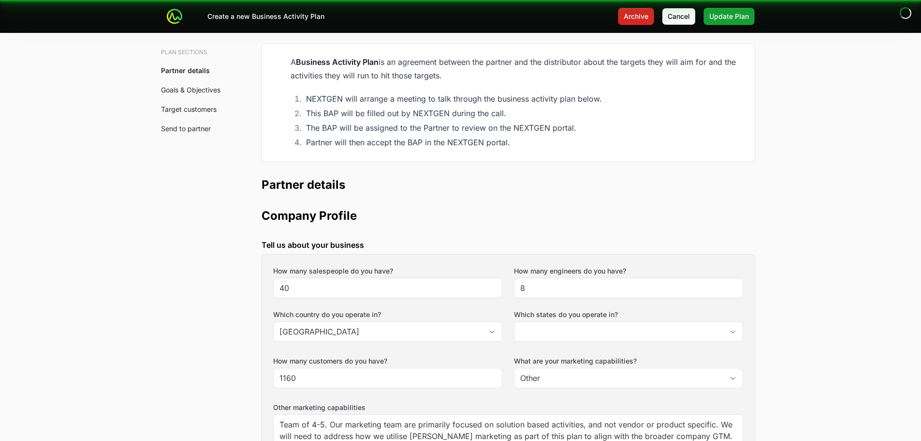
scroll to position [46, 0]
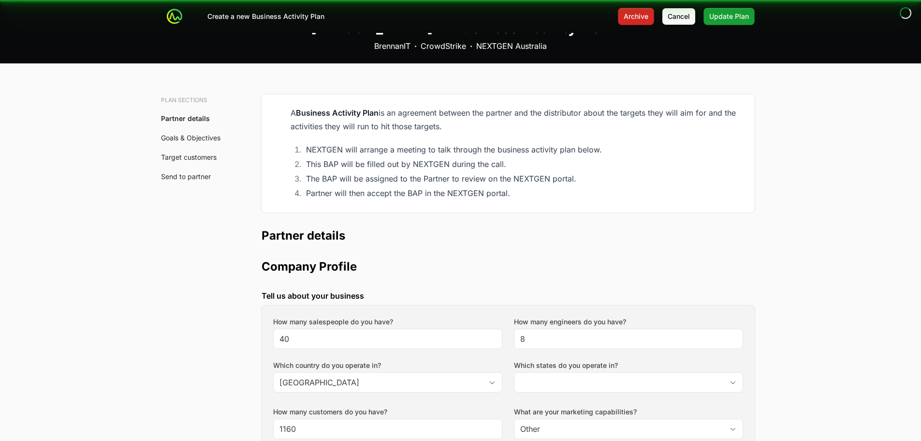
type input "[GEOGRAPHIC_DATA], [GEOGRAPHIC_DATA], [GEOGRAPHIC_DATA], [GEOGRAPHIC_DATA], [GE…"
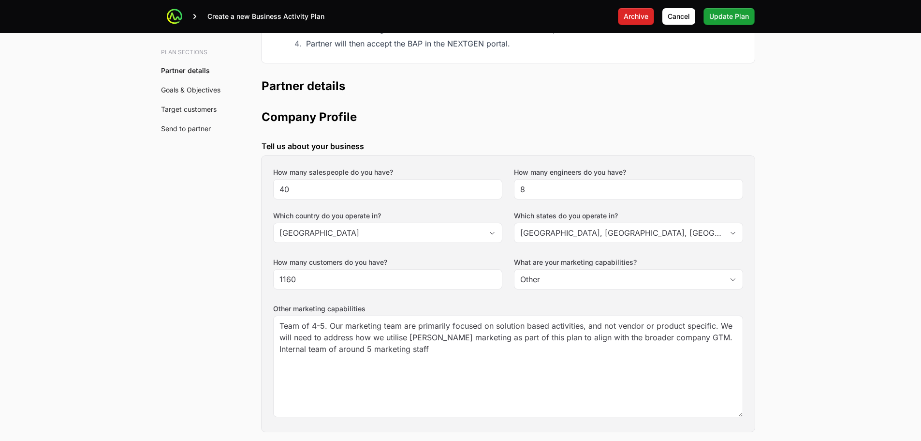
scroll to position [193, 0]
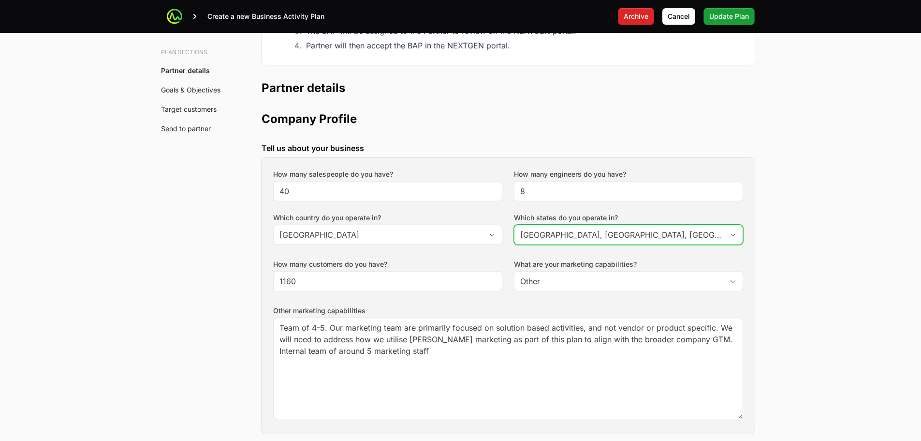
click at [734, 231] on div "Open" at bounding box center [733, 234] width 19 height 19
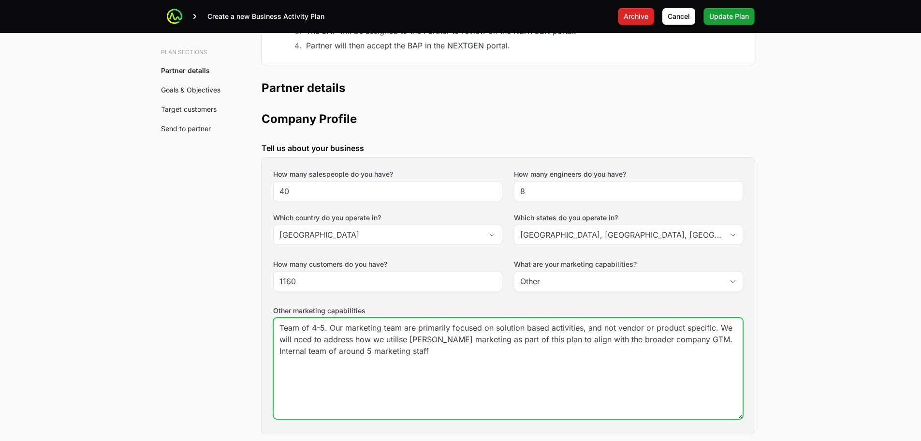
click at [450, 359] on textarea "Team of 4-5. Our marketing team are primarily focused on solution based activit…" at bounding box center [508, 368] width 469 height 101
drag, startPoint x: 298, startPoint y: 328, endPoint x: 166, endPoint y: 283, distance: 138.9
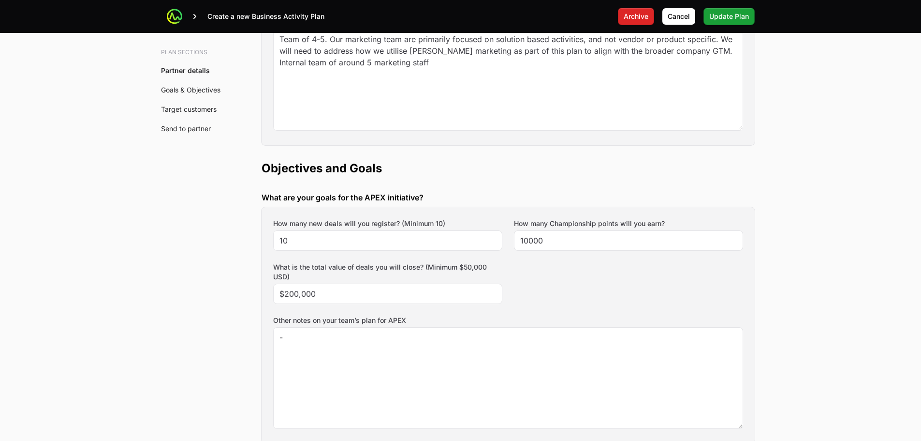
scroll to position [484, 0]
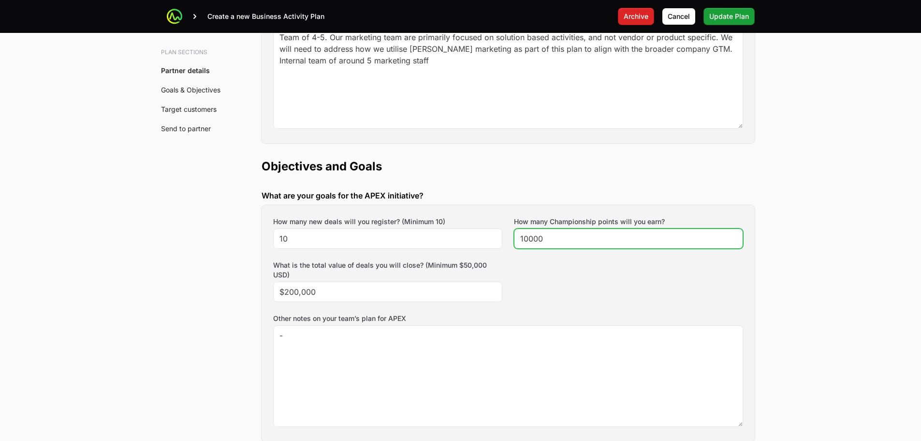
click at [535, 235] on input "10000" at bounding box center [628, 239] width 217 height 12
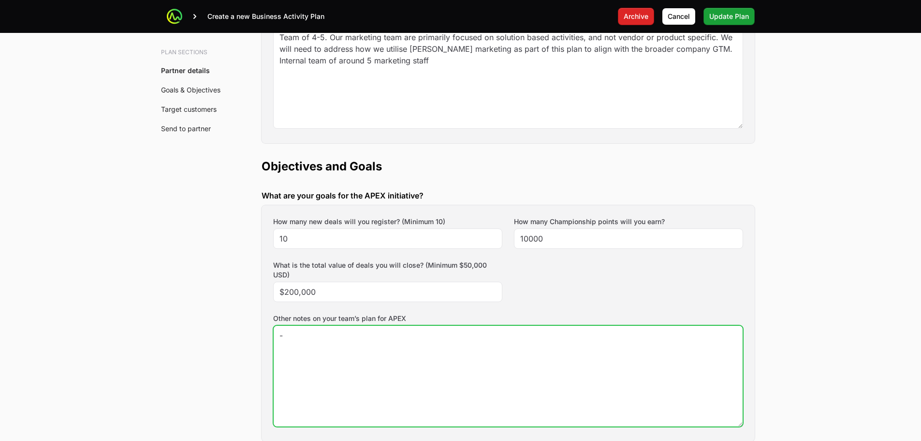
click at [391, 363] on textarea "-" at bounding box center [508, 376] width 469 height 101
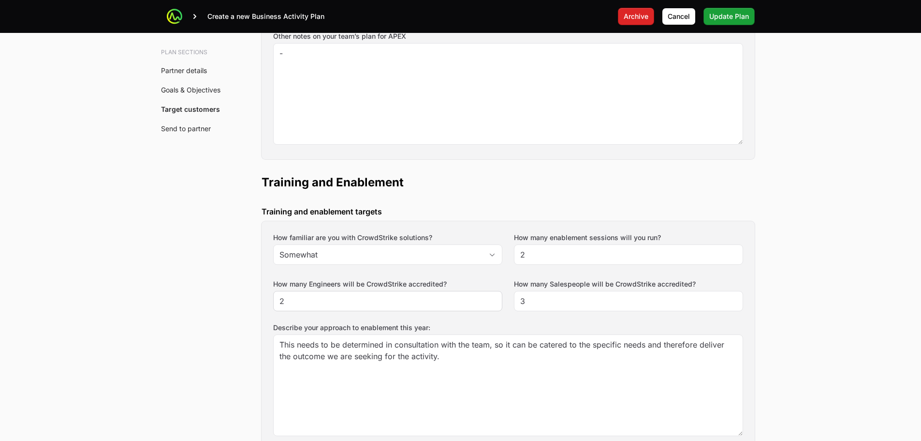
scroll to position [774, 0]
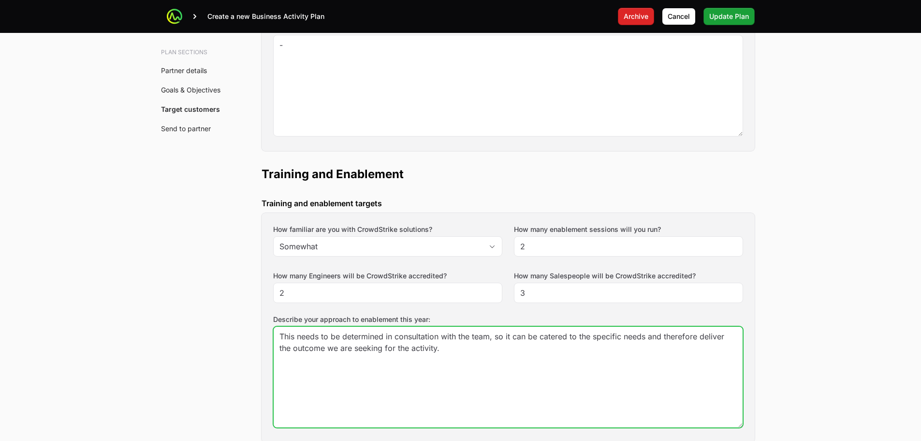
click at [468, 346] on textarea "This needs to be determined in consultation with the team, so it can be catered…" at bounding box center [508, 376] width 469 height 101
drag, startPoint x: 183, startPoint y: 326, endPoint x: 143, endPoint y: 310, distance: 42.8
click at [143, 310] on main "Create a new Business Activity Plan Archive Cancel Update Plan Accepted Brennan…" at bounding box center [460, 311] width 921 height 2170
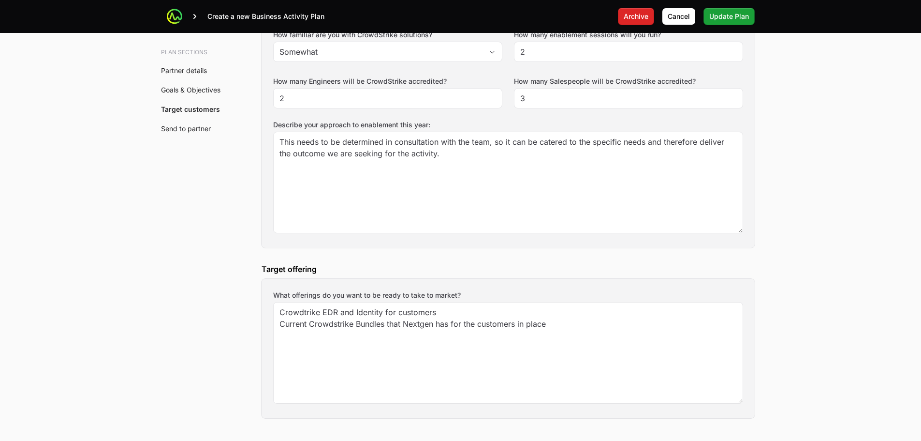
scroll to position [967, 0]
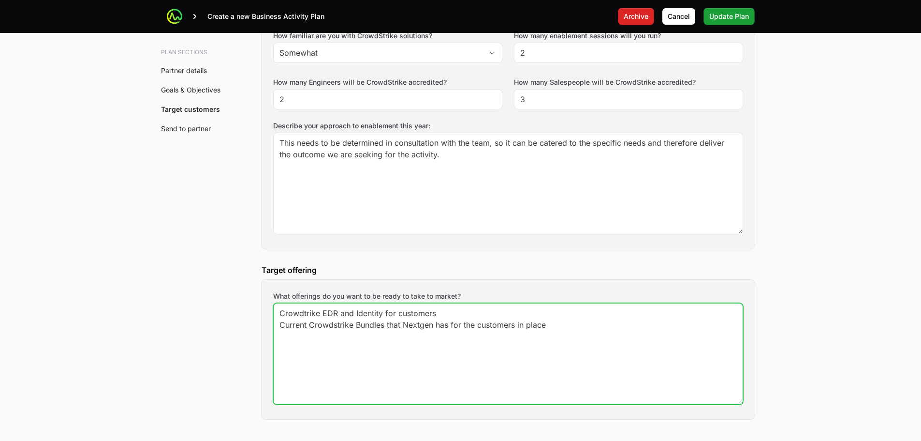
click at [552, 325] on textarea "Crowdtrike EDR and Identity for customers Current Crowdstrike Bundles that Next…" at bounding box center [508, 353] width 469 height 101
drag, startPoint x: 576, startPoint y: 324, endPoint x: 217, endPoint y: 302, distance: 359.1
click at [217, 303] on div "Plan sections Partner details Goals & Objectives Target customers Send to partn…" at bounding box center [460, 172] width 619 height 2060
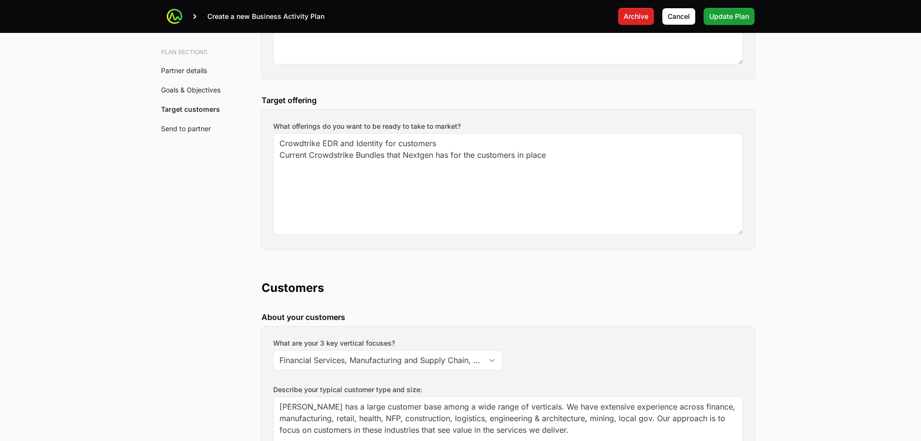
scroll to position [1258, 0]
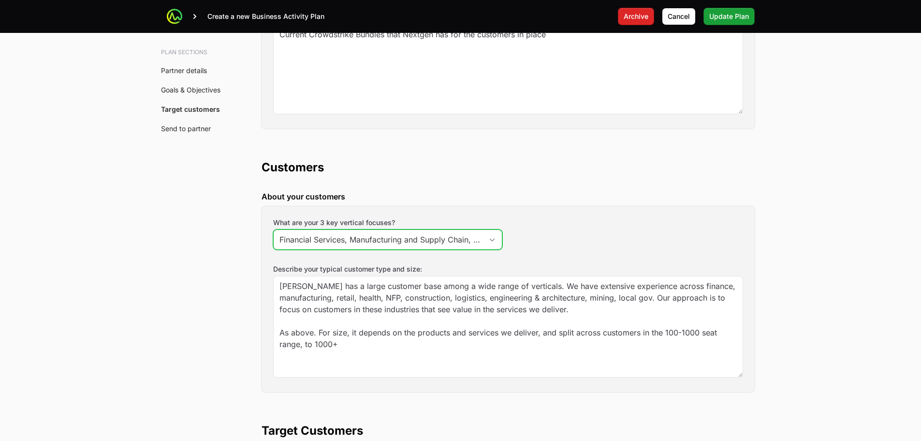
click at [489, 240] on icon "Open" at bounding box center [492, 239] width 8 height 3
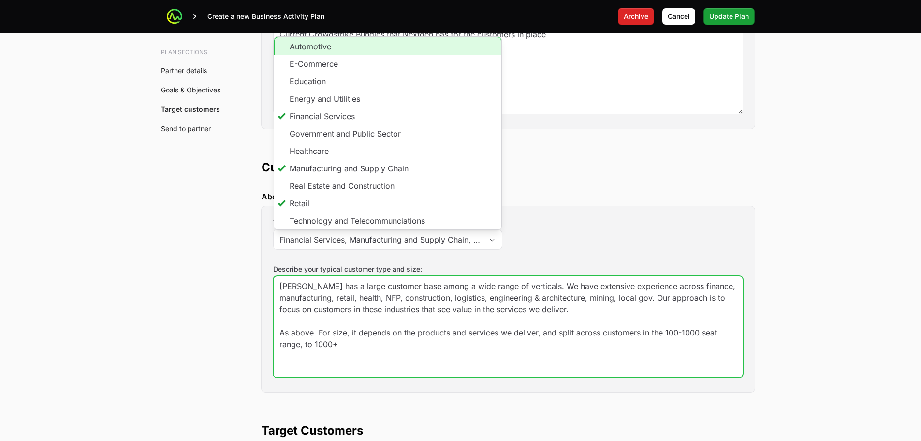
click at [629, 328] on textarea "Brennan has a large customer base among a wide range of verticals. We have exte…" at bounding box center [508, 326] width 469 height 101
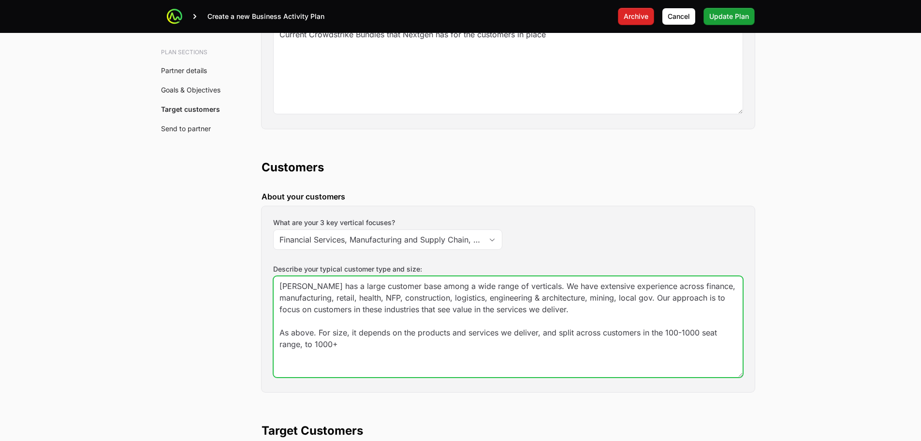
drag, startPoint x: 377, startPoint y: 349, endPoint x: 165, endPoint y: 236, distance: 240.6
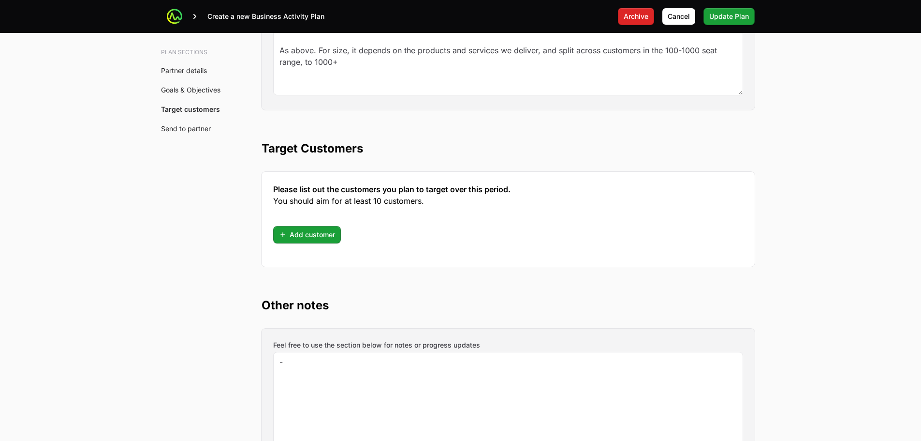
scroll to position [1548, 0]
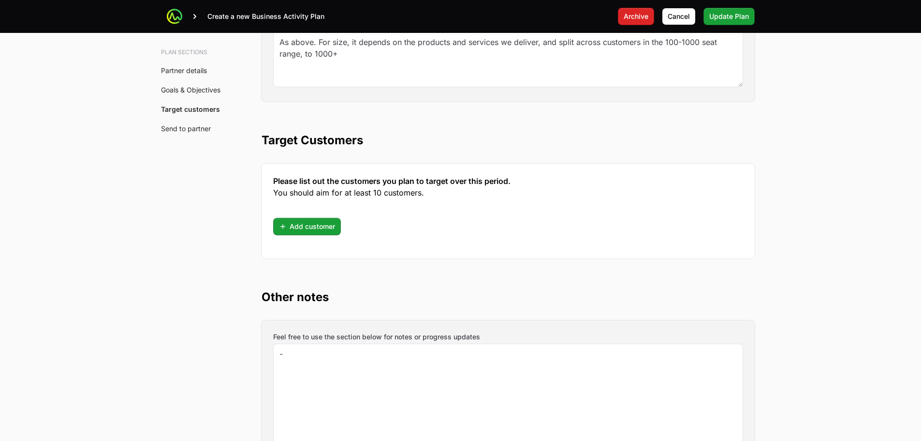
drag, startPoint x: 335, startPoint y: 196, endPoint x: 367, endPoint y: 186, distance: 33.5
click at [335, 196] on span "You should aim for at least 10 customers." at bounding box center [508, 193] width 470 height 12
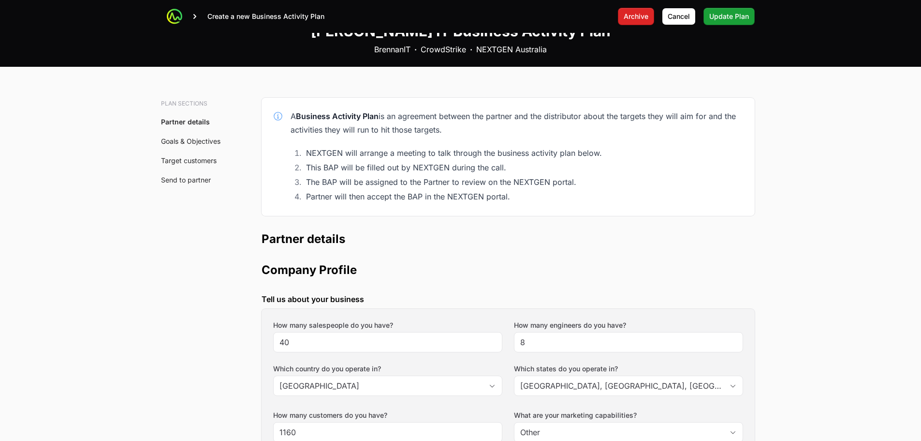
scroll to position [0, 0]
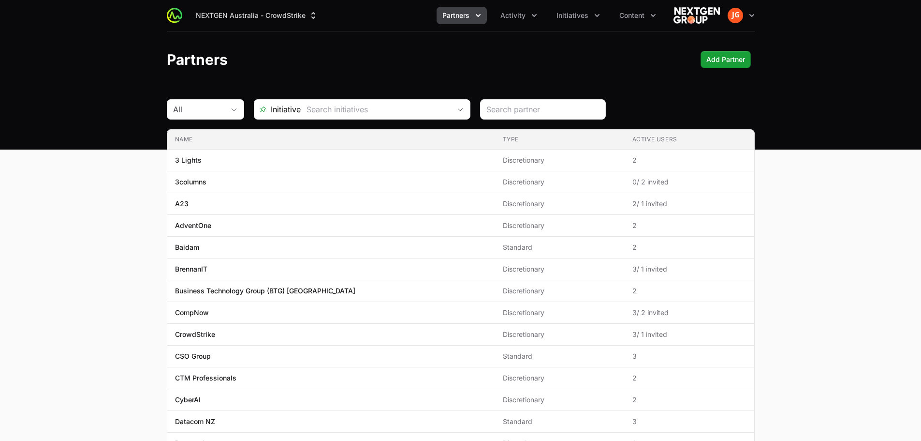
click at [474, 18] on icon "Partners menu" at bounding box center [479, 16] width 10 height 10
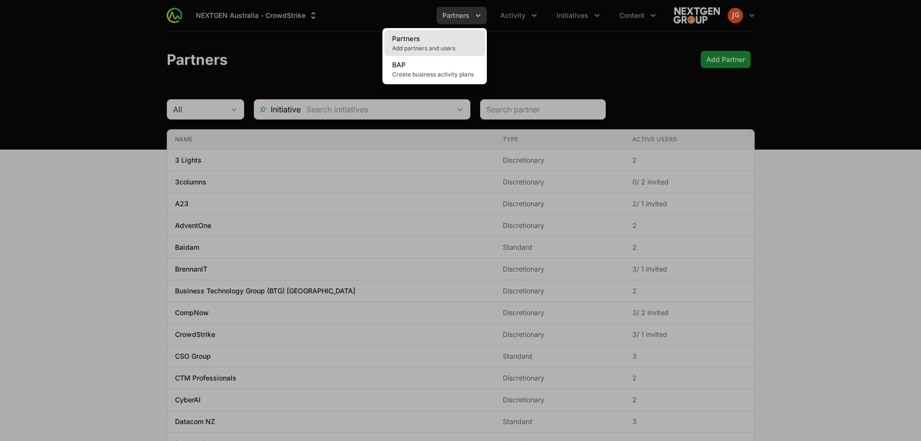
click at [440, 43] on link "Partners Add partners and users" at bounding box center [435, 43] width 101 height 26
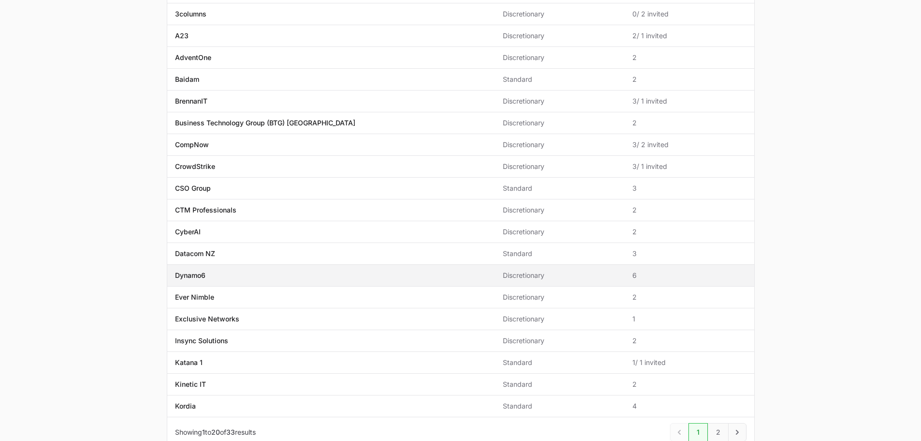
scroll to position [193, 0]
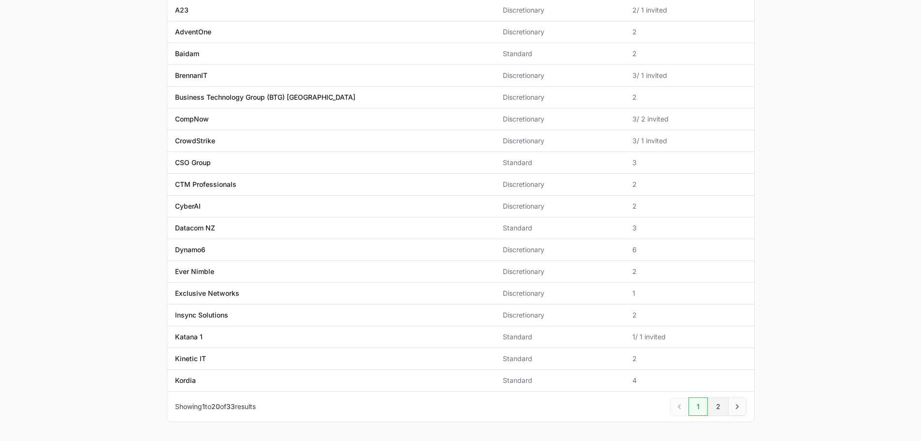
click at [715, 403] on link "2" at bounding box center [718, 406] width 21 height 18
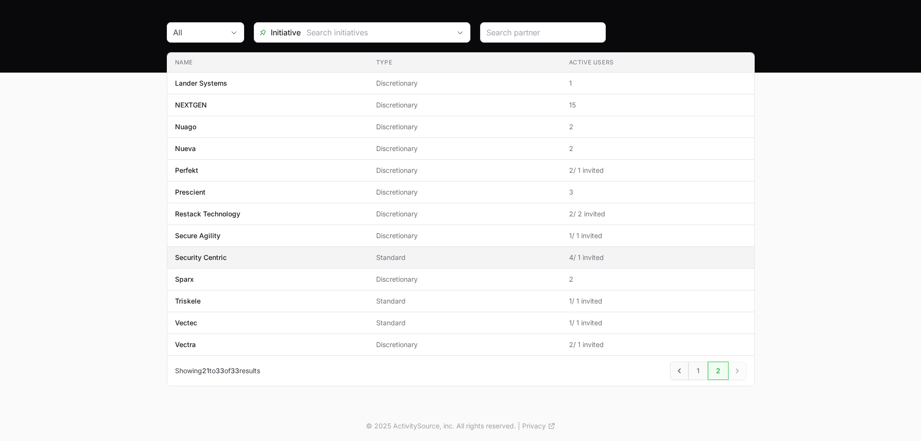
scroll to position [78, 0]
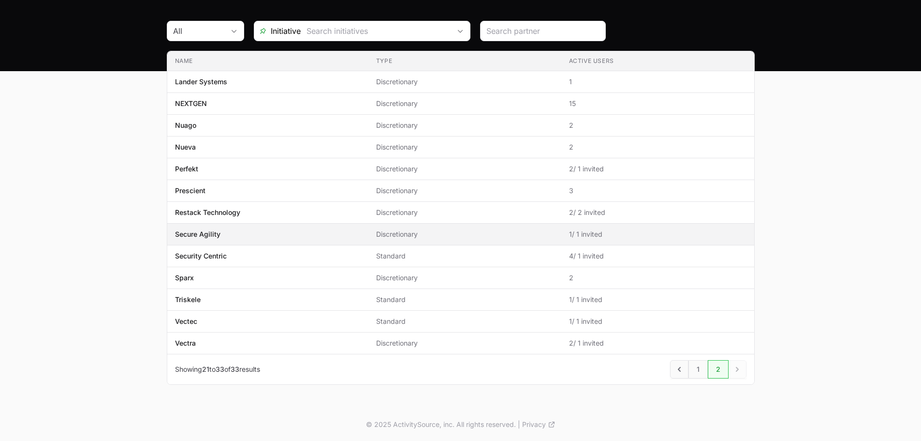
click at [256, 237] on span "Secure Agility" at bounding box center [268, 234] width 186 height 10
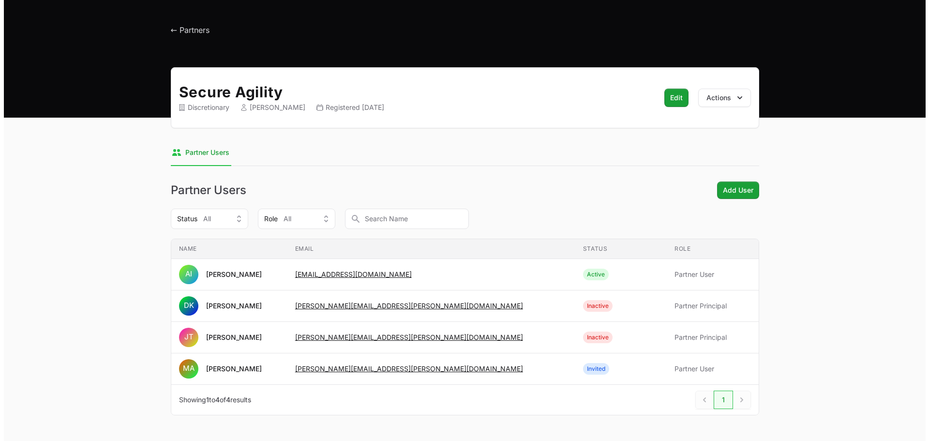
scroll to position [62, 0]
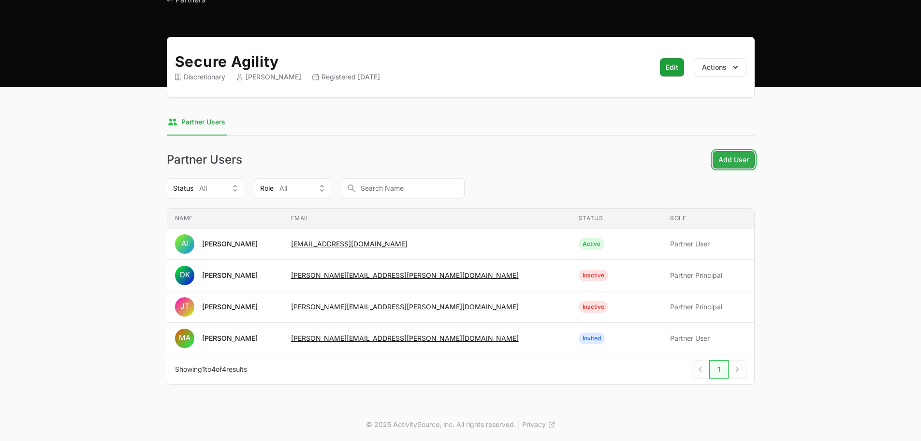
click at [727, 161] on span "Add User" at bounding box center [734, 160] width 30 height 12
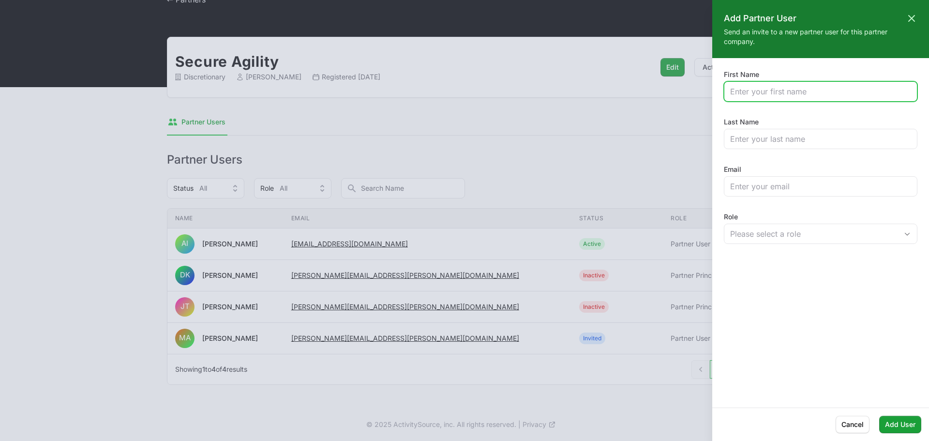
click at [743, 86] on input "First Name" at bounding box center [820, 92] width 181 height 12
type input "[PERSON_NAME]"
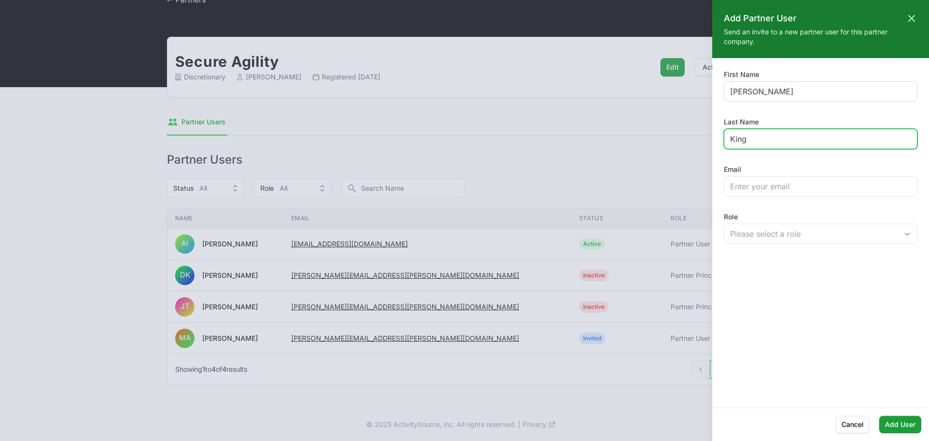
type input "King"
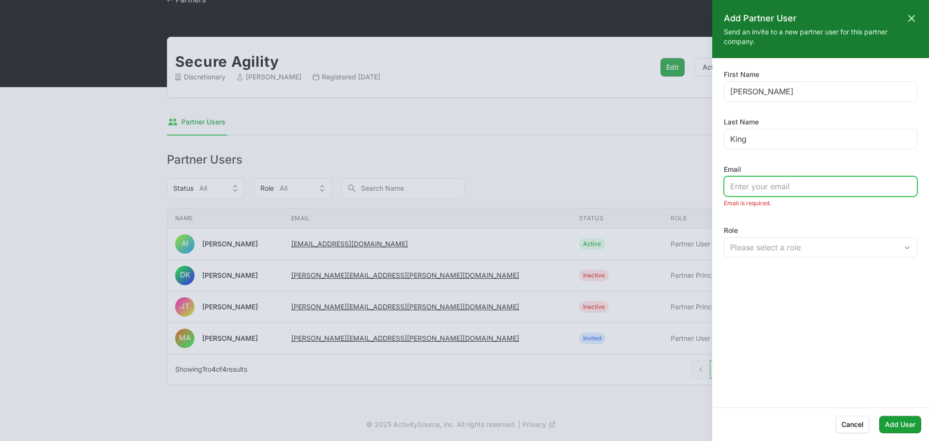
click at [817, 187] on input "Email" at bounding box center [820, 186] width 181 height 12
paste input "[PERSON_NAME][EMAIL_ADDRESS][PERSON_NAME][DOMAIN_NAME]"
type input "[PERSON_NAME][EMAIL_ADDRESS][PERSON_NAME][DOMAIN_NAME]"
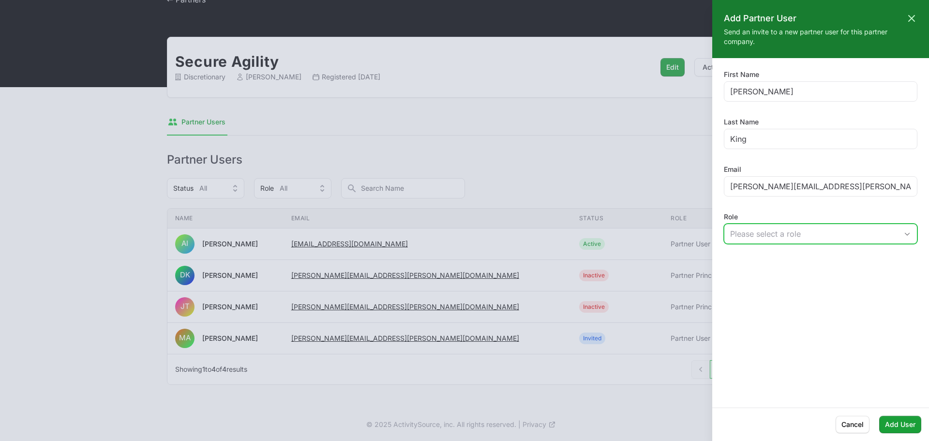
click at [771, 235] on div "Please select a role" at bounding box center [813, 234] width 167 height 12
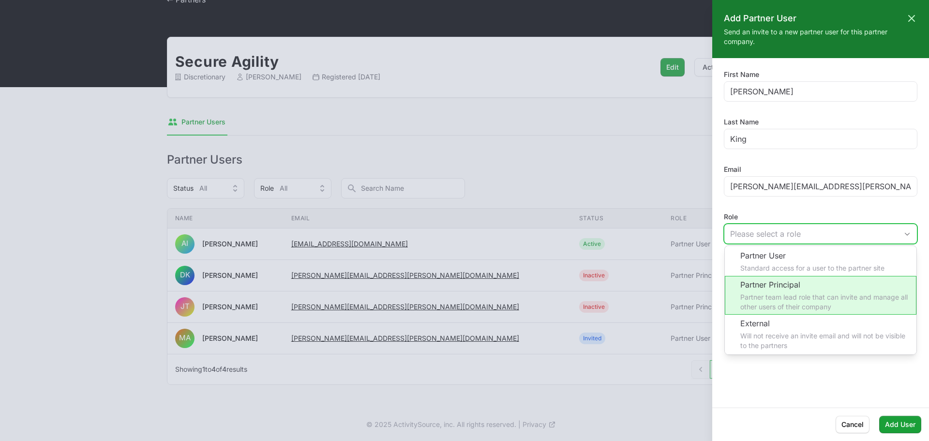
click at [791, 286] on li "Partner Principal Partner team lead role that can invite and manage all other u…" at bounding box center [821, 295] width 192 height 39
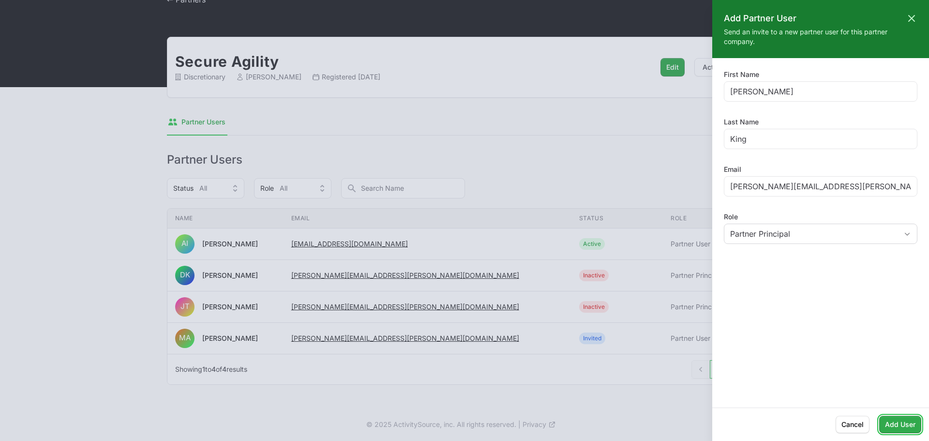
click at [887, 423] on span "Add User" at bounding box center [900, 424] width 30 height 12
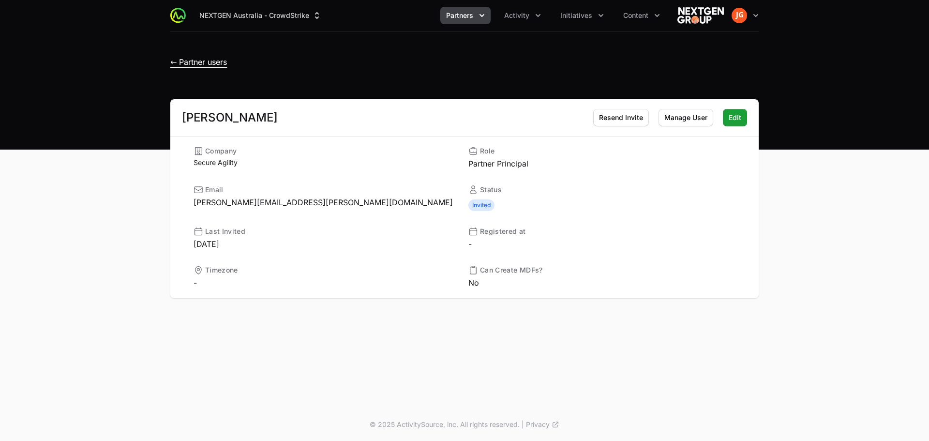
click at [193, 62] on span "← Partner users" at bounding box center [198, 62] width 57 height 10
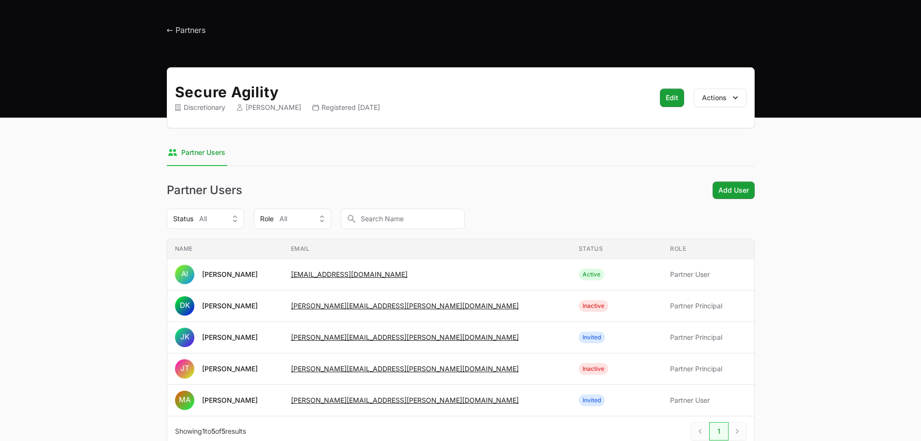
scroll to position [48, 0]
